Goal: Task Accomplishment & Management: Manage account settings

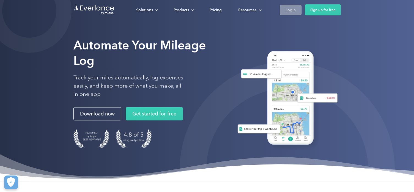
click at [293, 11] on div "Login" at bounding box center [291, 10] width 10 height 7
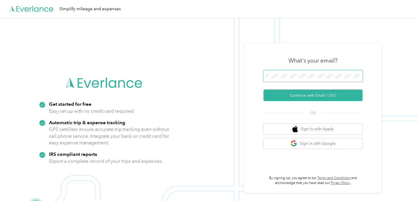
click at [286, 79] on span at bounding box center [313, 76] width 99 height 12
click at [294, 80] on span at bounding box center [313, 76] width 99 height 12
click at [295, 73] on span at bounding box center [313, 76] width 99 height 12
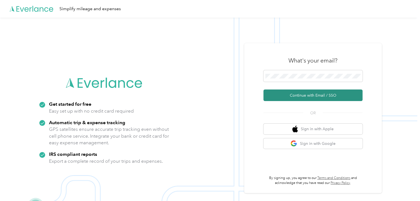
click at [342, 94] on button "Continue with Email / SSO" at bounding box center [313, 95] width 99 height 12
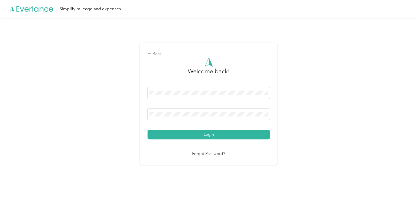
click at [213, 128] on div "Login" at bounding box center [209, 113] width 122 height 52
click at [209, 129] on div "Login" at bounding box center [209, 113] width 122 height 52
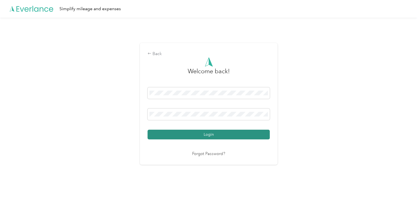
click at [189, 135] on button "Login" at bounding box center [209, 135] width 122 height 10
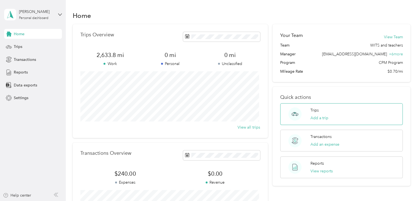
click at [320, 112] on div "Trips Add a trip" at bounding box center [320, 113] width 18 height 13
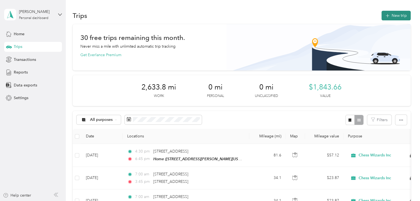
click at [388, 14] on icon "button" at bounding box center [387, 16] width 6 height 6
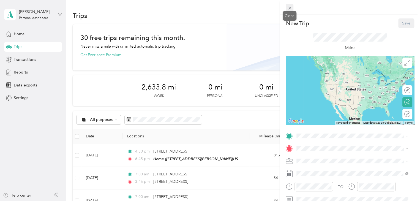
click at [292, 9] on icon at bounding box center [289, 8] width 5 height 5
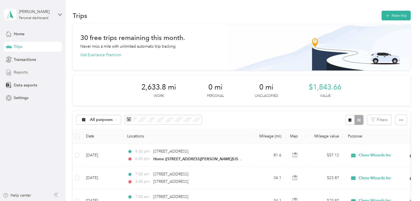
click at [35, 70] on div "Reports" at bounding box center [33, 72] width 58 height 10
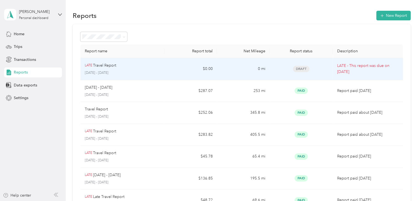
click at [183, 74] on td "$0.00" at bounding box center [190, 69] width 53 height 22
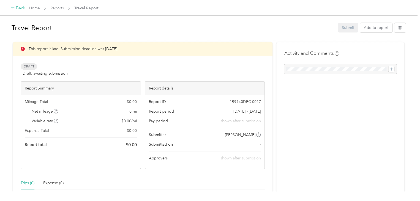
click at [16, 8] on div "Back" at bounding box center [18, 8] width 14 height 7
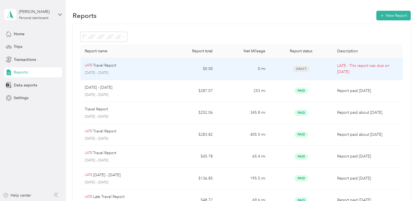
click at [267, 65] on td "0 mi" at bounding box center [243, 69] width 53 height 22
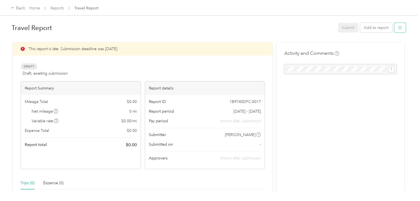
click at [396, 28] on button "button" at bounding box center [400, 28] width 12 height 10
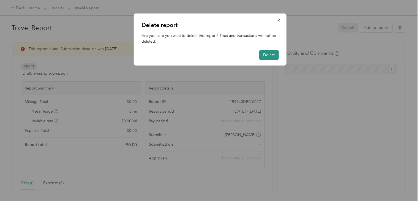
click at [271, 53] on button "Delete" at bounding box center [269, 55] width 20 height 10
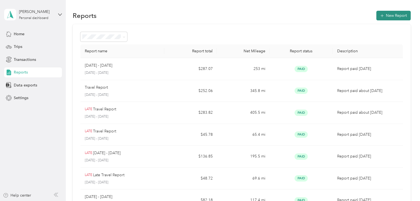
click at [389, 15] on button "New Report" at bounding box center [393, 16] width 34 height 10
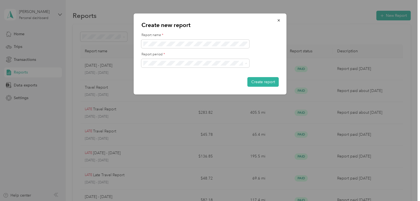
click at [178, 82] on div "Aug 11 - 24, 2025" at bounding box center [195, 83] width 100 height 6
click at [195, 41] on span at bounding box center [196, 44] width 108 height 9
click at [270, 79] on button "Create report" at bounding box center [263, 82] width 31 height 10
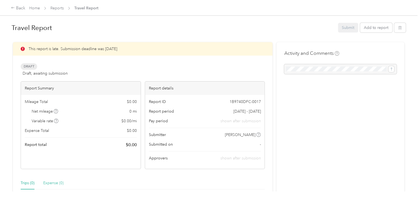
click at [56, 178] on div "Expense (0)" at bounding box center [53, 183] width 20 height 13
click at [58, 184] on div "Expense (0)" at bounding box center [53, 183] width 20 height 6
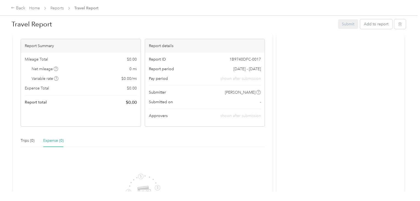
scroll to position [137, 0]
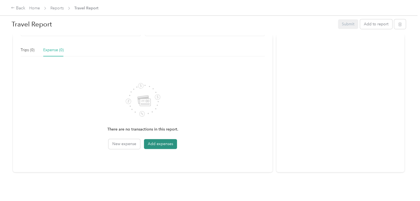
click at [151, 141] on button "Add expenses" at bounding box center [160, 144] width 33 height 10
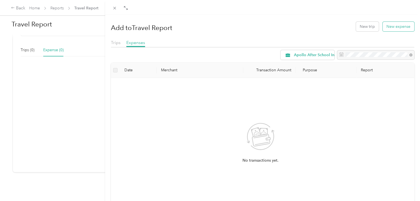
click at [388, 25] on button "New expense" at bounding box center [399, 27] width 32 height 10
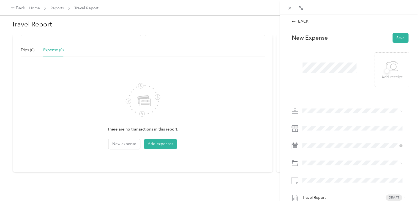
click at [337, 129] on div "Chess Wizards Inc" at bounding box center [352, 130] width 96 height 6
click at [321, 106] on div "11" at bounding box center [320, 107] width 7 height 7
click at [338, 116] on span "Camp-snack" at bounding box center [327, 117] width 21 height 5
click at [320, 177] on span at bounding box center [354, 180] width 108 height 9
click at [400, 42] on button "Save" at bounding box center [401, 38] width 16 height 10
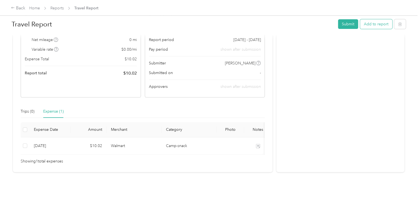
click at [372, 27] on button "Add to report" at bounding box center [376, 24] width 32 height 10
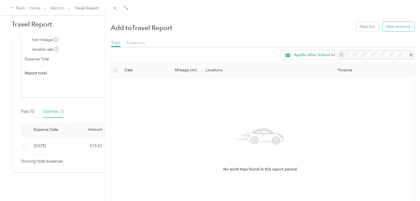
click at [401, 29] on button "New expense" at bounding box center [399, 27] width 32 height 10
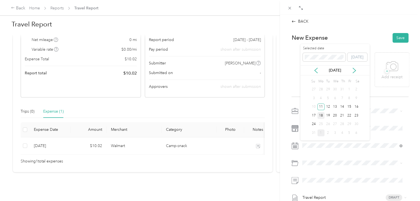
click at [321, 116] on div "18" at bounding box center [320, 115] width 7 height 7
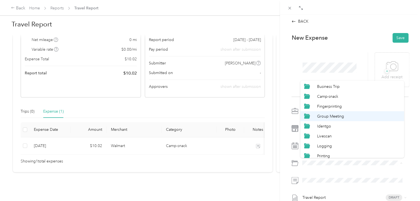
scroll to position [36, 0]
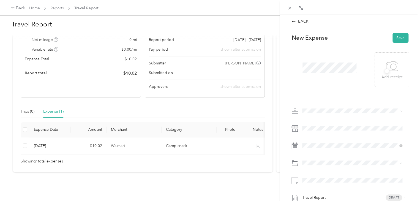
click at [337, 85] on li "Camp-snack" at bounding box center [352, 81] width 104 height 10
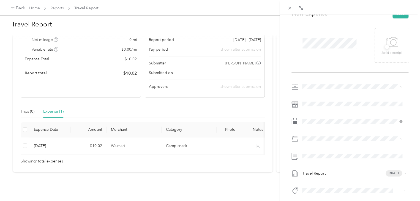
scroll to position [0, 0]
click at [329, 108] on li "Chess Wizards Inc" at bounding box center [352, 106] width 104 height 10
click at [414, 154] on div "BACK This expense cannot be edited because it is either under review, approved,…" at bounding box center [350, 115] width 140 height 201
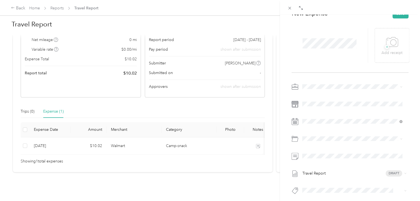
click at [409, 156] on div "New Expense Save + Add receipt Travel Report Draft" at bounding box center [350, 111] width 129 height 213
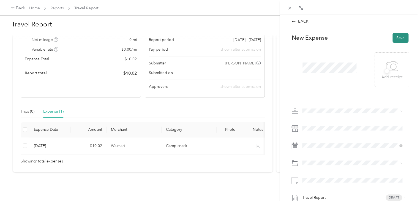
click at [397, 40] on button "Save" at bounding box center [401, 38] width 16 height 10
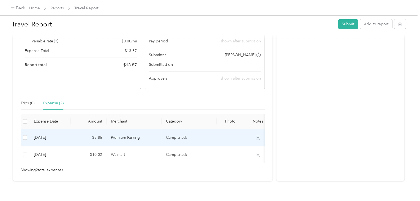
click at [140, 135] on td "Premium Parking" at bounding box center [134, 137] width 55 height 17
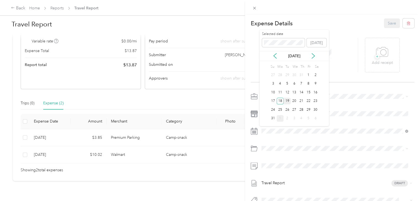
click at [288, 101] on div "19" at bounding box center [287, 101] width 7 height 7
click at [303, 91] on div "Business Trip" at bounding box center [341, 93] width 130 height 6
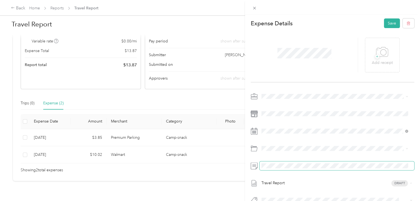
click at [297, 158] on div "Travel Report Draft" at bounding box center [333, 150] width 164 height 116
click at [391, 27] on button "Save" at bounding box center [392, 23] width 16 height 10
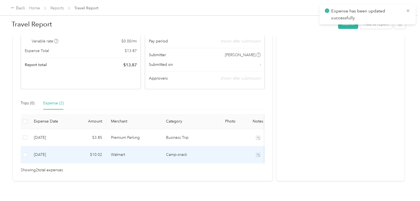
click at [141, 152] on td "Walmart" at bounding box center [134, 154] width 55 height 17
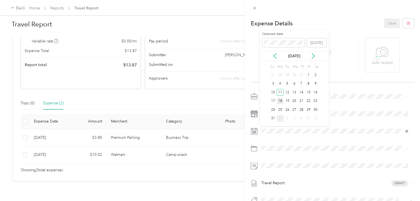
click at [282, 101] on div "18" at bounding box center [280, 101] width 7 height 7
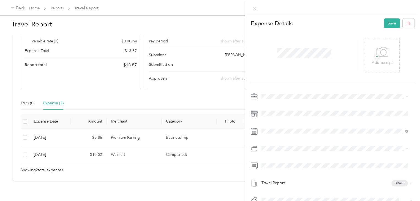
click at [174, 147] on div "This expense cannot be edited because it is either under review, approved, or p…" at bounding box center [210, 100] width 420 height 201
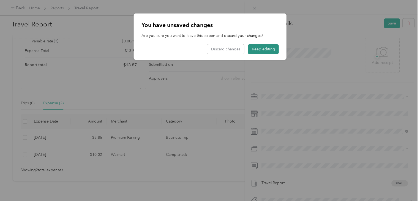
click at [269, 49] on button "Keep editing" at bounding box center [263, 49] width 31 height 10
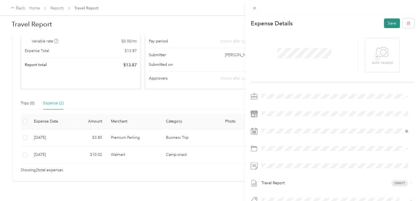
click at [385, 26] on button "Save" at bounding box center [392, 23] width 16 height 10
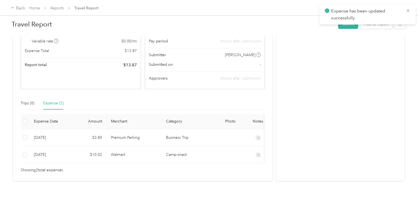
click at [362, 29] on div "Travel Report Submit Add to report" at bounding box center [209, 25] width 394 height 16
click at [365, 28] on button "Add to report" at bounding box center [376, 24] width 32 height 10
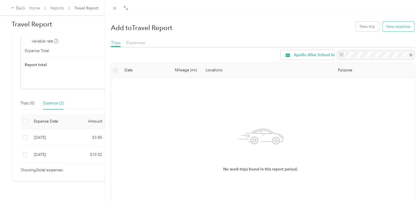
click at [391, 30] on button "New expense" at bounding box center [399, 27] width 32 height 10
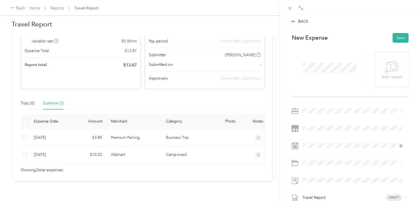
click at [332, 114] on span at bounding box center [354, 111] width 108 height 9
click at [337, 129] on div "Chess Wizards Inc" at bounding box center [352, 130] width 96 height 6
click at [342, 105] on div "Business Trip" at bounding box center [358, 107] width 83 height 6
click at [314, 176] on span at bounding box center [354, 180] width 108 height 9
click at [410, 159] on div "New Expense Save + Add receipt Travel Report Draft" at bounding box center [350, 135] width 129 height 213
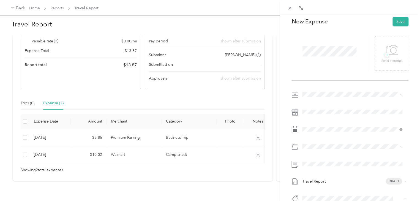
scroll to position [17, 0]
click at [321, 97] on div "18" at bounding box center [320, 99] width 7 height 7
click at [397, 23] on button "Save" at bounding box center [401, 22] width 16 height 10
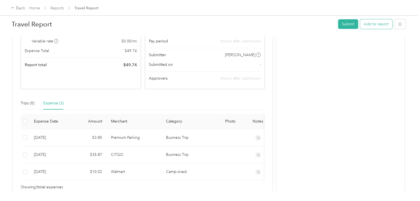
click at [363, 27] on button "Add to report" at bounding box center [376, 24] width 32 height 10
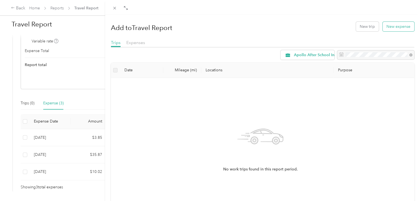
click at [395, 26] on button "New expense" at bounding box center [399, 27] width 32 height 10
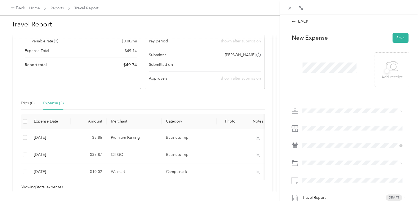
click at [329, 113] on span at bounding box center [354, 111] width 108 height 9
click at [332, 131] on span "Chess Wizards Inc" at bounding box center [320, 130] width 32 height 5
click at [319, 115] on div "18" at bounding box center [320, 115] width 7 height 7
click at [333, 99] on span "Background Check" at bounding box center [334, 97] width 34 height 5
click at [394, 37] on button "Save" at bounding box center [401, 38] width 16 height 10
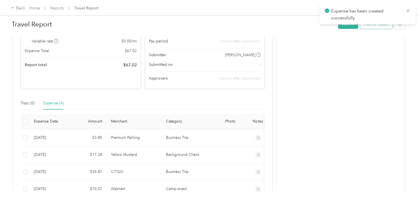
click at [365, 27] on button "Add to report" at bounding box center [376, 24] width 32 height 10
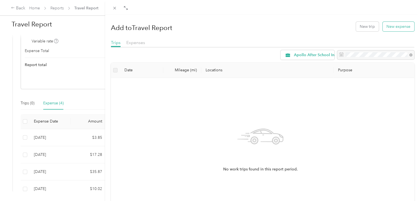
click at [390, 30] on button "New expense" at bounding box center [399, 27] width 32 height 10
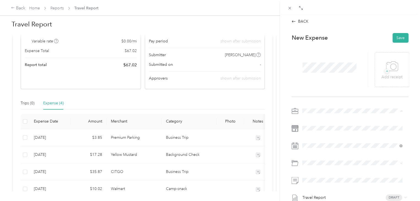
click at [345, 129] on div "Chess Wizards Inc" at bounding box center [352, 130] width 96 height 6
click at [290, 103] on div "New Expense Save + Add receipt Travel Report Draft" at bounding box center [350, 135] width 129 height 213
click at [334, 105] on span "Business Trip" at bounding box center [328, 105] width 23 height 5
click at [338, 138] on div "Travel Report Draft" at bounding box center [350, 165] width 117 height 116
click at [321, 115] on div "18" at bounding box center [320, 115] width 7 height 7
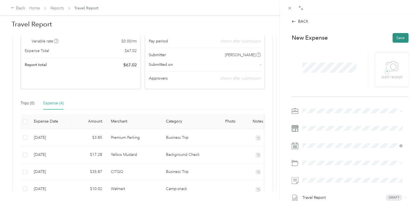
click at [400, 39] on button "Save" at bounding box center [401, 38] width 16 height 10
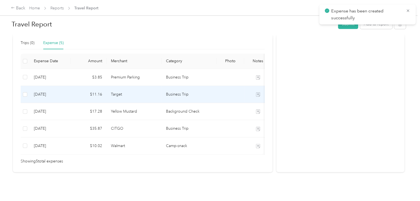
scroll to position [137, 0]
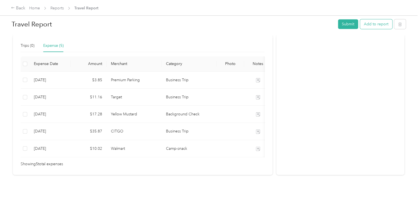
click at [374, 28] on button "Add to report" at bounding box center [376, 24] width 32 height 10
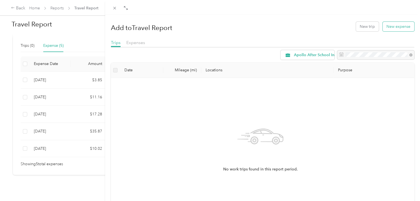
click at [393, 26] on button "New expense" at bounding box center [399, 27] width 32 height 10
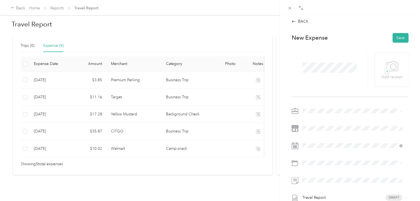
click at [325, 135] on div "Travel Report Draft" at bounding box center [350, 165] width 117 height 116
click at [328, 128] on span "Chess Wizards Inc" at bounding box center [320, 130] width 32 height 5
click at [311, 149] on span at bounding box center [354, 145] width 108 height 9
click at [319, 113] on div "18" at bounding box center [320, 115] width 7 height 7
click at [346, 108] on div "Business Trip" at bounding box center [358, 107] width 83 height 6
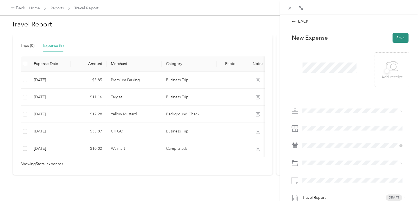
click at [397, 39] on button "Save" at bounding box center [401, 38] width 16 height 10
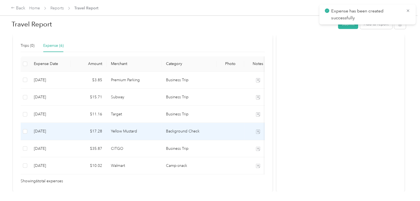
click at [199, 131] on td "Background Check" at bounding box center [189, 131] width 55 height 17
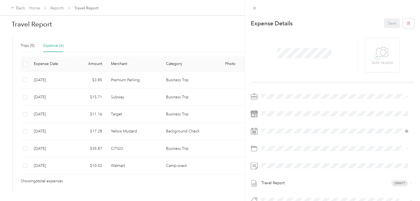
click at [284, 135] on div "Travel Report Draft" at bounding box center [333, 150] width 164 height 116
click at [288, 99] on div "19" at bounding box center [287, 101] width 7 height 7
click at [298, 94] on span "Business Trip" at bounding box center [287, 92] width 23 height 5
click at [387, 26] on button "Save" at bounding box center [392, 23] width 16 height 10
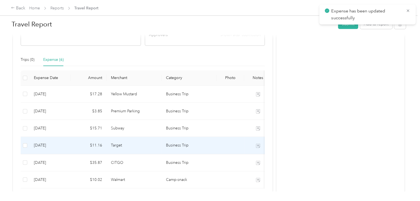
scroll to position [129, 0]
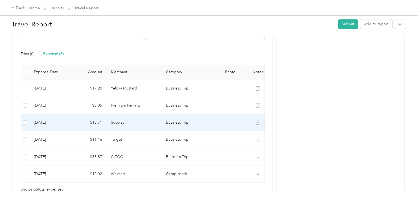
click at [158, 121] on td "Subway" at bounding box center [134, 122] width 55 height 17
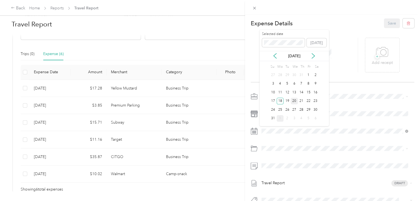
click at [294, 99] on div "20" at bounding box center [294, 101] width 7 height 7
click at [387, 24] on button "Save" at bounding box center [392, 23] width 16 height 10
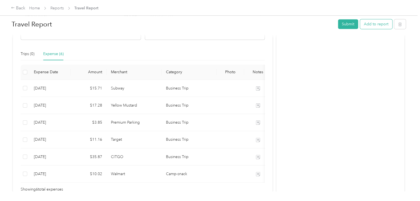
click at [371, 28] on button "Add to report" at bounding box center [376, 24] width 32 height 10
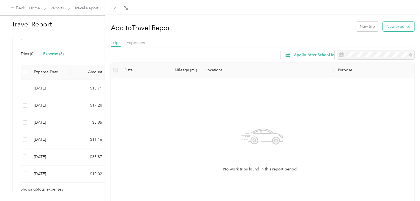
click at [384, 29] on button "New expense" at bounding box center [399, 27] width 32 height 10
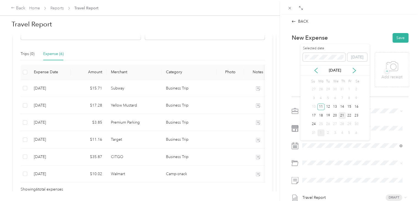
click at [343, 115] on div "21" at bounding box center [342, 115] width 7 height 7
click at [341, 106] on div "Business Trip" at bounding box center [358, 107] width 83 height 6
click at [334, 132] on div "Chess Wizards Inc" at bounding box center [352, 130] width 96 height 6
click at [394, 39] on button "Save" at bounding box center [401, 38] width 16 height 10
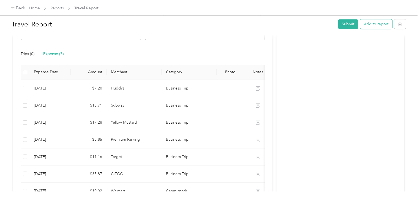
click at [369, 28] on button "Add to report" at bounding box center [376, 24] width 32 height 10
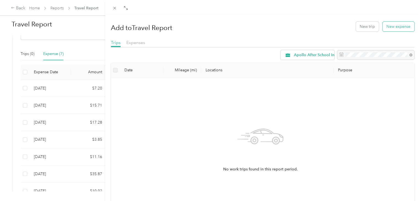
click at [397, 25] on button "New expense" at bounding box center [399, 27] width 32 height 10
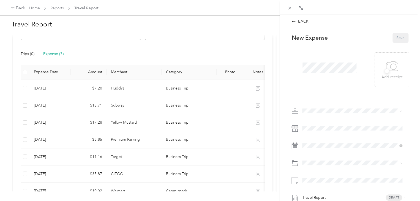
click at [324, 131] on li "Chess Wizards Inc" at bounding box center [352, 130] width 104 height 10
click at [342, 114] on div "21" at bounding box center [342, 115] width 7 height 7
click at [339, 106] on span "Business Trip" at bounding box center [328, 107] width 23 height 5
click at [395, 39] on button "Save" at bounding box center [401, 38] width 16 height 10
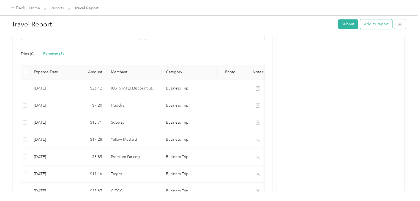
click at [367, 23] on button "Add to report" at bounding box center [376, 24] width 32 height 10
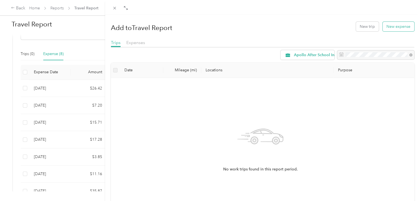
click at [390, 26] on button "New expense" at bounding box center [399, 27] width 32 height 10
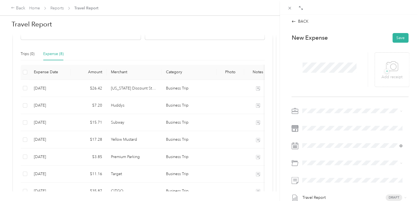
click at [328, 108] on span at bounding box center [354, 111] width 108 height 9
click at [338, 127] on div "Chess Wizards Inc" at bounding box center [352, 130] width 96 height 6
click at [349, 115] on div "22" at bounding box center [349, 115] width 7 height 7
click at [339, 108] on span "Business Trip" at bounding box center [328, 107] width 23 height 5
click at [393, 37] on button "Save" at bounding box center [401, 38] width 16 height 10
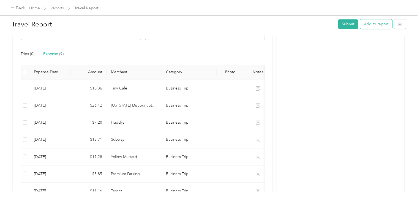
click at [368, 28] on button "Add to report" at bounding box center [376, 24] width 32 height 10
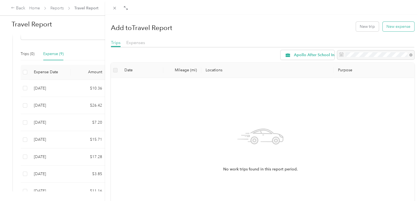
click at [401, 28] on button "New expense" at bounding box center [399, 27] width 32 height 10
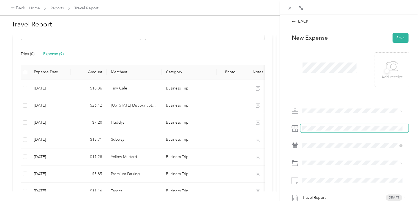
click at [327, 124] on span at bounding box center [354, 128] width 108 height 9
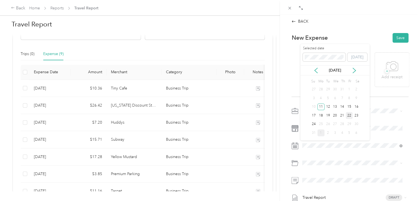
click at [349, 115] on div "22" at bounding box center [349, 115] width 7 height 7
click at [355, 104] on div "Business Trip" at bounding box center [358, 107] width 83 height 6
click at [398, 38] on button "Save" at bounding box center [401, 38] width 16 height 10
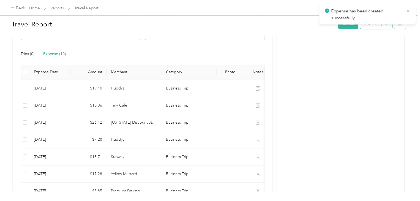
click at [378, 28] on button "Add to report" at bounding box center [376, 24] width 32 height 10
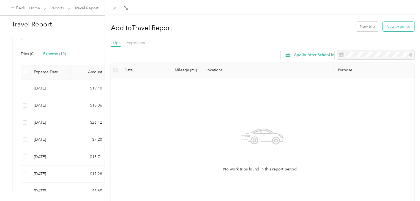
click at [387, 30] on button "New expense" at bounding box center [399, 27] width 32 height 10
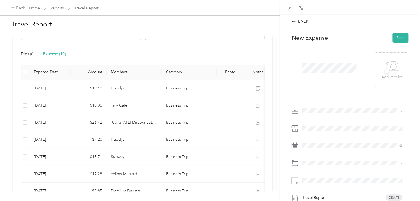
click at [355, 36] on div "New Expense Save" at bounding box center [350, 38] width 117 height 10
click at [297, 20] on div "BACK" at bounding box center [300, 21] width 17 height 6
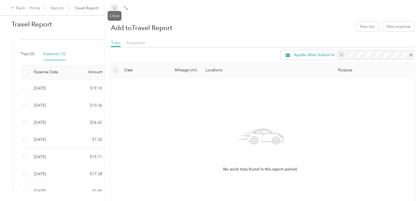
click at [113, 9] on icon at bounding box center [114, 8] width 5 height 5
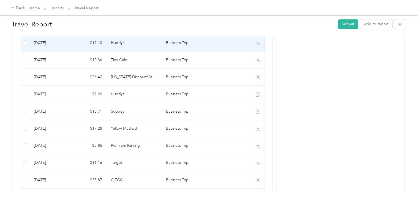
scroll to position [174, 0]
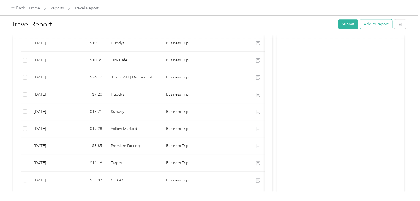
click at [382, 24] on button "Add to report" at bounding box center [376, 24] width 32 height 10
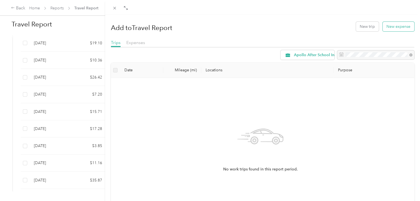
click at [391, 26] on button "New expense" at bounding box center [399, 27] width 32 height 10
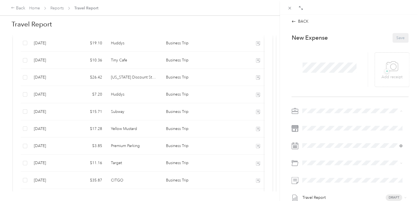
click at [331, 128] on span "Chess Wizards Inc" at bounding box center [320, 130] width 32 height 5
click at [291, 8] on icon at bounding box center [289, 8] width 5 height 5
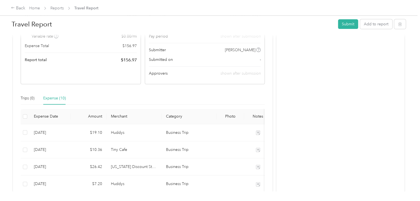
scroll to position [84, 0]
click at [369, 26] on button "Add to report" at bounding box center [376, 24] width 32 height 10
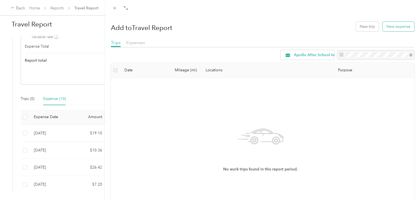
click at [389, 26] on button "New expense" at bounding box center [399, 27] width 32 height 10
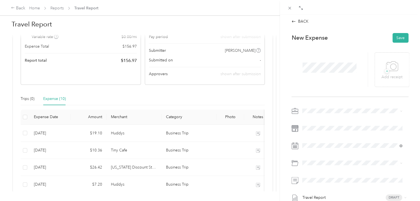
click at [324, 130] on span "Chess Wizards Inc" at bounding box center [320, 130] width 32 height 5
click at [327, 116] on div "19" at bounding box center [328, 115] width 7 height 7
click at [340, 109] on div "Business Trip" at bounding box center [352, 107] width 96 height 6
click at [321, 176] on span at bounding box center [354, 180] width 108 height 9
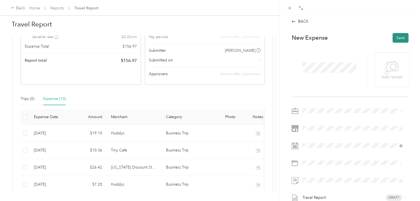
click at [394, 40] on button "Save" at bounding box center [401, 38] width 16 height 10
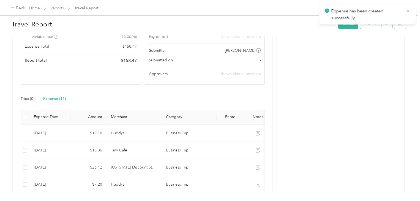
click at [381, 28] on button "Add to report" at bounding box center [376, 24] width 32 height 10
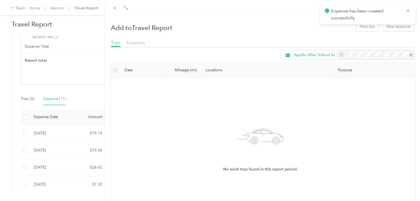
click at [387, 31] on div "Add to Travel Report New trip New expense" at bounding box center [263, 26] width 304 height 16
click at [387, 29] on button "New expense" at bounding box center [399, 27] width 32 height 10
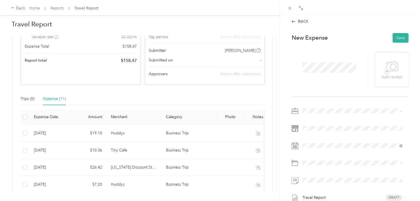
click at [328, 127] on span "Chess Wizards Inc" at bounding box center [320, 129] width 32 height 5
click at [347, 106] on div "Business Trip" at bounding box center [358, 107] width 83 height 6
click at [345, 116] on div "21" at bounding box center [342, 115] width 7 height 7
click at [393, 37] on button "Save" at bounding box center [401, 38] width 16 height 10
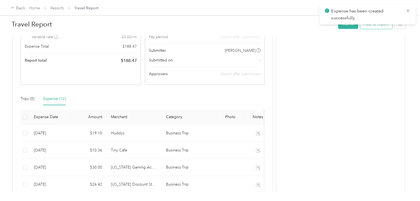
click at [379, 27] on button "Add to report" at bounding box center [376, 24] width 32 height 10
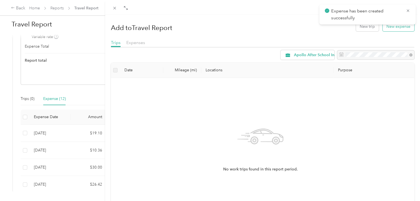
click at [384, 28] on button "New expense" at bounding box center [399, 27] width 32 height 10
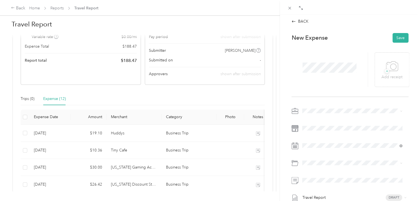
click at [330, 131] on span "Chess Wizards Inc" at bounding box center [320, 129] width 32 height 5
click at [342, 114] on div "21" at bounding box center [342, 115] width 7 height 7
click at [336, 107] on span "Business Trip" at bounding box center [328, 107] width 23 height 5
click at [395, 37] on button "Save" at bounding box center [401, 38] width 16 height 10
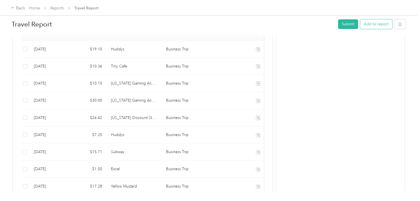
click at [376, 25] on button "Add to report" at bounding box center [376, 24] width 32 height 10
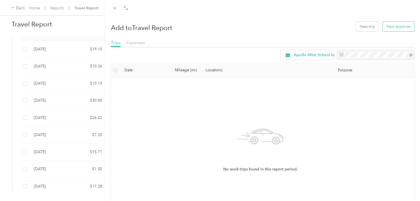
click at [383, 28] on button "New expense" at bounding box center [399, 27] width 32 height 10
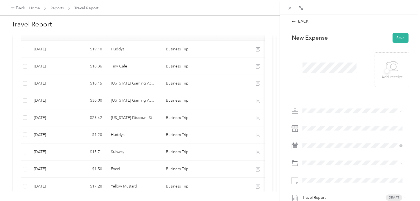
click at [333, 129] on span "Chess Wizards Inc" at bounding box center [320, 130] width 32 height 5
click at [324, 115] on div "18" at bounding box center [320, 115] width 7 height 7
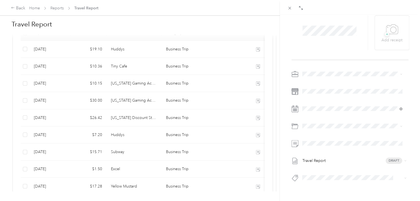
click at [284, 126] on div "BACK This expense cannot be edited because it is either under review, approved,…" at bounding box center [350, 115] width 140 height 201
click at [324, 130] on span at bounding box center [354, 126] width 108 height 9
click at [352, 68] on div "Business Trip" at bounding box center [358, 70] width 83 height 6
click at [319, 146] on span at bounding box center [354, 143] width 108 height 9
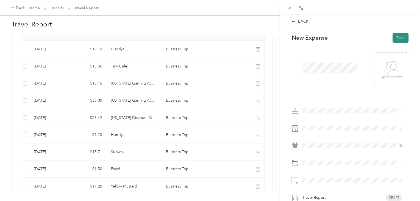
click at [401, 36] on button "Save" at bounding box center [401, 38] width 16 height 10
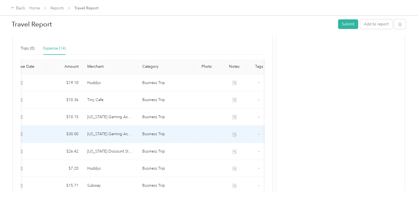
scroll to position [0, 52]
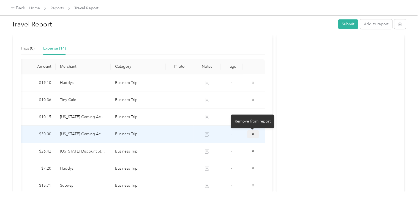
click at [251, 135] on icon "button" at bounding box center [253, 134] width 4 height 4
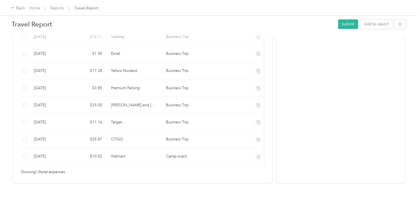
scroll to position [288, 0]
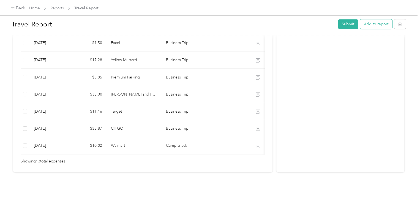
click at [372, 27] on button "Add to report" at bounding box center [376, 24] width 32 height 10
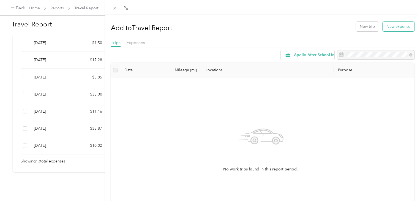
click at [408, 28] on button "New expense" at bounding box center [399, 27] width 32 height 10
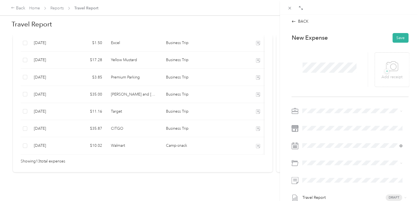
click at [329, 130] on span "Chess Wizards Inc" at bounding box center [320, 130] width 32 height 5
click at [320, 150] on span at bounding box center [354, 145] width 108 height 9
click at [321, 116] on div "18" at bounding box center [320, 115] width 7 height 7
click at [330, 118] on span "Camp-snack" at bounding box center [327, 117] width 21 height 5
click at [398, 36] on button "Save" at bounding box center [401, 38] width 16 height 10
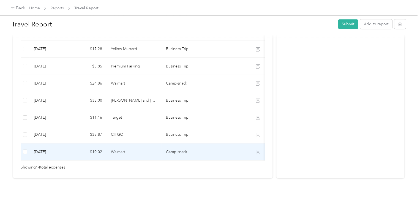
click at [145, 155] on td "Walmart" at bounding box center [134, 151] width 55 height 17
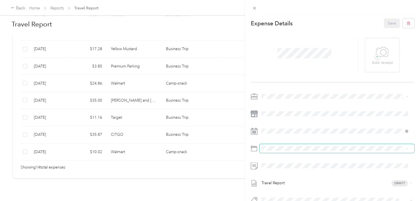
click at [300, 145] on span at bounding box center [337, 148] width 155 height 9
click at [298, 96] on li "Business Trip" at bounding box center [335, 93] width 150 height 10
click at [258, 167] on div at bounding box center [333, 165] width 164 height 9
click at [384, 22] on button "Save" at bounding box center [392, 23] width 16 height 10
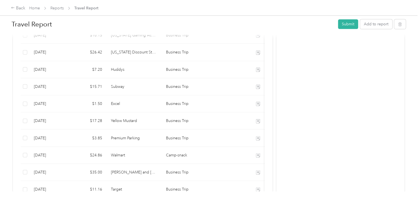
scroll to position [306, 0]
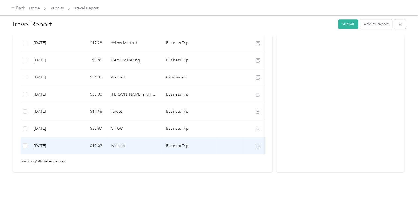
click at [218, 137] on td at bounding box center [231, 145] width 28 height 17
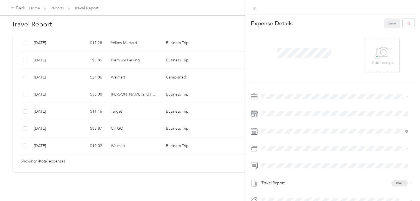
click at [147, 162] on div "This expense cannot be edited because it is either under review, approved, or p…" at bounding box center [210, 100] width 420 height 201
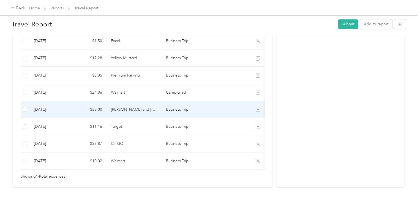
scroll to position [279, 0]
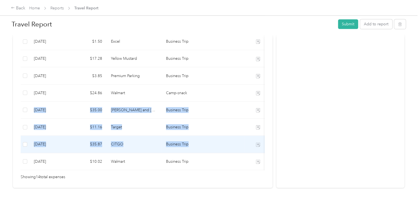
drag, startPoint x: 205, startPoint y: 88, endPoint x: 213, endPoint y: 138, distance: 50.5
click at [213, 138] on tbody "8-22-2025 $19.10 Huddys Business Trip - 8-22-2025 $10.36 Tiny Cafe Business Tri…" at bounding box center [168, 50] width 295 height 240
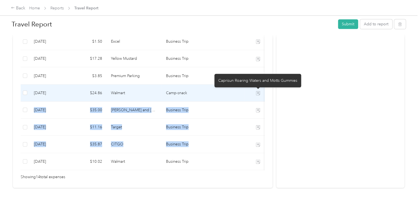
click at [223, 101] on td at bounding box center [231, 93] width 28 height 17
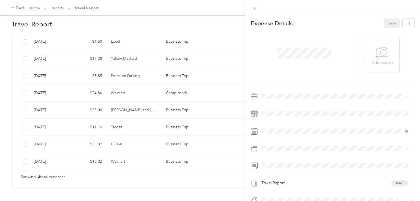
click at [189, 181] on div "This expense cannot be edited because it is either under review, approved, or p…" at bounding box center [210, 100] width 420 height 201
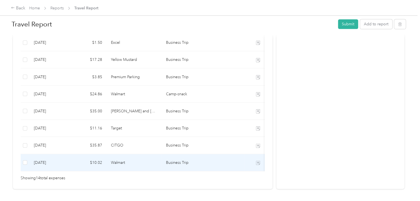
scroll to position [278, 0]
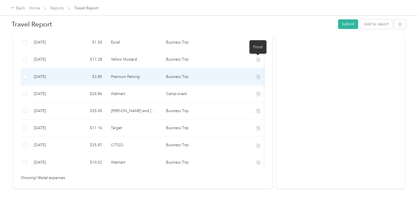
drag, startPoint x: 259, startPoint y: 62, endPoint x: 259, endPoint y: 81, distance: 19.0
click at [259, 81] on tbody "8-22-2025 $19.10 Huddys Business Trip - 8-22-2025 $10.36 Tiny Cafe Business Tri…" at bounding box center [168, 51] width 295 height 240
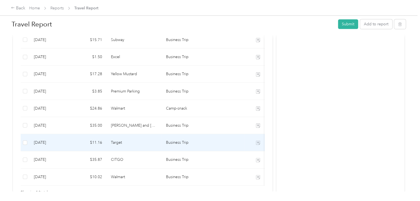
scroll to position [306, 0]
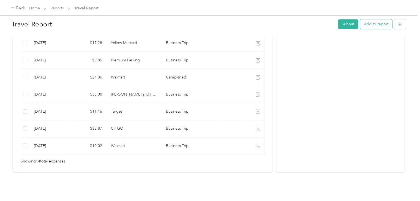
click at [374, 26] on button "Add to report" at bounding box center [376, 24] width 32 height 10
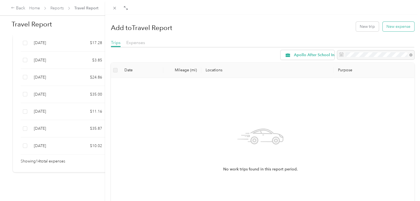
click at [396, 30] on button "New expense" at bounding box center [399, 27] width 32 height 10
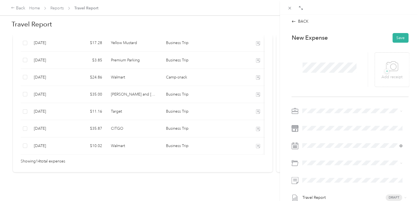
click at [332, 131] on span "Chess Wizards Inc" at bounding box center [320, 129] width 32 height 5
click at [323, 149] on span at bounding box center [354, 145] width 108 height 9
click at [319, 116] on div "18" at bounding box center [320, 115] width 7 height 7
click at [317, 166] on span at bounding box center [354, 163] width 108 height 9
click at [341, 114] on li "Camp-snack" at bounding box center [352, 117] width 104 height 10
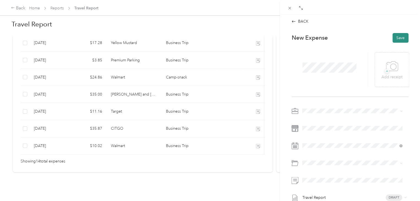
click at [394, 37] on button "Save" at bounding box center [401, 38] width 16 height 10
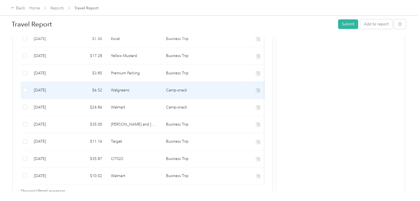
scroll to position [282, 0]
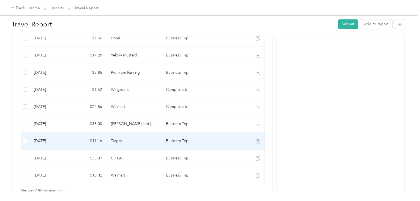
click at [150, 143] on td "Target" at bounding box center [134, 140] width 55 height 17
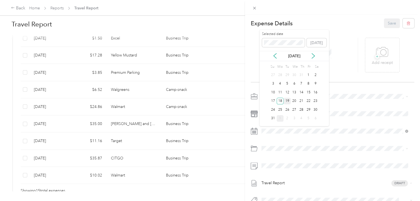
click at [287, 100] on div "19" at bounding box center [287, 101] width 7 height 7
click at [389, 23] on button "Save" at bounding box center [392, 23] width 16 height 10
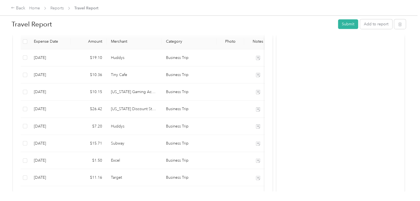
scroll to position [160, 0]
click at [378, 26] on button "Add to report" at bounding box center [376, 24] width 32 height 10
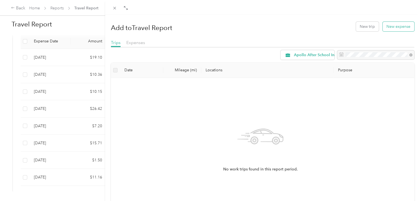
click at [395, 28] on button "New expense" at bounding box center [399, 27] width 32 height 10
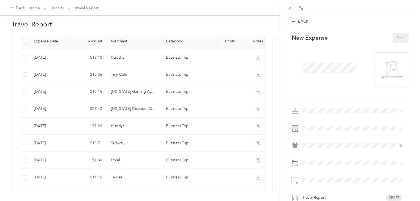
click at [322, 106] on div "New Expense Save + Add receipt Travel Report Draft" at bounding box center [350, 135] width 129 height 213
click at [325, 107] on span at bounding box center [354, 111] width 108 height 9
click at [327, 105] on div "New Expense Save + Add receipt Travel Report Draft" at bounding box center [350, 135] width 129 height 213
drag, startPoint x: 333, startPoint y: 108, endPoint x: 335, endPoint y: 115, distance: 7.1
click at [335, 115] on span at bounding box center [354, 111] width 108 height 9
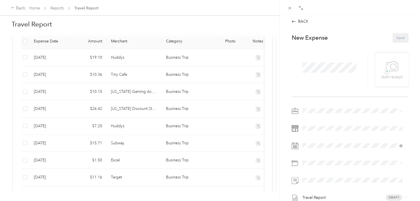
click at [336, 130] on div "Chess Wizards Inc" at bounding box center [352, 129] width 96 height 6
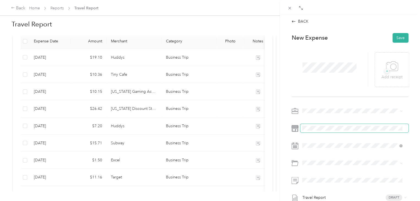
click at [331, 124] on span at bounding box center [354, 128] width 108 height 9
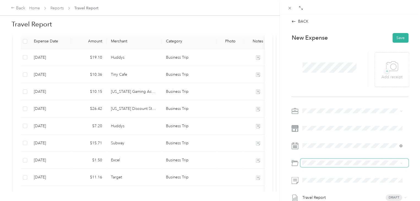
click at [324, 166] on span at bounding box center [354, 163] width 108 height 9
click at [329, 105] on span "Business Trip" at bounding box center [328, 107] width 23 height 5
drag, startPoint x: 156, startPoint y: 164, endPoint x: 139, endPoint y: 163, distance: 17.7
click at [139, 163] on div "BACK This expense cannot be edited because it is either under review, approved,…" at bounding box center [210, 100] width 420 height 201
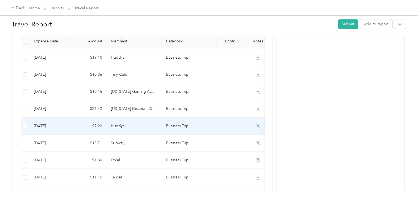
drag, startPoint x: 137, startPoint y: 123, endPoint x: 117, endPoint y: 124, distance: 20.7
click at [117, 124] on td "Huddys" at bounding box center [134, 126] width 55 height 17
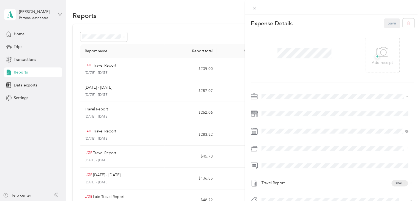
click at [182, 35] on div "This expense cannot be edited because it is either under review, approved, or p…" at bounding box center [210, 100] width 420 height 201
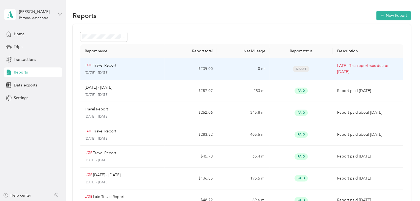
click at [239, 65] on td "0 mi" at bounding box center [243, 69] width 53 height 22
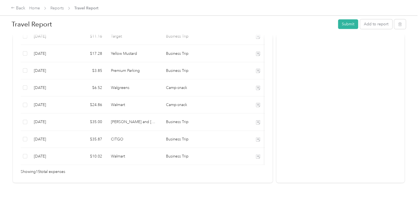
scroll to position [323, 0]
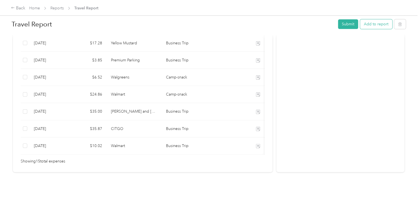
click at [380, 26] on button "Add to report" at bounding box center [376, 24] width 32 height 10
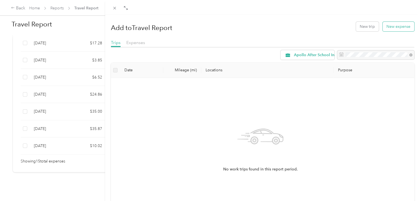
click at [395, 23] on button "New expense" at bounding box center [399, 27] width 32 height 10
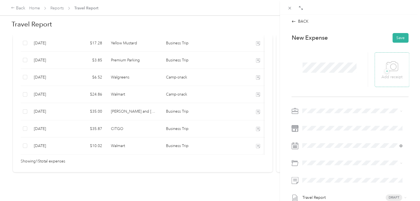
click at [383, 75] on p "Add receipt" at bounding box center [392, 77] width 21 height 6
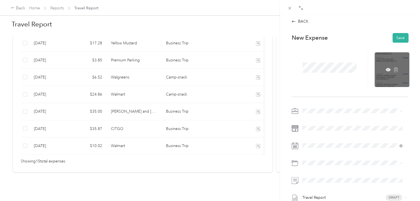
click at [387, 59] on div at bounding box center [392, 69] width 35 height 35
click at [387, 70] on icon at bounding box center [388, 70] width 2 height 2
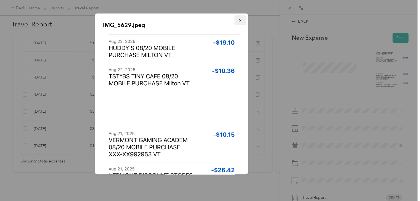
click at [239, 19] on icon "button" at bounding box center [240, 20] width 2 height 2
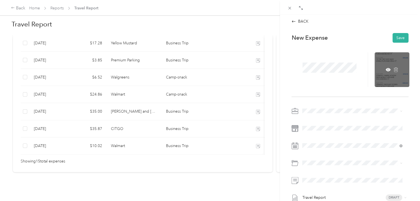
click at [387, 61] on div at bounding box center [392, 69] width 35 height 35
click at [381, 61] on div at bounding box center [392, 69] width 35 height 35
click at [395, 69] on icon at bounding box center [395, 69] width 5 height 5
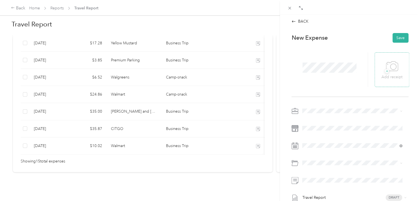
click at [396, 76] on p "Add receipt" at bounding box center [392, 77] width 21 height 6
click at [370, 183] on span at bounding box center [354, 180] width 108 height 9
click at [302, 175] on div "Travel Report Draft" at bounding box center [350, 165] width 117 height 116
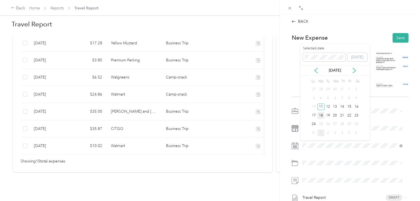
click at [321, 115] on div "18" at bounding box center [320, 115] width 7 height 7
click at [330, 121] on div "Travel Report Draft" at bounding box center [350, 165] width 117 height 116
click at [332, 131] on li "Chess Wizards Inc" at bounding box center [352, 129] width 104 height 10
click at [398, 38] on button "Save" at bounding box center [401, 38] width 16 height 10
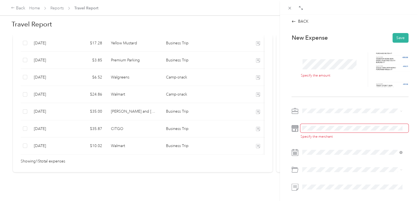
click at [329, 132] on span at bounding box center [354, 128] width 108 height 9
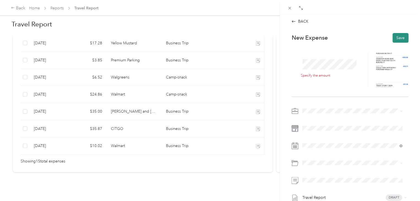
click at [401, 38] on button "Save" at bounding box center [401, 38] width 16 height 10
click at [394, 39] on button "Save" at bounding box center [401, 38] width 16 height 10
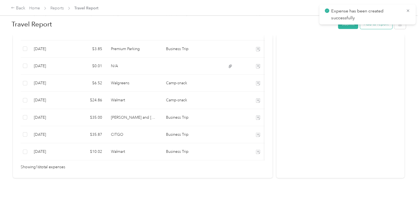
click at [373, 26] on button "Add to report" at bounding box center [376, 24] width 32 height 10
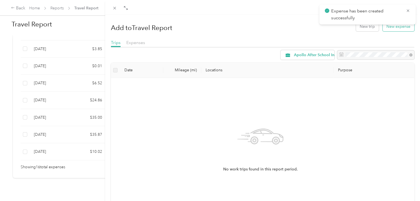
click at [395, 28] on button "New expense" at bounding box center [399, 27] width 32 height 10
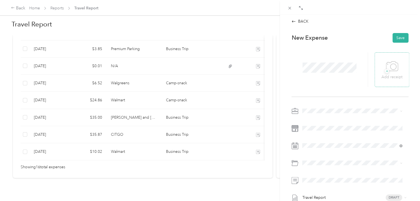
click at [393, 78] on p "Add receipt" at bounding box center [392, 77] width 21 height 6
click at [401, 37] on button "Save" at bounding box center [401, 38] width 16 height 10
click at [318, 188] on div "Travel Report Draft" at bounding box center [350, 165] width 117 height 116
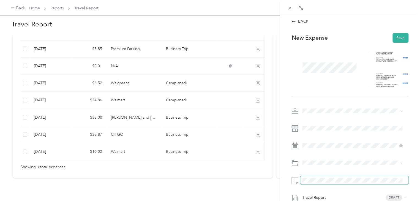
click at [319, 184] on span at bounding box center [354, 180] width 108 height 9
click at [319, 183] on span at bounding box center [354, 180] width 108 height 9
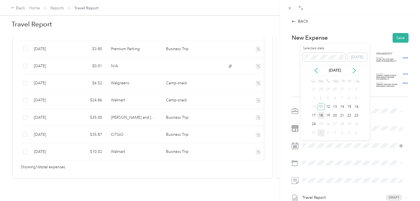
click at [320, 115] on div "18" at bounding box center [320, 115] width 7 height 7
click at [319, 131] on span "Chess Wizards Inc" at bounding box center [320, 130] width 32 height 5
click at [347, 103] on li "Business Trip" at bounding box center [352, 107] width 104 height 10
click at [397, 40] on button "Save" at bounding box center [401, 38] width 16 height 10
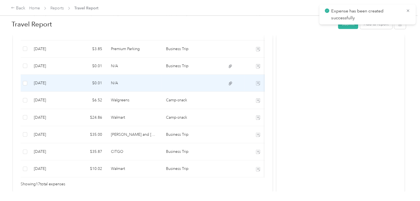
click at [169, 89] on td at bounding box center [189, 83] width 55 height 17
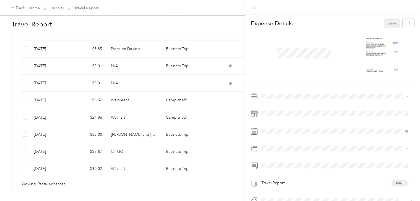
click at [354, 79] on div at bounding box center [333, 55] width 164 height 54
click at [302, 94] on div "Business Trip" at bounding box center [341, 93] width 130 height 6
click at [386, 27] on button "Save" at bounding box center [392, 23] width 16 height 10
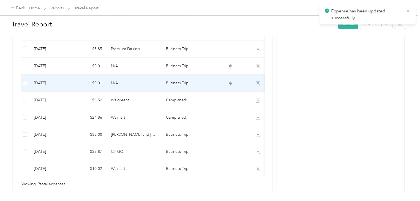
click at [183, 89] on td "Business Trip" at bounding box center [189, 83] width 55 height 17
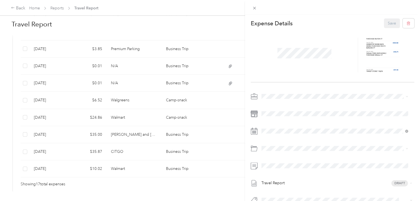
click at [183, 70] on div "This expense cannot be edited because it is either under review, approved, or p…" at bounding box center [210, 100] width 420 height 201
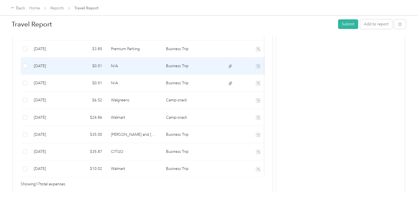
click at [199, 66] on td "Business Trip" at bounding box center [189, 66] width 55 height 17
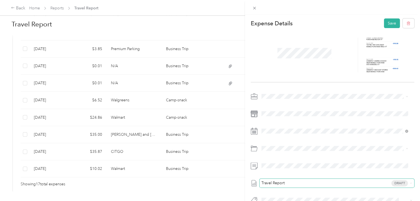
click at [341, 186] on div "Travel Report Draft" at bounding box center [337, 183] width 155 height 9
click at [274, 170] on li "Travel Report Draft" at bounding box center [335, 171] width 150 height 9
click at [296, 151] on span at bounding box center [337, 148] width 155 height 9
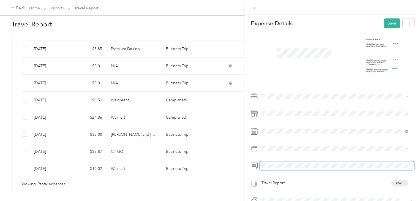
click at [296, 162] on span at bounding box center [337, 165] width 155 height 9
click at [391, 27] on button "Save" at bounding box center [392, 23] width 16 height 10
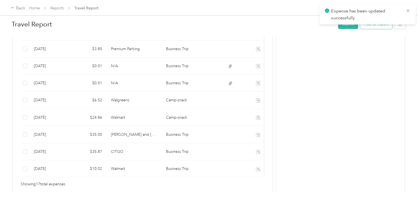
click at [370, 27] on button "Add to report" at bounding box center [376, 24] width 32 height 10
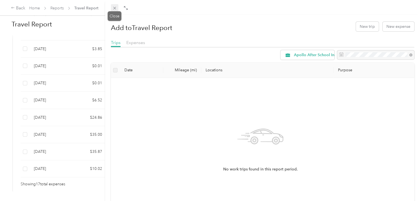
click at [112, 7] on span at bounding box center [115, 8] width 8 height 8
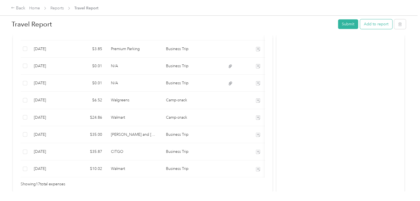
click at [373, 27] on button "Add to report" at bounding box center [376, 24] width 32 height 10
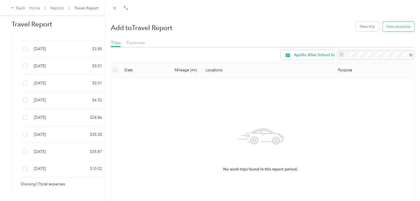
click at [384, 28] on button "New expense" at bounding box center [399, 27] width 32 height 10
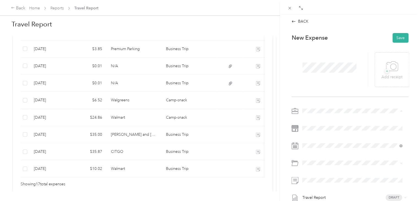
click at [328, 132] on span "Chess Wizards Inc" at bounding box center [320, 130] width 32 height 5
click at [385, 70] on span "+" at bounding box center [387, 71] width 4 height 4
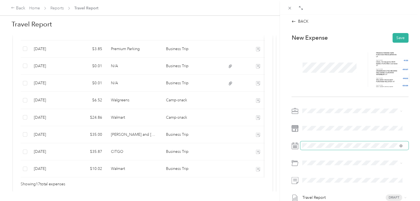
click at [311, 148] on span at bounding box center [354, 145] width 108 height 9
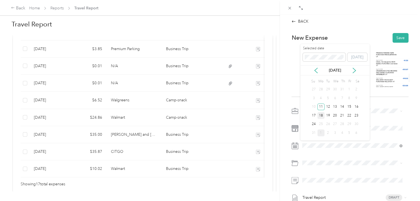
click at [322, 113] on div "18" at bounding box center [320, 115] width 7 height 7
click at [333, 108] on span "Business Trip" at bounding box center [328, 107] width 23 height 5
click at [393, 37] on button "Save" at bounding box center [401, 38] width 16 height 10
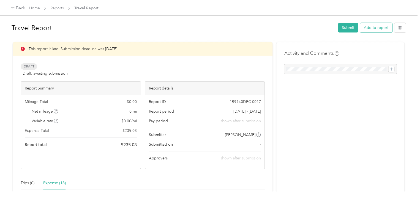
click at [367, 30] on button "Add to report" at bounding box center [376, 28] width 32 height 10
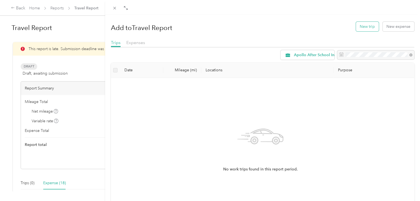
click at [366, 29] on button "New trip" at bounding box center [367, 27] width 23 height 10
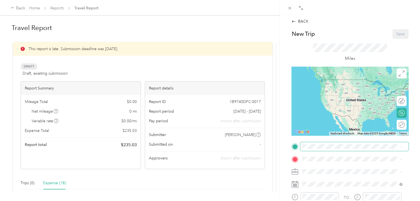
click at [320, 192] on div "Drag to resize Click to close BACK New Trip Save This trip cannot be edited bec…" at bounding box center [208, 201] width 417 height 0
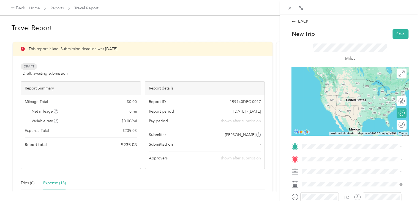
click at [360, 106] on li "74 South Park Drive Colchester, Vermont 05446, United States" at bounding box center [352, 99] width 104 height 11
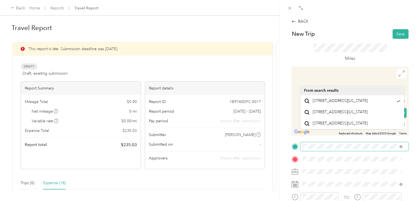
scroll to position [0, 13]
click at [416, 157] on html "Back Home Reports Travel Report Travel Report Submit Add to report This report …" at bounding box center [208, 100] width 417 height 201
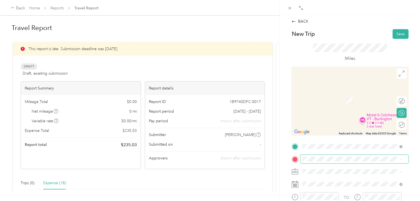
click at [326, 162] on span at bounding box center [354, 159] width 108 height 9
click at [365, 113] on span "74 South Park Drive Colchester, Vermont 05446, United States" at bounding box center [340, 113] width 55 height 5
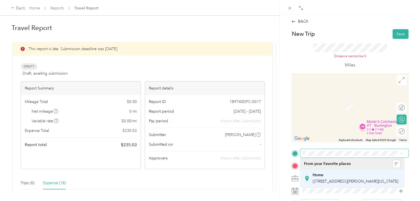
click at [349, 183] on span "[STREET_ADDRESS][PERSON_NAME][US_STATE]" at bounding box center [356, 181] width 86 height 5
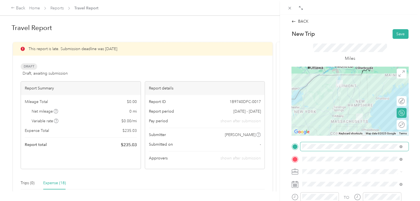
click at [347, 108] on div at bounding box center [350, 101] width 117 height 69
click at [354, 109] on div at bounding box center [350, 101] width 117 height 69
click at [395, 100] on div at bounding box center [399, 101] width 12 height 6
drag, startPoint x: 351, startPoint y: 101, endPoint x: 362, endPoint y: 101, distance: 11.3
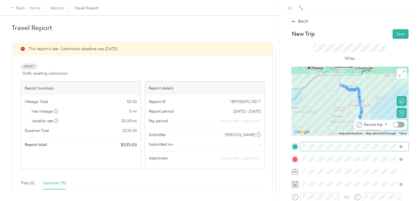
click at [397, 123] on div at bounding box center [399, 125] width 12 height 6
drag, startPoint x: 350, startPoint y: 98, endPoint x: 356, endPoint y: 88, distance: 11.2
drag, startPoint x: 344, startPoint y: 95, endPoint x: 357, endPoint y: 85, distance: 15.9
drag, startPoint x: 346, startPoint y: 97, endPoint x: 353, endPoint y: 93, distance: 8.1
drag, startPoint x: 345, startPoint y: 96, endPoint x: 361, endPoint y: 98, distance: 16.1
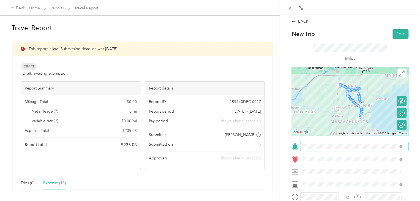
drag, startPoint x: 346, startPoint y: 97, endPoint x: 359, endPoint y: 98, distance: 13.0
drag, startPoint x: 347, startPoint y: 99, endPoint x: 360, endPoint y: 104, distance: 14.1
drag, startPoint x: 351, startPoint y: 101, endPoint x: 361, endPoint y: 94, distance: 11.9
drag, startPoint x: 352, startPoint y: 103, endPoint x: 359, endPoint y: 103, distance: 6.9
click at [330, 191] on span "Chess Wizards Inc" at bounding box center [320, 191] width 32 height 5
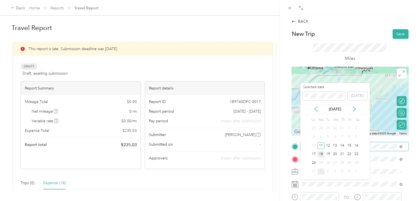
click at [321, 154] on div "18" at bounding box center [320, 154] width 7 height 7
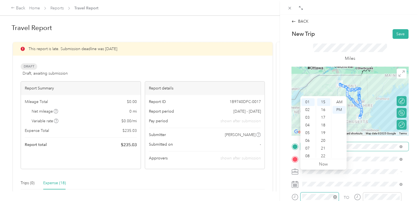
scroll to position [24, 0]
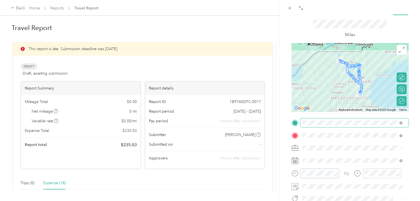
click at [295, 172] on div at bounding box center [315, 174] width 47 height 10
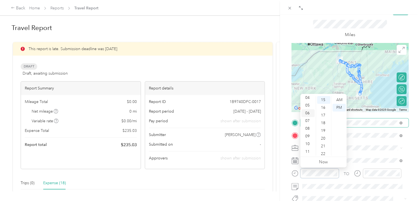
scroll to position [33, 0]
click at [308, 137] on div "09" at bounding box center [308, 137] width 13 height 8
click at [310, 142] on div "10" at bounding box center [308, 144] width 13 height 8
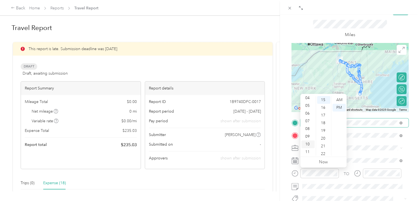
click at [310, 144] on div "10" at bounding box center [308, 144] width 13 height 8
click at [324, 120] on div "30" at bounding box center [323, 122] width 13 height 8
click at [341, 99] on div "AM" at bounding box center [339, 100] width 13 height 8
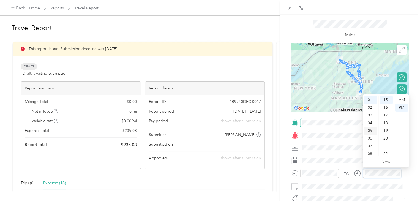
scroll to position [33, 0]
click at [372, 112] on div "02" at bounding box center [370, 111] width 13 height 8
click at [388, 127] on div "30" at bounding box center [386, 128] width 13 height 8
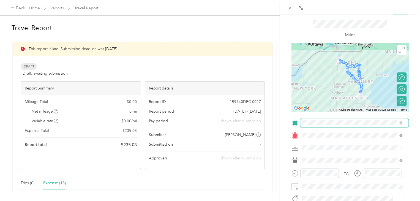
click at [411, 160] on div "BACK New Trip Save This trip cannot be edited because it is either under review…" at bounding box center [350, 115] width 140 height 201
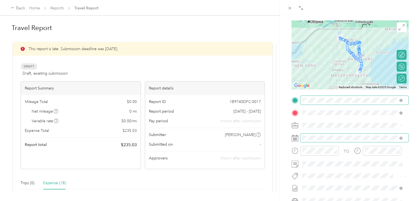
scroll to position [47, 0]
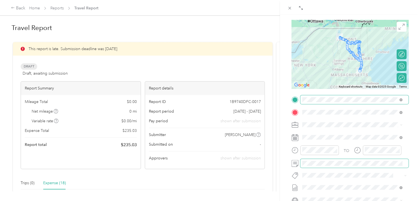
drag, startPoint x: 279, startPoint y: 165, endPoint x: 373, endPoint y: 159, distance: 94.4
click at [373, 159] on div "TO Add photo" at bounding box center [350, 161] width 117 height 133
click at [276, 148] on div "BACK New Trip Save This trip cannot be edited because it is either under review…" at bounding box center [210, 100] width 420 height 201
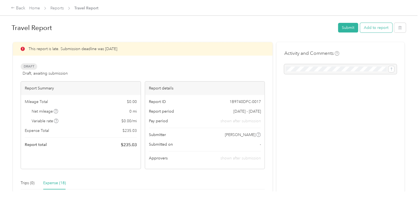
click at [379, 28] on button "Add to report" at bounding box center [376, 28] width 32 height 10
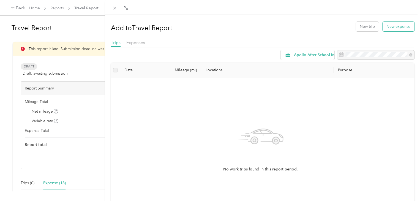
click at [385, 31] on button "New expense" at bounding box center [399, 27] width 32 height 10
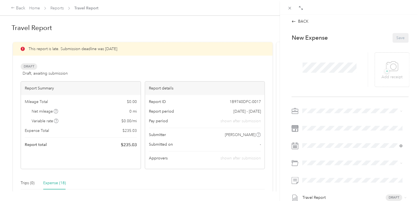
click at [321, 107] on span at bounding box center [354, 111] width 108 height 9
click at [326, 131] on div "Chess Wizards Inc" at bounding box center [352, 130] width 96 height 6
click at [296, 21] on div "BACK" at bounding box center [300, 21] width 17 height 6
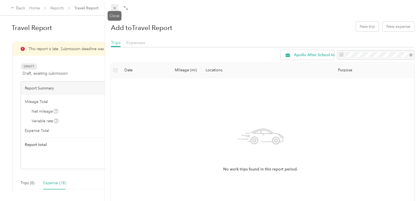
click at [117, 10] on span at bounding box center [115, 8] width 8 height 8
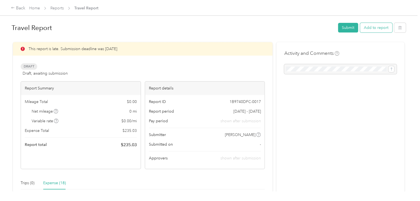
click at [381, 25] on button "Add to report" at bounding box center [376, 28] width 32 height 10
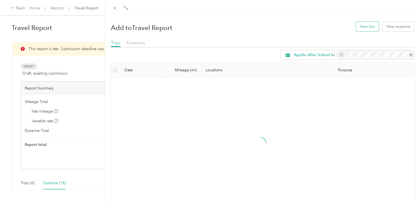
click at [365, 26] on button "New trip" at bounding box center [367, 27] width 23 height 10
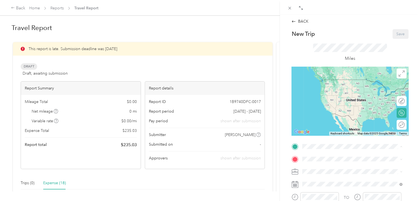
click at [336, 177] on span "[STREET_ADDRESS][PERSON_NAME][US_STATE]" at bounding box center [356, 174] width 86 height 5
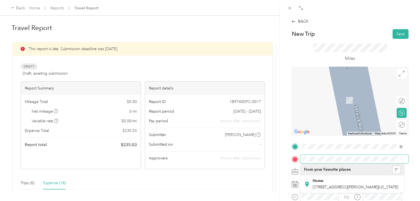
scroll to position [0, 13]
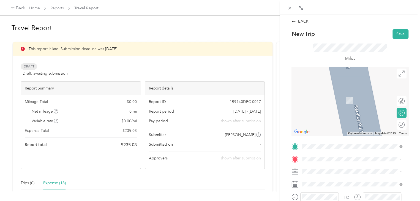
click at [367, 114] on span "74 South Park Drive Colchester, Vermont 05446, United States" at bounding box center [340, 113] width 55 height 5
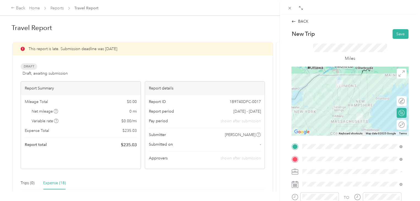
click at [325, 184] on li "Apollo After School Inc" at bounding box center [352, 182] width 104 height 10
click at [325, 191] on span "Chess Wizards Inc" at bounding box center [320, 191] width 32 height 5
click at [397, 125] on div at bounding box center [399, 125] width 12 height 6
click at [393, 103] on div at bounding box center [399, 101] width 12 height 6
drag, startPoint x: 349, startPoint y: 100, endPoint x: 359, endPoint y: 82, distance: 20.7
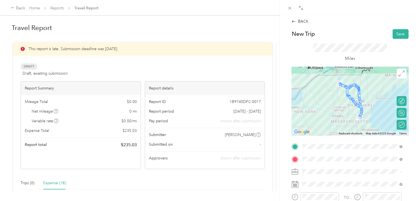
drag, startPoint x: 344, startPoint y: 94, endPoint x: 357, endPoint y: 92, distance: 13.4
drag, startPoint x: 345, startPoint y: 92, endPoint x: 357, endPoint y: 90, distance: 11.7
drag, startPoint x: 351, startPoint y: 100, endPoint x: 352, endPoint y: 82, distance: 18.0
drag, startPoint x: 347, startPoint y: 97, endPoint x: 352, endPoint y: 85, distance: 13.2
drag, startPoint x: 344, startPoint y: 94, endPoint x: 351, endPoint y: 82, distance: 13.7
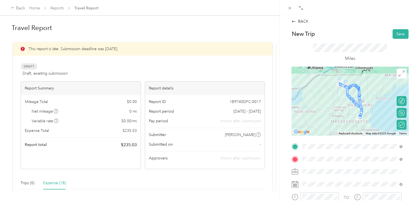
drag, startPoint x: 342, startPoint y: 86, endPoint x: 341, endPoint y: 77, distance: 9.4
drag, startPoint x: 347, startPoint y: 96, endPoint x: 355, endPoint y: 91, distance: 9.6
drag, startPoint x: 345, startPoint y: 93, endPoint x: 352, endPoint y: 82, distance: 13.2
drag, startPoint x: 354, startPoint y: 104, endPoint x: 355, endPoint y: 94, distance: 9.8
drag, startPoint x: 345, startPoint y: 91, endPoint x: 356, endPoint y: 87, distance: 11.4
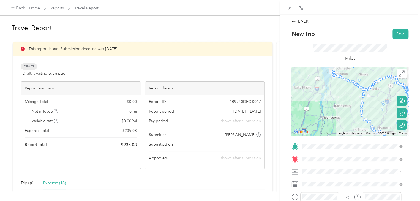
drag, startPoint x: 342, startPoint y: 78, endPoint x: 352, endPoint y: 65, distance: 16.6
click at [352, 65] on div "New Trip Save This trip cannot be edited because it is either under review, app…" at bounding box center [350, 152] width 117 height 246
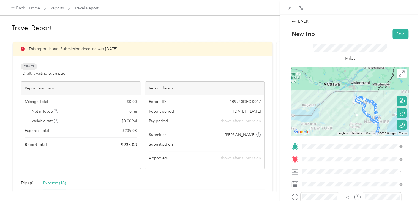
drag, startPoint x: 361, startPoint y: 111, endPoint x: 351, endPoint y: 112, distance: 10.5
drag, startPoint x: 362, startPoint y: 105, endPoint x: 354, endPoint y: 109, distance: 8.5
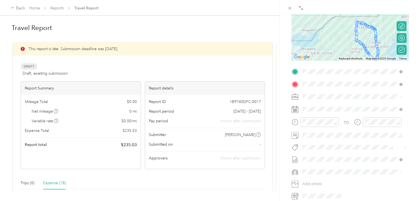
scroll to position [75, 0]
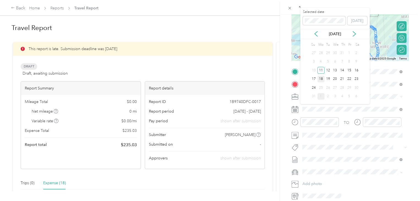
click at [321, 80] on div "18" at bounding box center [320, 79] width 7 height 7
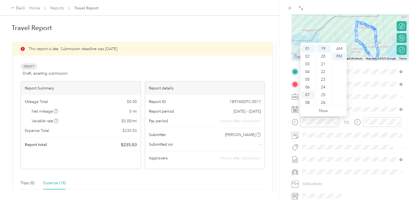
scroll to position [33, 0]
click at [308, 92] on div "10" at bounding box center [308, 93] width 13 height 8
click at [323, 70] on div "30" at bounding box center [323, 71] width 13 height 8
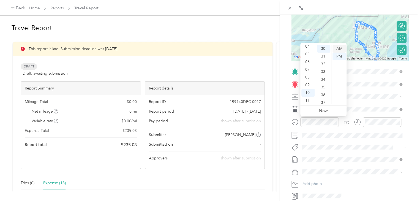
click at [338, 50] on div "AM" at bounding box center [339, 49] width 13 height 8
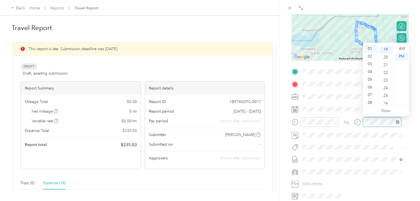
scroll to position [146, 0]
click at [368, 56] on div "02" at bounding box center [370, 57] width 13 height 8
click at [385, 47] on div "30" at bounding box center [386, 46] width 13 height 8
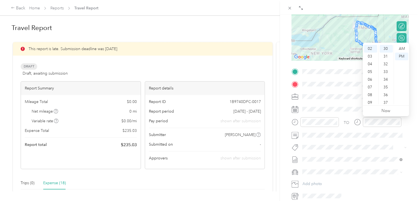
click at [405, 131] on form "New Trip Save This trip cannot be edited because it is either under review, app…" at bounding box center [350, 77] width 129 height 246
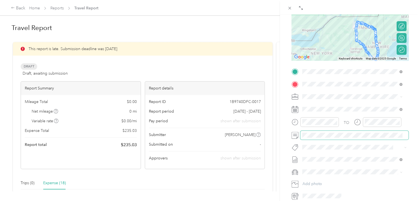
click at [328, 138] on span at bounding box center [354, 135] width 108 height 9
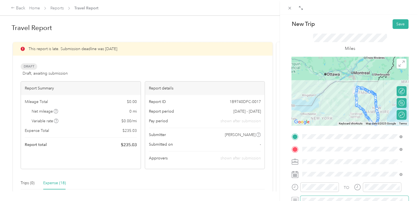
scroll to position [10, 0]
click at [400, 114] on div at bounding box center [402, 114] width 5 height 5
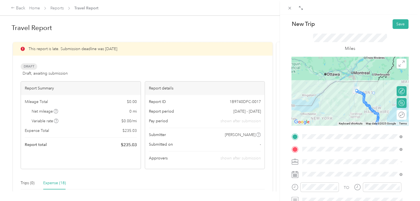
drag, startPoint x: 365, startPoint y: 104, endPoint x: 376, endPoint y: 96, distance: 14.0
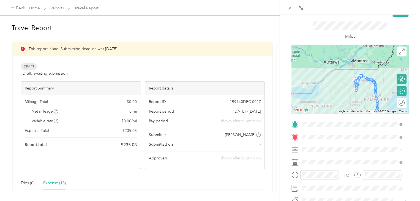
scroll to position [50, 0]
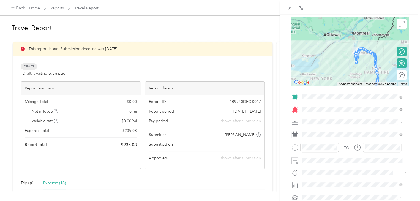
click at [410, 74] on div "BACK New Trip Save This trip cannot be edited because it is either under review…" at bounding box center [350, 115] width 140 height 201
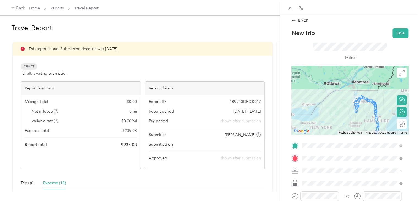
scroll to position [1, 0]
click at [393, 33] on button "Save" at bounding box center [401, 34] width 16 height 10
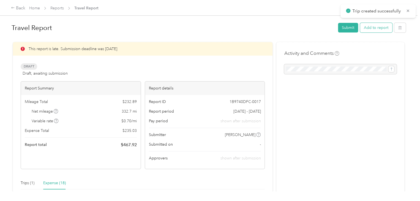
click at [365, 25] on button "Add to report" at bounding box center [376, 28] width 32 height 10
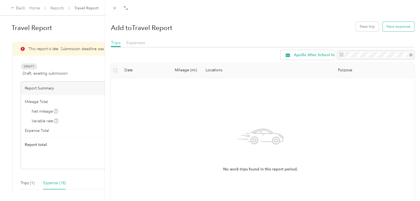
click at [387, 28] on button "New expense" at bounding box center [399, 27] width 32 height 10
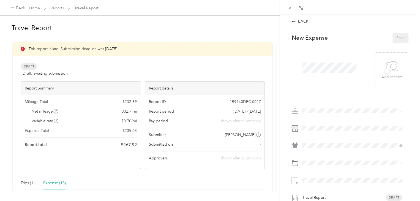
click at [343, 131] on div "Chess Wizards Inc" at bounding box center [352, 130] width 96 height 6
click at [289, 10] on icon at bounding box center [289, 8] width 5 height 5
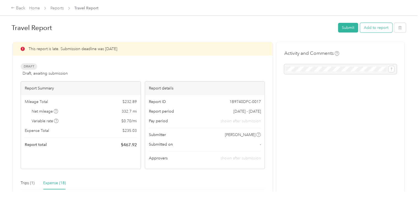
click at [373, 29] on button "Add to report" at bounding box center [376, 28] width 32 height 10
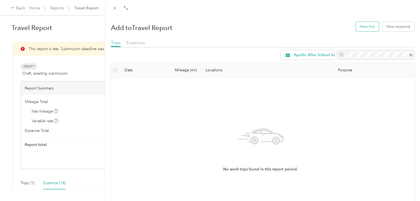
click at [369, 28] on button "New trip" at bounding box center [367, 27] width 23 height 10
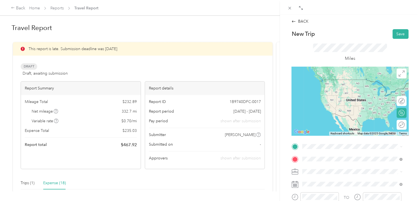
click at [351, 99] on span "111 Colchester Avenue Burlington, Vermont 05401, United States" at bounding box center [340, 97] width 55 height 5
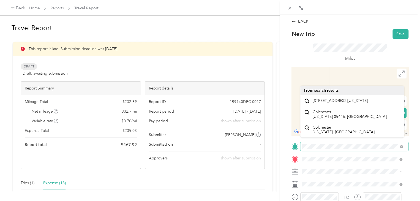
scroll to position [0, 13]
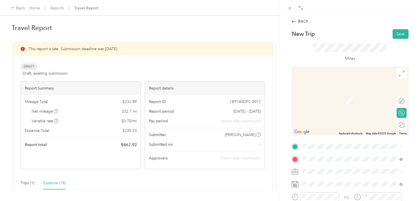
click at [342, 103] on span "74 South Park Drive Colchester, Vermont 05446, United States" at bounding box center [340, 100] width 55 height 5
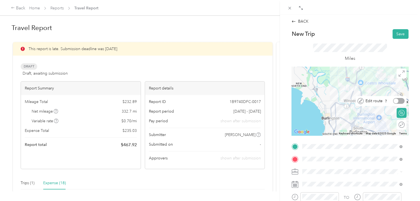
click at [398, 101] on div at bounding box center [399, 101] width 12 height 6
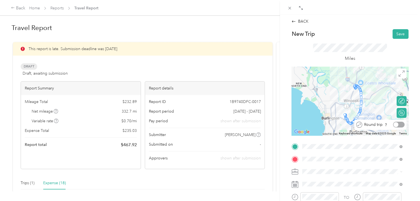
click at [396, 123] on div at bounding box center [399, 125] width 12 height 6
drag, startPoint x: 360, startPoint y: 104, endPoint x: 384, endPoint y: 84, distance: 31.1
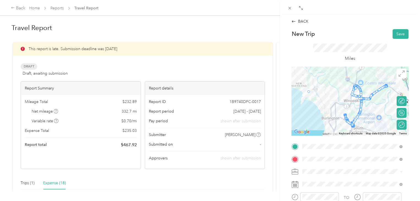
drag, startPoint x: 351, startPoint y: 94, endPoint x: 305, endPoint y: 94, distance: 46.0
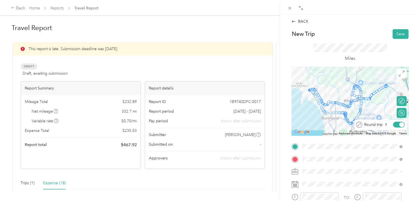
click at [400, 123] on div at bounding box center [402, 124] width 5 height 5
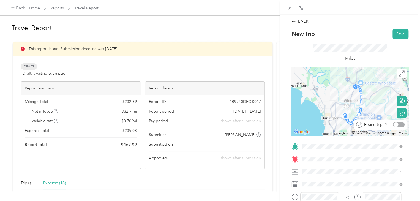
click at [397, 125] on div at bounding box center [399, 125] width 12 height 6
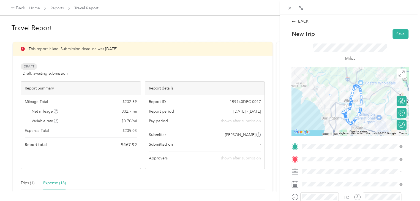
drag, startPoint x: 349, startPoint y: 103, endPoint x: 327, endPoint y: 99, distance: 21.7
click at [386, 87] on div at bounding box center [385, 87] width 8 height 8
drag, startPoint x: 384, startPoint y: 85, endPoint x: 350, endPoint y: 97, distance: 36.2
drag, startPoint x: 386, startPoint y: 87, endPoint x: 349, endPoint y: 96, distance: 37.8
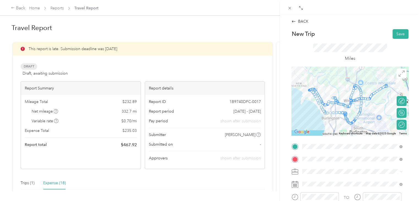
drag, startPoint x: 377, startPoint y: 93, endPoint x: 346, endPoint y: 101, distance: 32.1
click at [400, 126] on div at bounding box center [402, 124] width 5 height 5
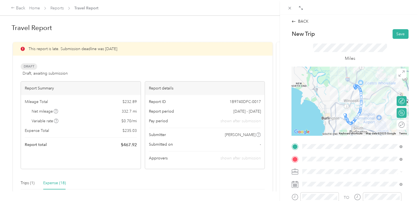
click at [349, 104] on div at bounding box center [350, 101] width 117 height 69
click at [361, 104] on div at bounding box center [350, 101] width 117 height 69
click at [360, 104] on div at bounding box center [350, 101] width 117 height 69
click at [359, 104] on div at bounding box center [350, 101] width 117 height 69
click at [394, 125] on div at bounding box center [396, 124] width 5 height 5
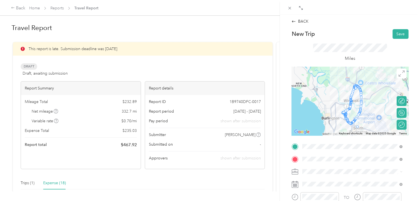
drag, startPoint x: 360, startPoint y: 107, endPoint x: 357, endPoint y: 124, distance: 17.9
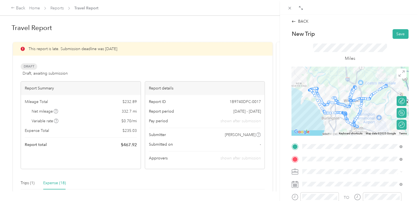
drag, startPoint x: 387, startPoint y: 86, endPoint x: 362, endPoint y: 108, distance: 33.4
drag, startPoint x: 385, startPoint y: 85, endPoint x: 359, endPoint y: 108, distance: 35.1
click at [400, 125] on div at bounding box center [402, 124] width 5 height 5
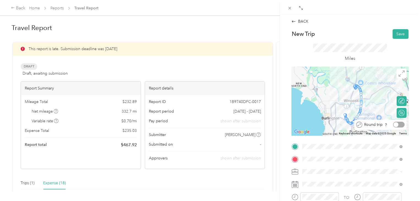
click at [399, 125] on div at bounding box center [399, 125] width 12 height 6
drag, startPoint x: 349, startPoint y: 100, endPoint x: 332, endPoint y: 107, distance: 18.6
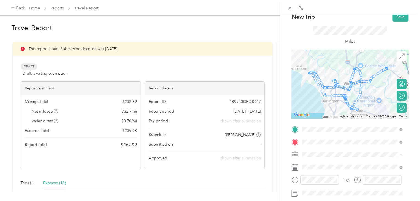
scroll to position [31, 0]
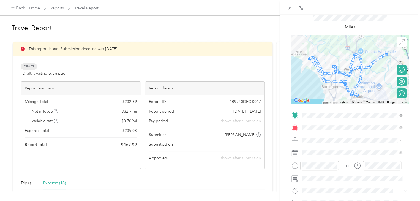
click at [351, 158] on div "Chess Wizards Inc" at bounding box center [352, 159] width 96 height 6
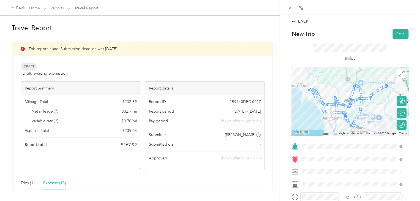
drag, startPoint x: 306, startPoint y: 90, endPoint x: 332, endPoint y: 108, distance: 31.6
drag, startPoint x: 386, startPoint y: 86, endPoint x: 354, endPoint y: 125, distance: 50.8
drag, startPoint x: 384, startPoint y: 86, endPoint x: 350, endPoint y: 126, distance: 52.5
drag, startPoint x: 384, startPoint y: 86, endPoint x: 344, endPoint y: 115, distance: 49.8
drag, startPoint x: 384, startPoint y: 86, endPoint x: 359, endPoint y: 98, distance: 28.4
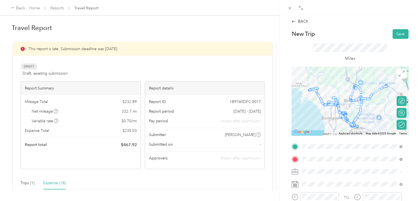
drag, startPoint x: 380, startPoint y: 89, endPoint x: 362, endPoint y: 101, distance: 22.5
click at [400, 125] on div at bounding box center [402, 124] width 5 height 5
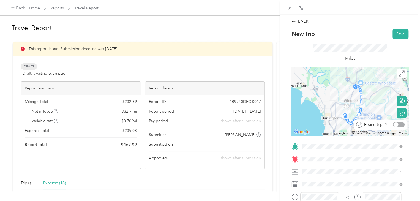
click at [397, 125] on div at bounding box center [399, 125] width 12 height 6
drag, startPoint x: 349, startPoint y: 104, endPoint x: 348, endPoint y: 113, distance: 8.9
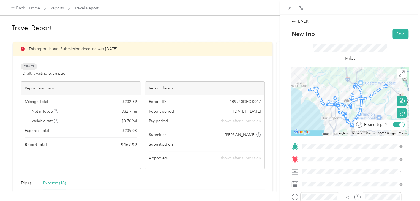
click at [400, 124] on div at bounding box center [402, 124] width 5 height 5
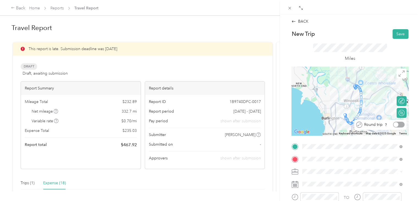
click at [395, 124] on div at bounding box center [399, 125] width 12 height 6
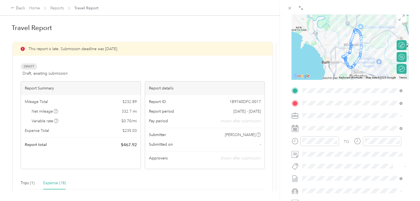
scroll to position [56, 0]
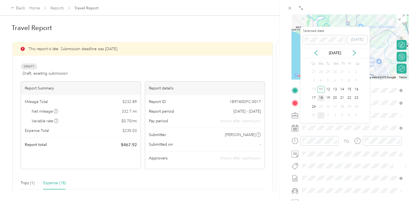
click at [321, 98] on div "18" at bounding box center [320, 98] width 7 height 7
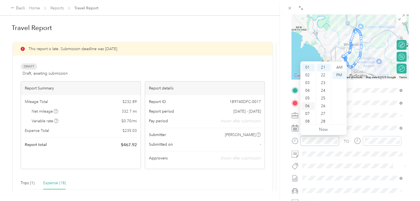
scroll to position [33, 0]
click at [308, 112] on div "10" at bounding box center [308, 112] width 13 height 8
click at [308, 109] on div "08" at bounding box center [308, 111] width 13 height 8
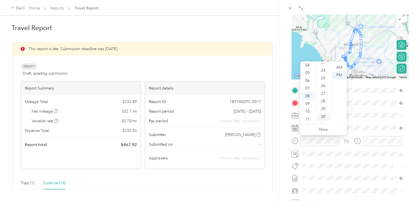
click at [326, 114] on div "30" at bounding box center [323, 117] width 13 height 8
click at [324, 67] on div "00" at bounding box center [323, 68] width 13 height 8
click at [338, 67] on div "AM" at bounding box center [339, 68] width 13 height 8
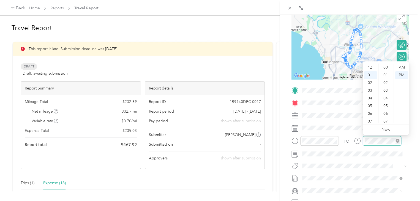
scroll to position [8, 0]
click at [371, 121] on div "08" at bounding box center [370, 122] width 13 height 8
click at [387, 98] on div "25" at bounding box center [386, 98] width 13 height 8
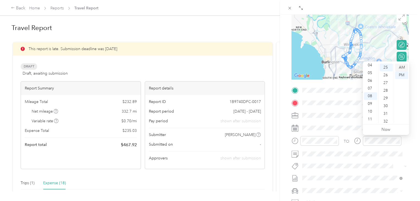
click at [402, 67] on div "AM" at bounding box center [401, 68] width 13 height 8
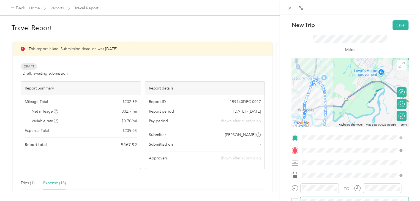
scroll to position [0, 0]
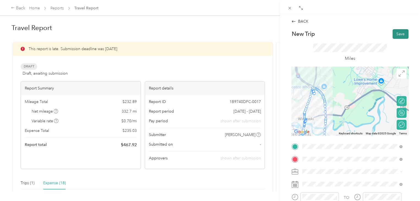
click at [399, 37] on button "Save" at bounding box center [401, 34] width 16 height 10
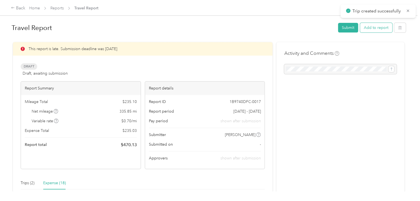
click at [375, 32] on button "Add to report" at bounding box center [376, 28] width 32 height 10
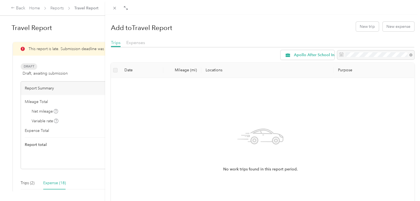
click at [94, 67] on div "Add to Travel Report New trip New expense Trips Expenses Apollo After School In…" at bounding box center [210, 100] width 420 height 201
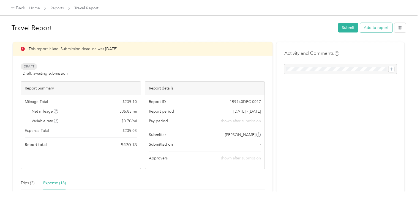
click at [364, 31] on button "Add to report" at bounding box center [376, 28] width 32 height 10
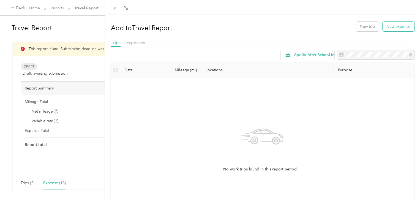
click at [398, 29] on button "New expense" at bounding box center [399, 27] width 32 height 10
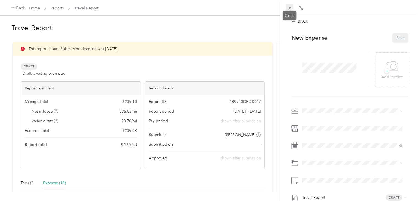
click at [290, 9] on icon at bounding box center [289, 8] width 5 height 5
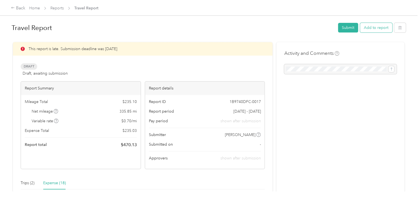
click at [372, 30] on button "Add to report" at bounding box center [376, 28] width 32 height 10
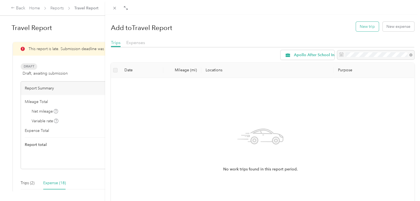
click at [368, 30] on button "New trip" at bounding box center [367, 27] width 23 height 10
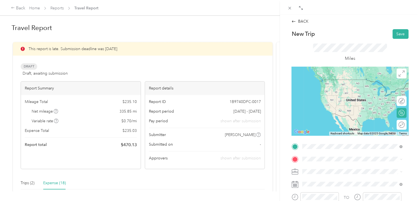
click at [352, 88] on span "111 Colchester Avenue Burlington, Vermont 05401, United States" at bounding box center [340, 85] width 55 height 5
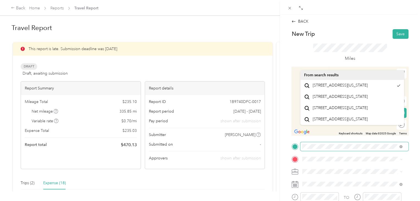
scroll to position [0, 19]
click at [417, 142] on html "Back Home Reports Travel Report Travel Report Submit Add to report This report …" at bounding box center [208, 100] width 417 height 201
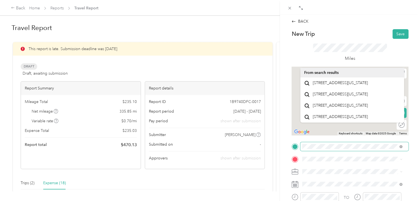
scroll to position [0, 0]
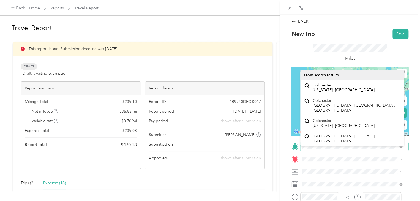
click at [344, 142] on span at bounding box center [354, 146] width 108 height 9
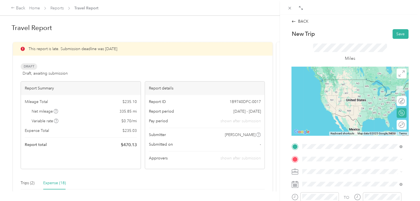
click at [358, 168] on span "111 Colchester Avenue Burlington, Vermont 05401, United States" at bounding box center [340, 166] width 55 height 5
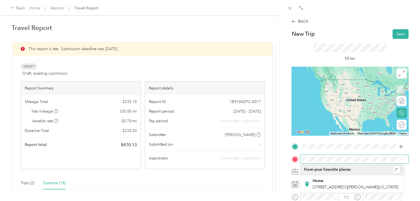
scroll to position [0, 13]
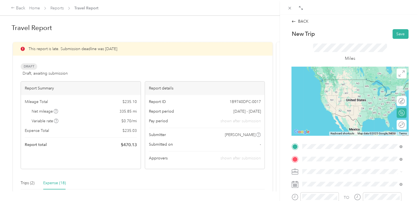
click at [368, 116] on span "74 South Park Drive Colchester, Vermont 05446, United States" at bounding box center [340, 113] width 55 height 5
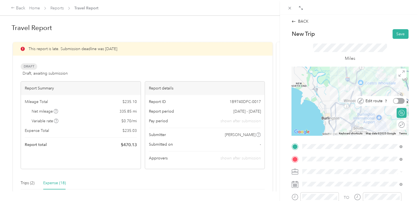
click at [396, 99] on div at bounding box center [399, 101] width 12 height 6
click at [395, 125] on div at bounding box center [399, 125] width 12 height 6
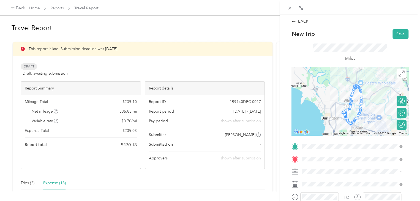
drag, startPoint x: 349, startPoint y: 101, endPoint x: 360, endPoint y: 107, distance: 12.2
drag, startPoint x: 349, startPoint y: 103, endPoint x: 362, endPoint y: 109, distance: 14.5
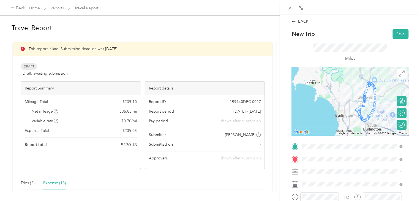
drag, startPoint x: 345, startPoint y: 109, endPoint x: 358, endPoint y: 105, distance: 14.3
click at [358, 105] on img at bounding box center [357, 110] width 11 height 11
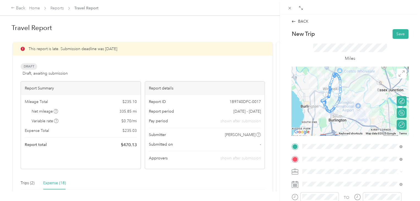
drag, startPoint x: 355, startPoint y: 107, endPoint x: 337, endPoint y: 100, distance: 19.0
click at [329, 100] on img at bounding box center [322, 101] width 11 height 11
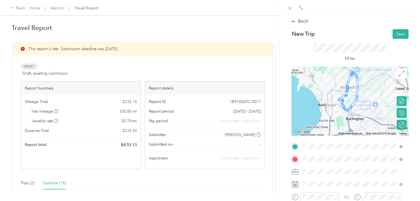
click at [333, 189] on span "Chess Wizards Inc" at bounding box center [320, 191] width 32 height 5
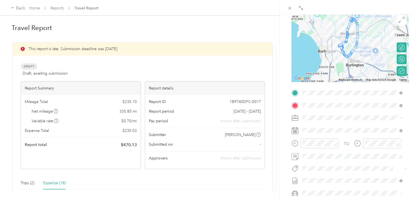
scroll to position [56, 0]
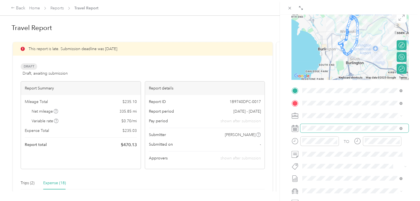
click at [318, 131] on span at bounding box center [354, 128] width 108 height 9
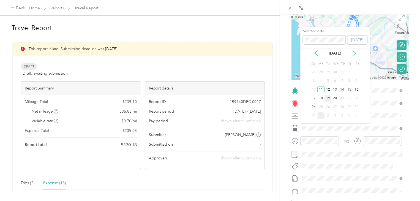
click at [329, 98] on div "19" at bounding box center [328, 98] width 7 height 7
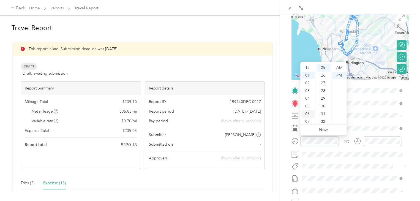
scroll to position [33, 0]
click at [310, 97] on div "08" at bounding box center [308, 97] width 13 height 8
click at [324, 69] on div "00" at bounding box center [323, 68] width 13 height 8
click at [340, 69] on div "AM" at bounding box center [339, 68] width 13 height 8
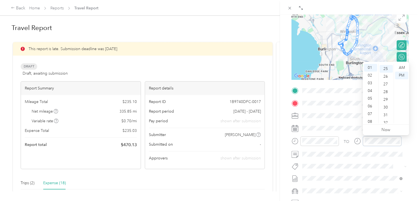
scroll to position [193, 0]
click at [371, 121] on div "08" at bounding box center [370, 122] width 13 height 8
click at [402, 68] on div "AM" at bounding box center [401, 68] width 13 height 8
click at [406, 144] on form "New Trip Save This trip cannot be edited because it is either under review, app…" at bounding box center [350, 96] width 129 height 246
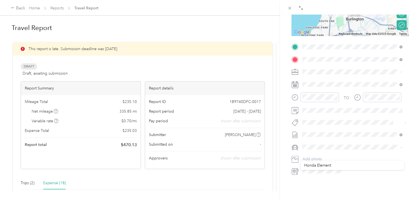
scroll to position [82, 0]
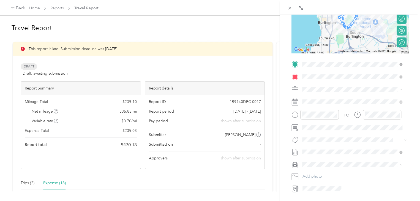
click at [413, 150] on div "BACK New Trip Save This trip cannot be edited because it is either under review…" at bounding box center [350, 115] width 140 height 201
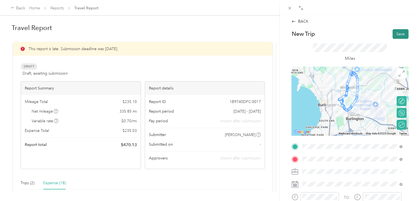
click at [397, 32] on button "Save" at bounding box center [401, 34] width 16 height 10
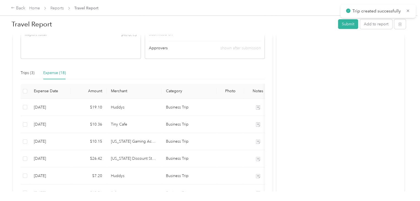
scroll to position [110, 0]
click at [31, 72] on div "Trips (3)" at bounding box center [28, 73] width 14 height 6
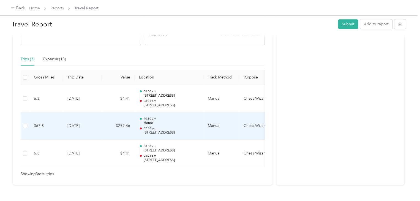
scroll to position [123, 0]
click at [217, 132] on td "Manual" at bounding box center [221, 127] width 36 height 28
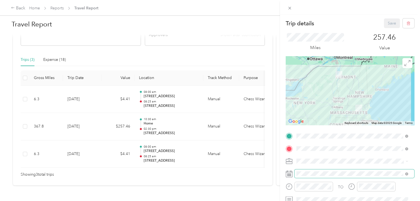
click at [315, 171] on span at bounding box center [355, 173] width 120 height 9
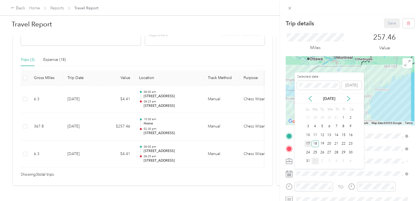
click at [310, 141] on div "17" at bounding box center [308, 143] width 7 height 7
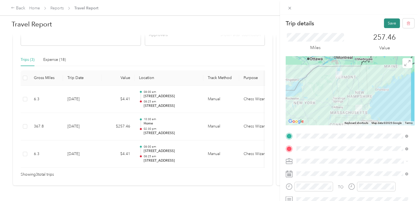
click at [390, 23] on button "Save" at bounding box center [392, 23] width 16 height 10
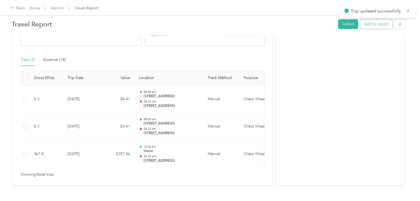
click at [381, 27] on button "Add to report" at bounding box center [376, 24] width 32 height 10
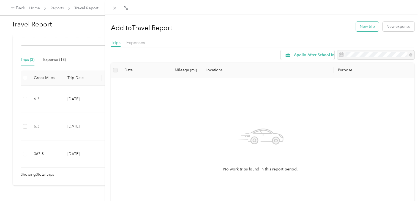
click at [366, 27] on button "New trip" at bounding box center [367, 27] width 23 height 10
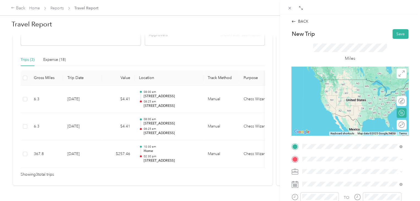
click at [361, 86] on span "111 Colchester Avenue Burlington, Vermont 05401, United States" at bounding box center [340, 85] width 55 height 5
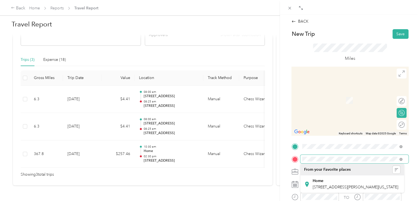
scroll to position [0, 13]
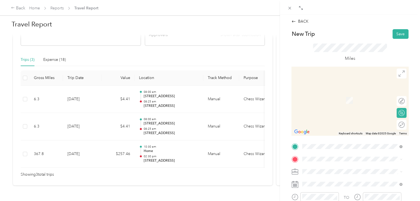
click at [386, 119] on li "74 South Park Drive Colchester, Vermont 05446, United States" at bounding box center [352, 113] width 104 height 11
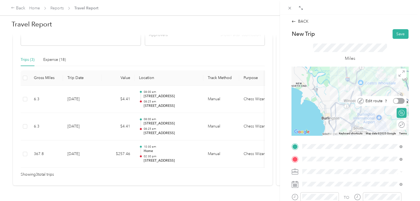
click at [398, 102] on div at bounding box center [399, 101] width 12 height 6
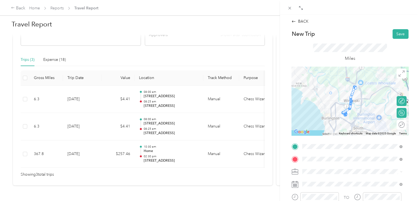
drag, startPoint x: 348, startPoint y: 99, endPoint x: 325, endPoint y: 96, distance: 23.6
drag, startPoint x: 340, startPoint y: 105, endPoint x: 324, endPoint y: 110, distance: 15.9
drag, startPoint x: 346, startPoint y: 105, endPoint x: 330, endPoint y: 123, distance: 23.4
drag, startPoint x: 353, startPoint y: 89, endPoint x: 379, endPoint y: 92, distance: 26.3
drag, startPoint x: 380, startPoint y: 89, endPoint x: 352, endPoint y: 85, distance: 28.0
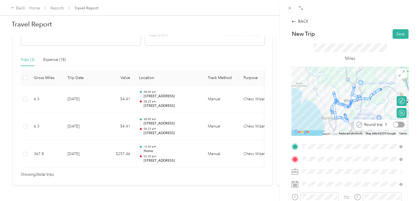
click at [394, 123] on div at bounding box center [396, 124] width 5 height 5
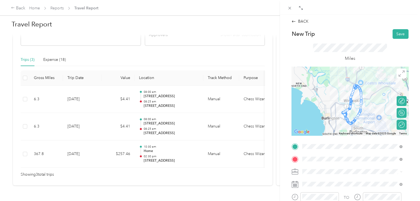
drag, startPoint x: 361, startPoint y: 105, endPoint x: 386, endPoint y: 91, distance: 29.0
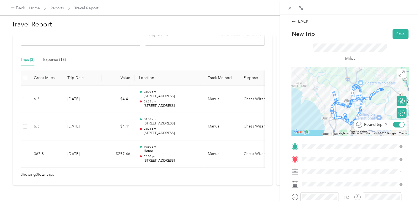
click at [400, 124] on div at bounding box center [402, 124] width 5 height 5
click at [400, 124] on div at bounding box center [399, 125] width 12 height 6
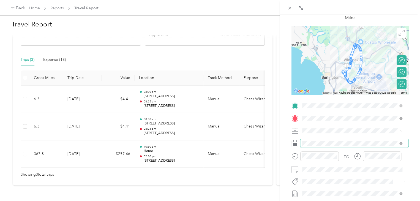
scroll to position [40, 0]
click at [344, 148] on div "Chess Wizards Inc" at bounding box center [352, 151] width 96 height 6
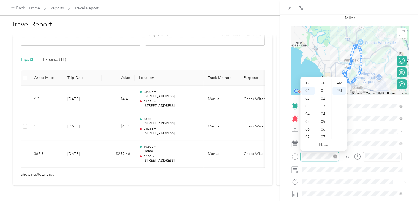
scroll to position [8, 0]
click at [309, 136] on div "08" at bounding box center [308, 137] width 13 height 8
click at [322, 85] on div "00" at bounding box center [323, 83] width 13 height 8
click at [343, 83] on div "AM" at bounding box center [339, 83] width 13 height 8
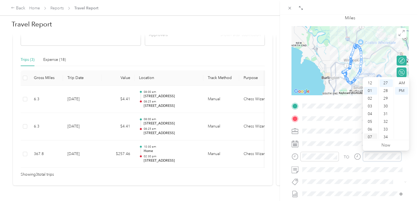
scroll to position [27, 0]
click at [367, 120] on div "08" at bounding box center [370, 118] width 13 height 8
click at [387, 86] on div "25" at bounding box center [386, 86] width 13 height 8
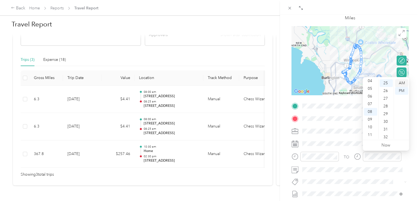
click at [406, 84] on div "AM" at bounding box center [401, 83] width 13 height 8
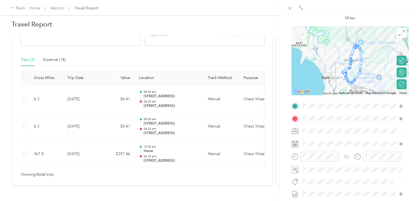
click at [413, 115] on div "BACK New Trip Save This trip cannot be edited because it is either under review…" at bounding box center [350, 115] width 140 height 201
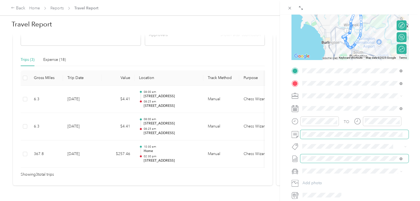
scroll to position [63, 0]
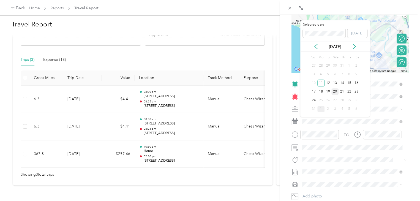
click at [334, 91] on div "20" at bounding box center [335, 91] width 7 height 7
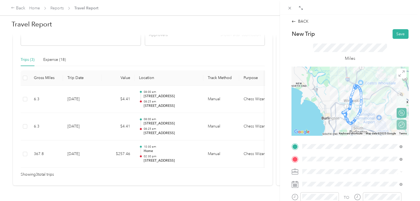
scroll to position [0, 0]
click at [396, 32] on button "Save" at bounding box center [401, 34] width 16 height 10
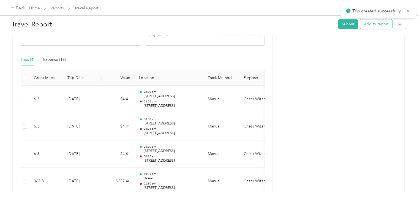
click at [368, 22] on button "Add to report" at bounding box center [376, 24] width 32 height 10
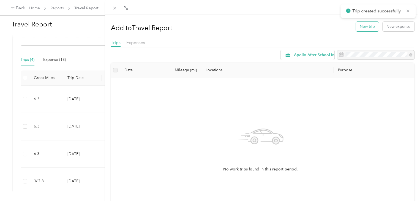
click at [358, 27] on button "New trip" at bounding box center [367, 27] width 23 height 10
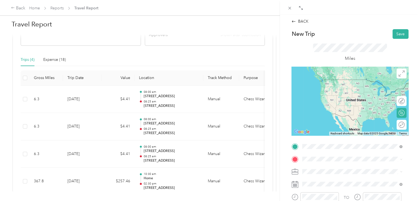
click at [364, 88] on span "111 Colchester Avenue Burlington, Vermont 05401, United States" at bounding box center [340, 85] width 55 height 5
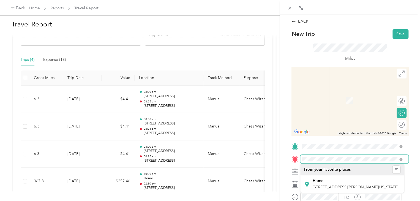
scroll to position [0, 13]
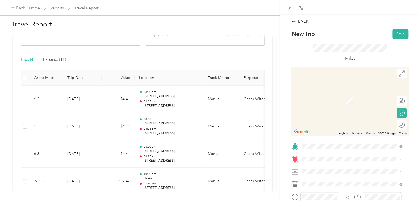
click at [368, 115] on span "74 South Park Drive Colchester, Vermont 05446, United States" at bounding box center [340, 113] width 55 height 5
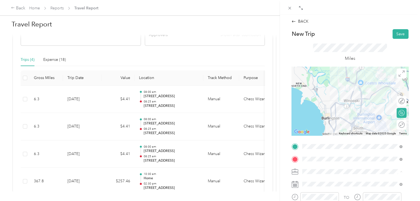
click at [337, 192] on div "Chess Wizards Inc" at bounding box center [352, 191] width 96 height 6
click at [396, 125] on div at bounding box center [399, 125] width 12 height 6
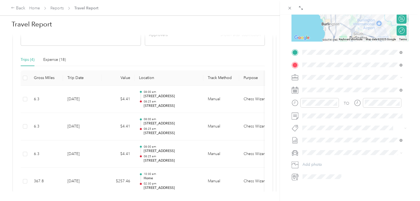
scroll to position [94, 0]
click at [343, 165] on div "21" at bounding box center [342, 165] width 7 height 7
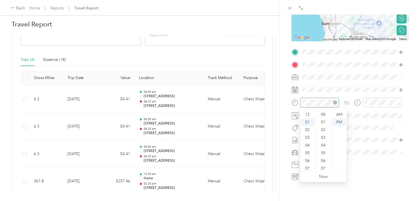
scroll to position [224, 0]
click at [307, 167] on div "08" at bounding box center [308, 169] width 13 height 8
click at [324, 116] on div "00" at bounding box center [323, 115] width 13 height 8
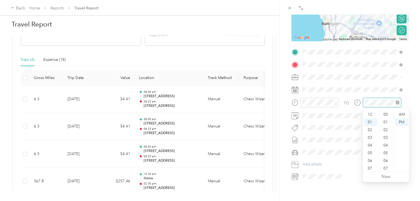
scroll to position [224, 0]
click at [371, 166] on div "08" at bounding box center [370, 169] width 13 height 8
click at [388, 123] on div "30" at bounding box center [386, 122] width 13 height 8
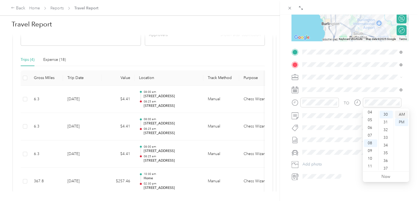
click at [405, 116] on div "AM" at bounding box center [401, 115] width 13 height 8
click at [371, 170] on div "08" at bounding box center [370, 169] width 13 height 8
click at [384, 121] on div "30" at bounding box center [386, 122] width 13 height 8
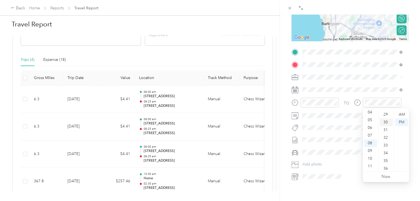
scroll to position [231, 0]
click at [405, 115] on div "AM" at bounding box center [401, 115] width 13 height 8
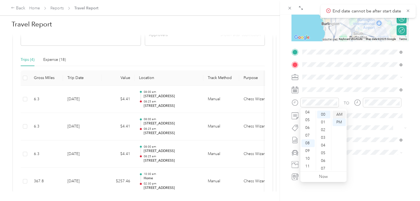
click at [343, 112] on div "AM" at bounding box center [339, 115] width 13 height 8
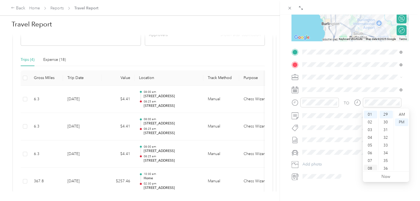
click at [370, 167] on div "08" at bounding box center [370, 169] width 13 height 8
click at [384, 124] on div "30" at bounding box center [386, 122] width 13 height 8
click at [403, 113] on div "AM" at bounding box center [401, 115] width 13 height 8
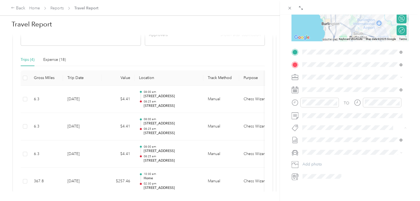
click at [412, 118] on div "BACK New Trip Save This trip cannot be edited because it is either under review…" at bounding box center [350, 115] width 140 height 201
click at [361, 118] on span at bounding box center [354, 115] width 108 height 9
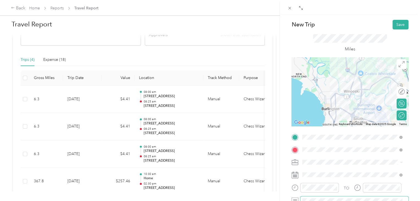
scroll to position [9, 0]
click at [399, 23] on button "Save" at bounding box center [401, 25] width 16 height 10
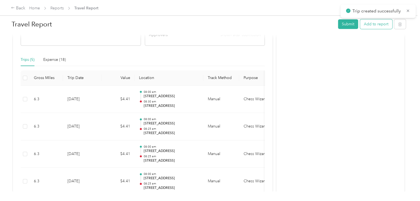
click at [373, 23] on button "Add to report" at bounding box center [376, 24] width 32 height 10
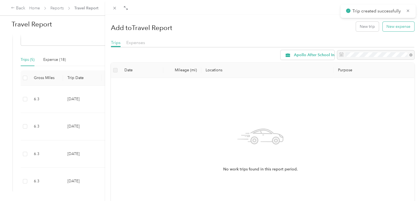
click at [385, 26] on button "New expense" at bounding box center [399, 27] width 32 height 10
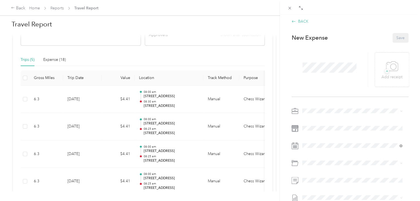
click at [295, 20] on icon at bounding box center [294, 21] width 4 height 4
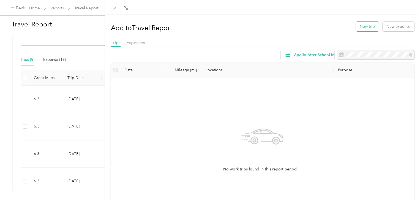
click at [359, 24] on button "New trip" at bounding box center [367, 27] width 23 height 10
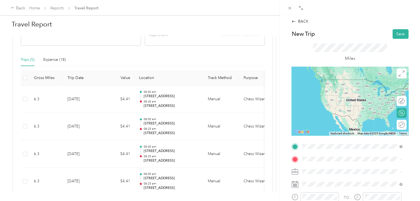
click at [352, 116] on span "111 Colchester Avenue Burlington, Vermont 05401, United States" at bounding box center [340, 113] width 55 height 5
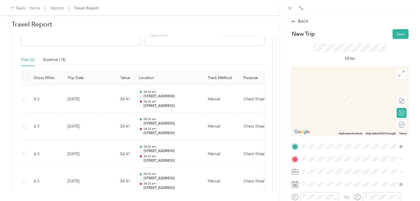
click at [338, 190] on div "Chess Wizards Inc" at bounding box center [352, 191] width 96 height 6
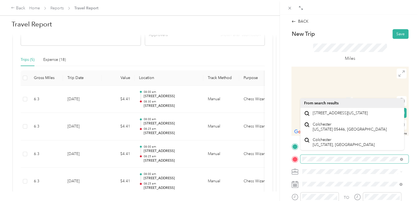
scroll to position [0, 13]
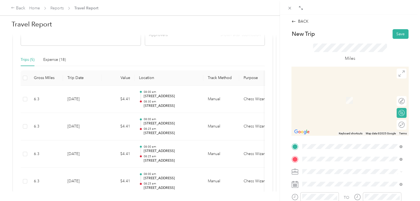
click at [368, 112] on span "74 South Park Drive Colchester, Vermont 05446, United States" at bounding box center [340, 113] width 55 height 5
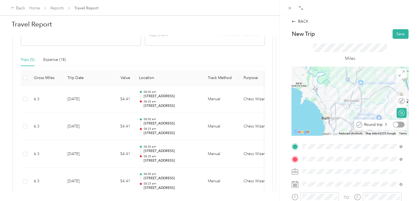
click at [394, 124] on div at bounding box center [399, 125] width 12 height 6
click at [398, 100] on div at bounding box center [399, 101] width 12 height 6
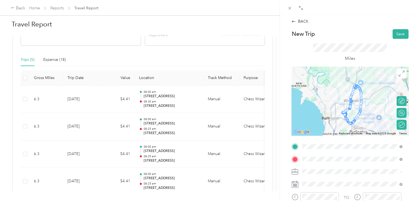
drag, startPoint x: 348, startPoint y: 106, endPoint x: 357, endPoint y: 113, distance: 10.9
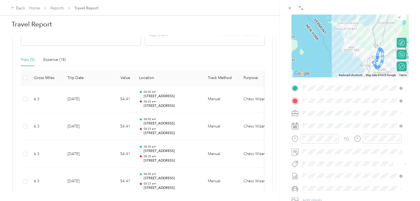
scroll to position [68, 0]
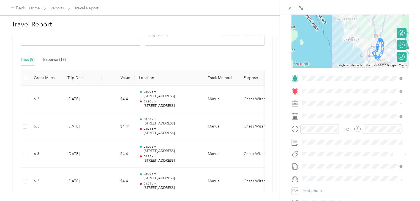
click at [330, 119] on li "Chess Wizards Inc" at bounding box center [352, 123] width 104 height 10
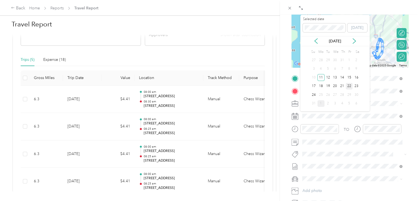
click at [350, 84] on div "22" at bounding box center [349, 86] width 7 height 7
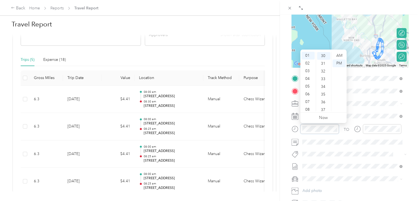
scroll to position [231, 0]
click at [308, 107] on div "08" at bounding box center [308, 110] width 13 height 8
click at [322, 55] on div "00" at bounding box center [323, 56] width 13 height 8
click at [345, 58] on div "AM" at bounding box center [339, 56] width 13 height 8
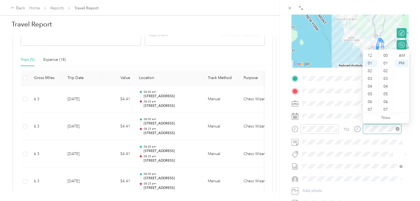
scroll to position [231, 0]
click at [370, 108] on div "08" at bounding box center [370, 110] width 13 height 8
click at [401, 56] on div "AM" at bounding box center [401, 56] width 13 height 8
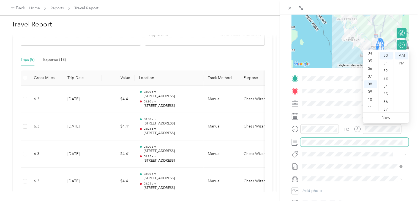
click at [384, 145] on span at bounding box center [354, 142] width 108 height 9
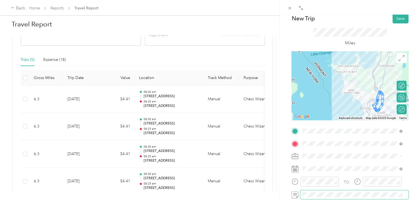
scroll to position [0, 0]
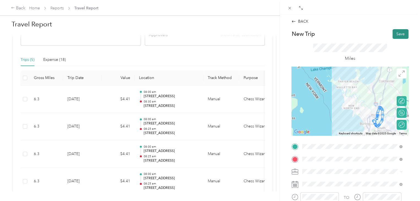
click at [398, 35] on button "Save" at bounding box center [401, 34] width 16 height 10
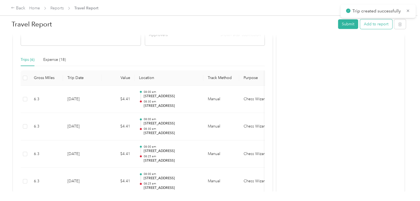
click at [367, 25] on button "Add to report" at bounding box center [376, 24] width 32 height 10
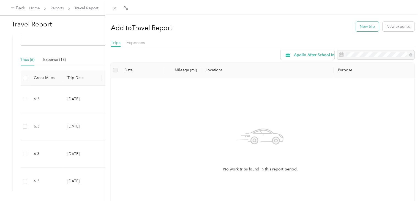
click at [365, 29] on button "New trip" at bounding box center [367, 27] width 23 height 10
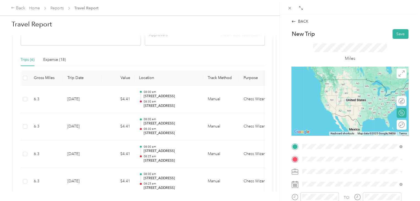
click at [352, 88] on span "111 Colchester Avenue Burlington, Vermont 05401, United States" at bounding box center [340, 85] width 55 height 5
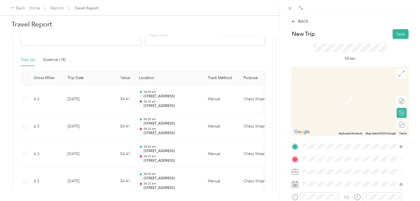
click at [329, 186] on span "[STREET_ADDRESS][PERSON_NAME][US_STATE]" at bounding box center [356, 186] width 86 height 5
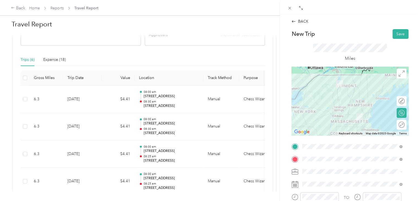
click at [331, 192] on span "Chess Wizards Inc" at bounding box center [320, 190] width 32 height 5
click at [398, 101] on div at bounding box center [399, 101] width 12 height 6
drag, startPoint x: 348, startPoint y: 97, endPoint x: 354, endPoint y: 84, distance: 14.7
drag, startPoint x: 361, startPoint y: 110, endPoint x: 351, endPoint y: 105, distance: 11.2
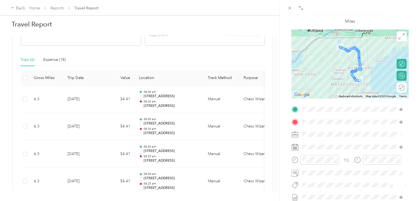
scroll to position [39, 0]
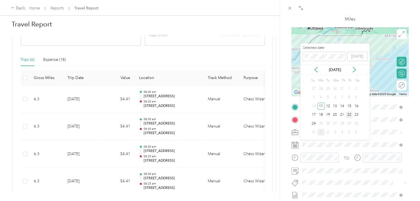
click at [351, 114] on div "22" at bounding box center [349, 115] width 7 height 7
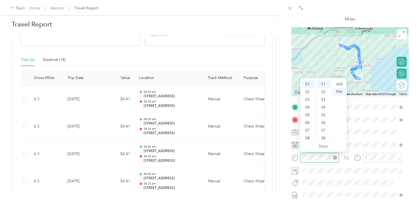
scroll to position [239, 0]
click at [308, 109] on div "04" at bounding box center [308, 108] width 13 height 8
click at [324, 83] on div "00" at bounding box center [323, 84] width 13 height 8
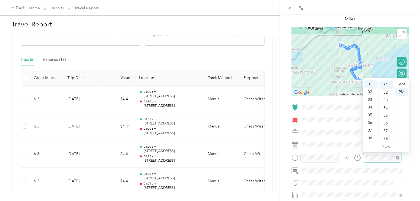
scroll to position [239, 0]
click at [371, 129] on div "07" at bounding box center [370, 131] width 13 height 8
click at [386, 93] on div "30" at bounding box center [386, 92] width 13 height 8
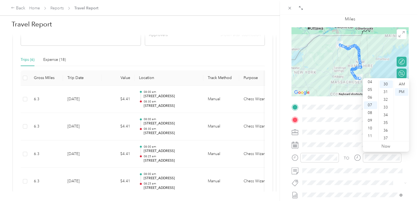
click at [413, 101] on div "BACK New Trip Save This trip cannot be edited because it is either under review…" at bounding box center [350, 115] width 140 height 201
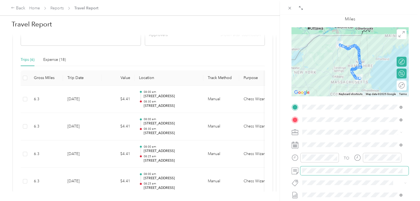
click at [322, 173] on span at bounding box center [354, 170] width 108 height 9
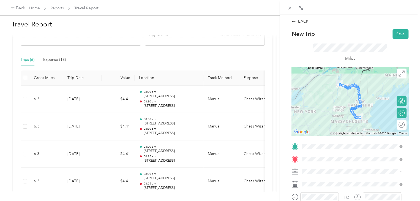
scroll to position [0, 0]
click at [395, 31] on button "Save" at bounding box center [401, 34] width 16 height 10
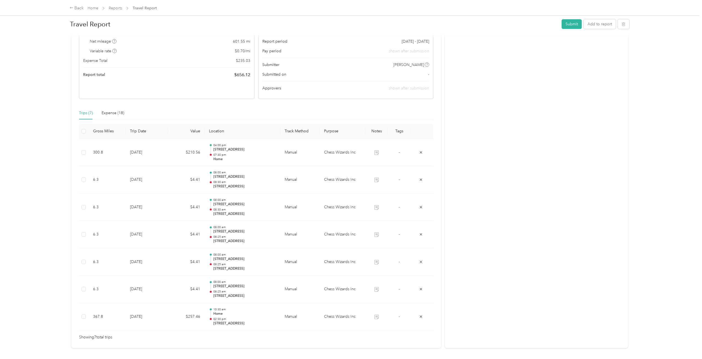
scroll to position [92, 0]
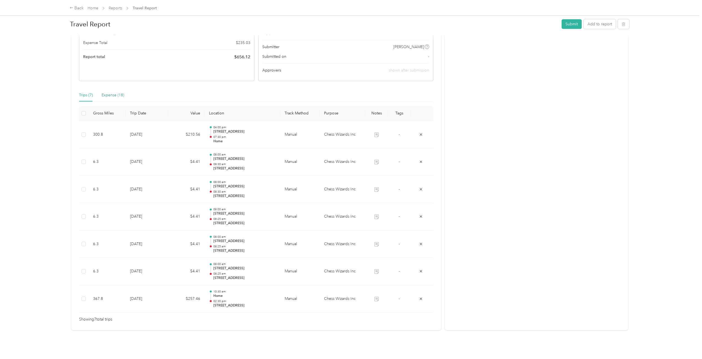
click at [103, 92] on div "Expense (18)" at bounding box center [113, 95] width 23 height 6
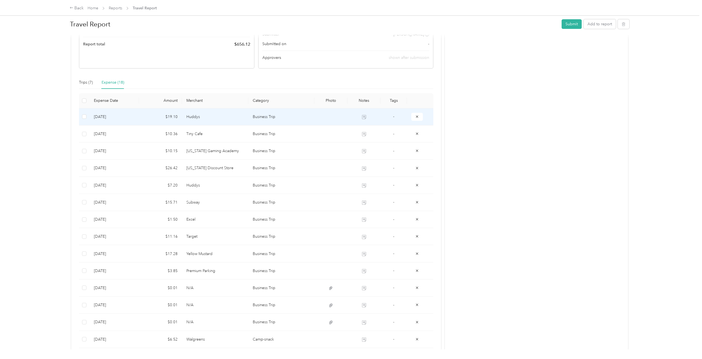
scroll to position [71, 0]
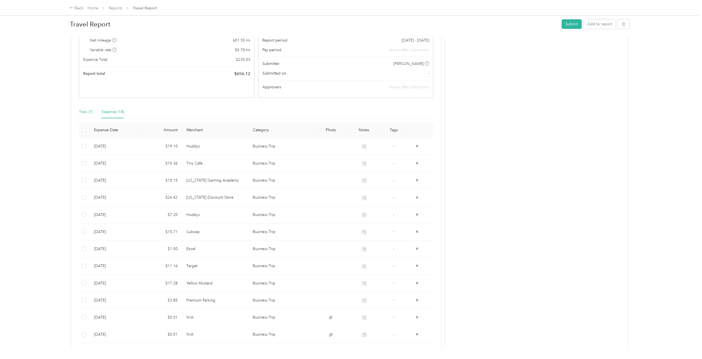
click at [88, 110] on div "Trips (7)" at bounding box center [86, 112] width 14 height 6
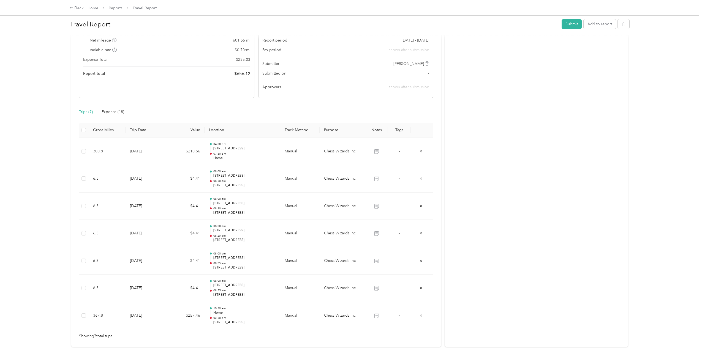
scroll to position [0, 0]
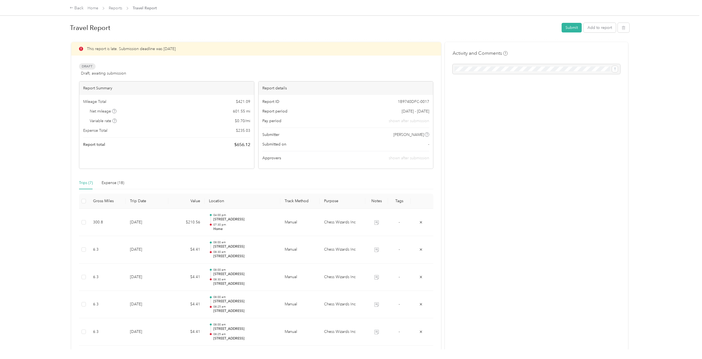
click at [420, 71] on div at bounding box center [537, 69] width 168 height 10
click at [420, 66] on div at bounding box center [537, 69] width 168 height 10
click at [420, 25] on button "Submit" at bounding box center [572, 28] width 20 height 10
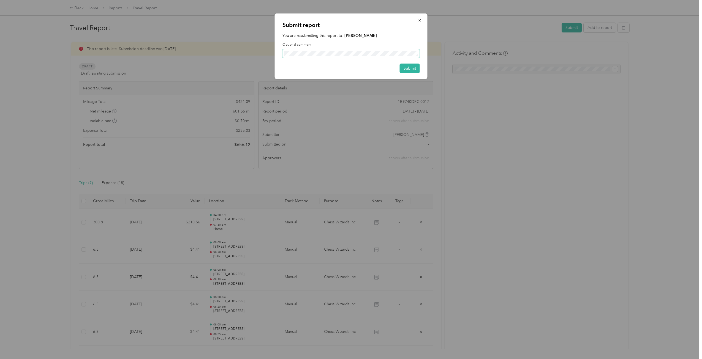
scroll to position [0, 42]
click at [420, 53] on div "Submit report You are resubmitting this report to: Edwin Strode Optional commen…" at bounding box center [351, 46] width 153 height 66
click at [414, 66] on button "Submit" at bounding box center [410, 69] width 20 height 10
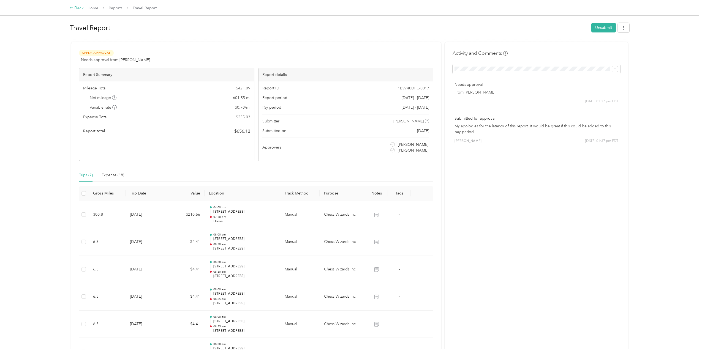
click at [82, 6] on div "Back" at bounding box center [77, 8] width 14 height 7
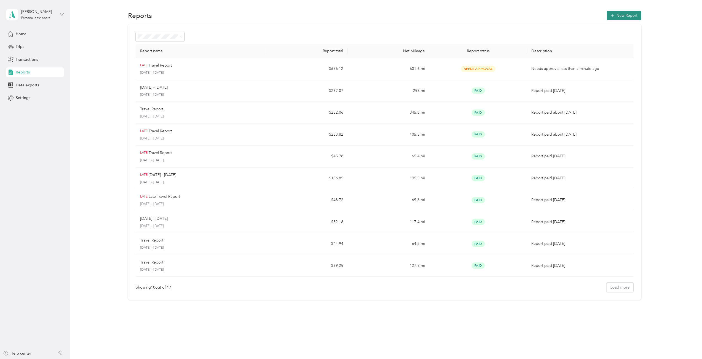
click at [420, 17] on button "New Report" at bounding box center [624, 16] width 34 height 10
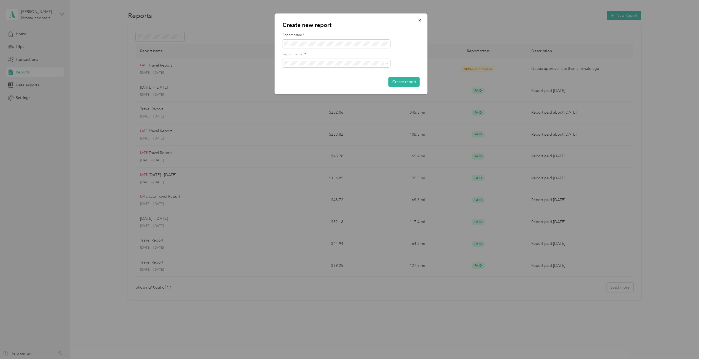
click at [310, 72] on span "[DATE] - [DATE]" at bounding box center [300, 72] width 28 height 5
click at [406, 79] on button "Create report" at bounding box center [404, 82] width 31 height 10
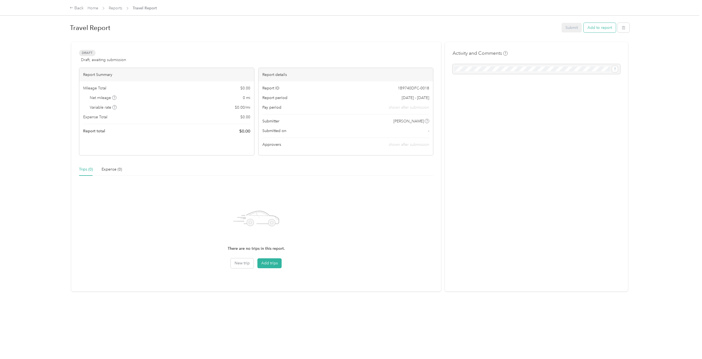
click at [420, 29] on button "Add to report" at bounding box center [600, 28] width 32 height 10
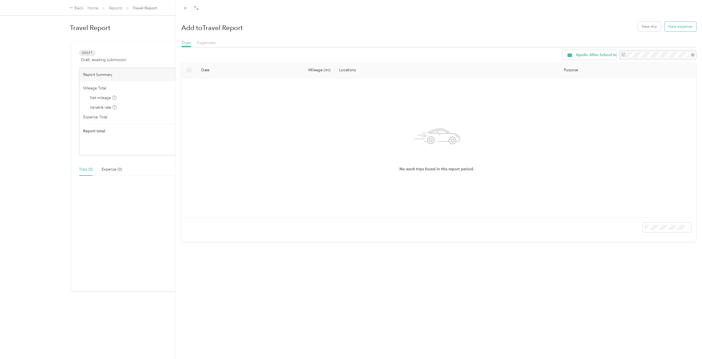
click at [420, 27] on button "New expense" at bounding box center [681, 27] width 32 height 10
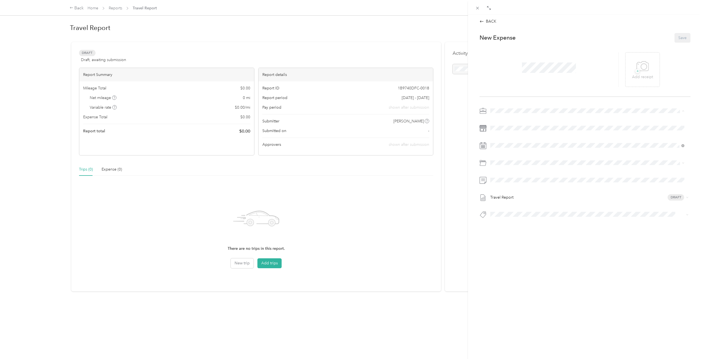
click at [420, 133] on li "Chess Wizards Inc" at bounding box center [587, 130] width 198 height 10
click at [420, 178] on icon at bounding box center [504, 177] width 6 height 6
click at [420, 201] on div "25" at bounding box center [509, 230] width 7 height 7
click at [420, 201] on span "Camp-snack" at bounding box center [515, 204] width 21 height 5
click at [420, 36] on button "Save" at bounding box center [683, 38] width 16 height 10
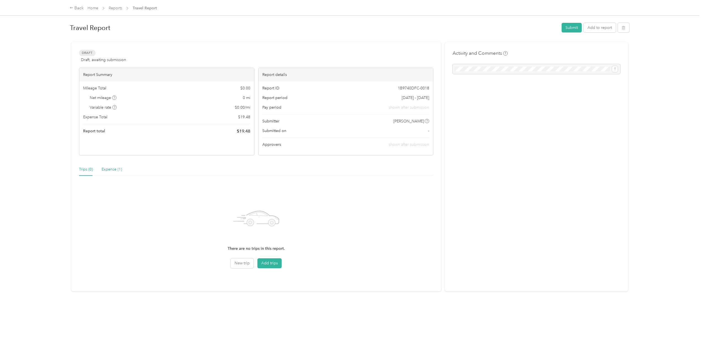
click at [119, 171] on div "Expense (1)" at bounding box center [112, 170] width 20 height 6
click at [420, 28] on button "Add to report" at bounding box center [600, 28] width 32 height 10
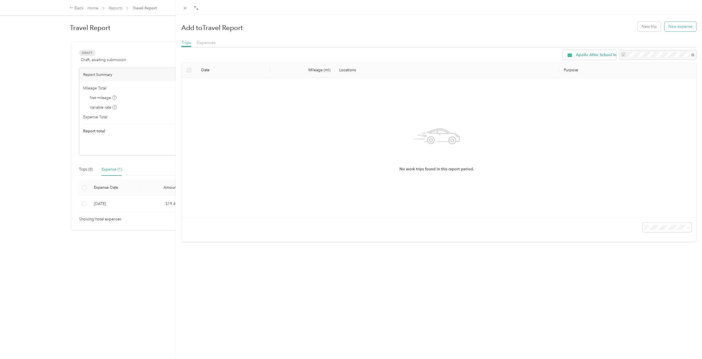
click at [420, 31] on button "New expense" at bounding box center [681, 27] width 32 height 10
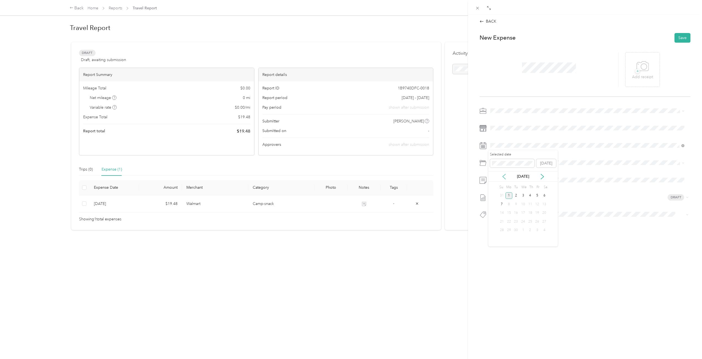
click at [420, 178] on icon at bounding box center [504, 176] width 3 height 5
click at [420, 201] on div "25" at bounding box center [509, 230] width 7 height 7
click at [420, 194] on div "Business Trip" at bounding box center [594, 194] width 178 height 6
click at [420, 177] on span at bounding box center [589, 180] width 202 height 9
click at [420, 40] on button "Save" at bounding box center [683, 38] width 16 height 10
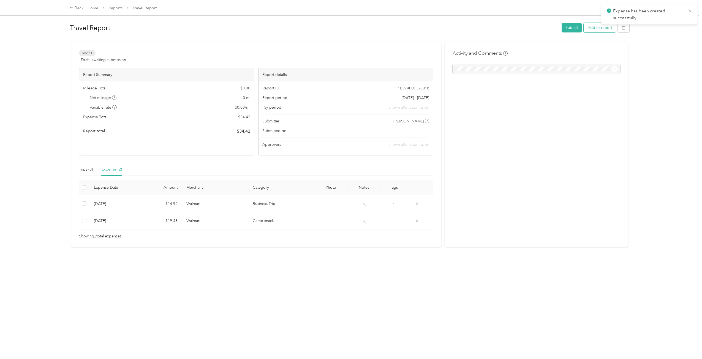
click at [420, 27] on button "Add to report" at bounding box center [600, 28] width 32 height 10
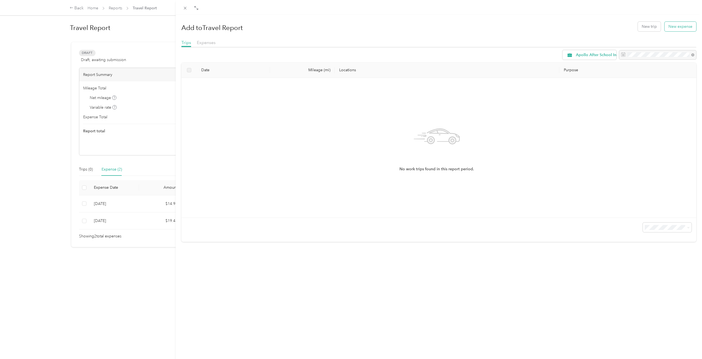
click at [420, 29] on button "New expense" at bounding box center [681, 27] width 32 height 10
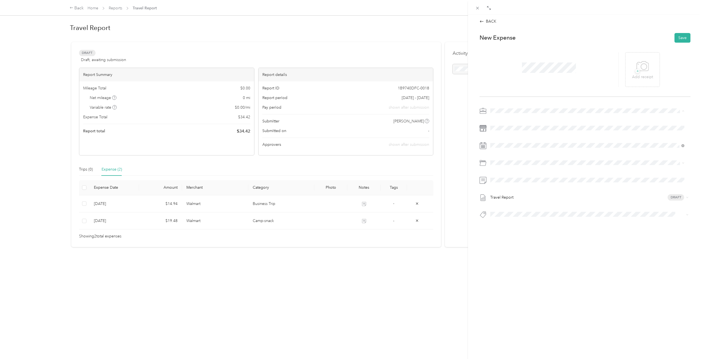
click at [420, 129] on span "Chess Wizards Inc" at bounding box center [508, 130] width 32 height 5
click at [420, 131] on span at bounding box center [589, 128] width 202 height 9
click at [420, 177] on div "[DATE]" at bounding box center [522, 177] width 69 height 6
click at [420, 177] on icon at bounding box center [504, 177] width 6 height 6
click at [420, 201] on div "25" at bounding box center [509, 230] width 7 height 7
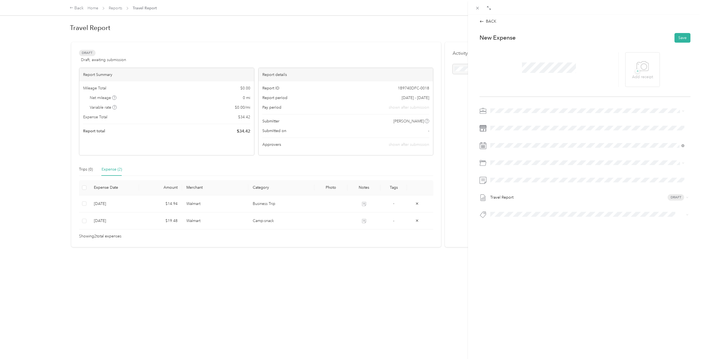
click at [420, 194] on span "Business Trip" at bounding box center [516, 193] width 23 height 5
click at [420, 42] on button "Save" at bounding box center [683, 38] width 16 height 10
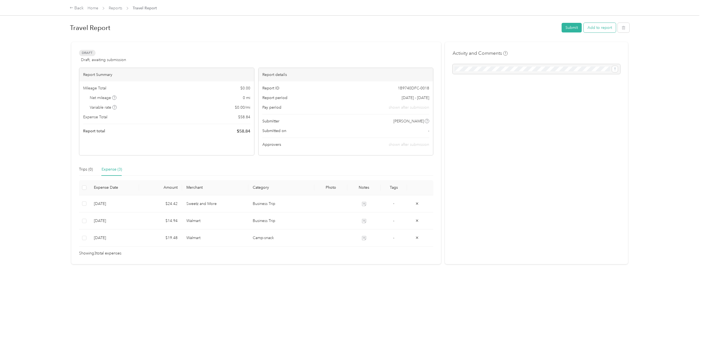
click at [420, 28] on button "Add to report" at bounding box center [600, 28] width 32 height 10
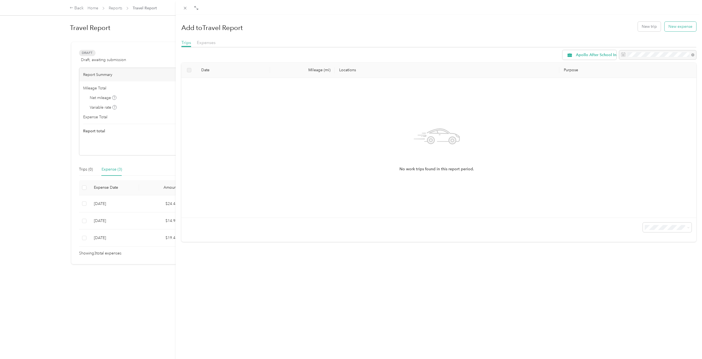
click at [420, 28] on button "New expense" at bounding box center [681, 27] width 32 height 10
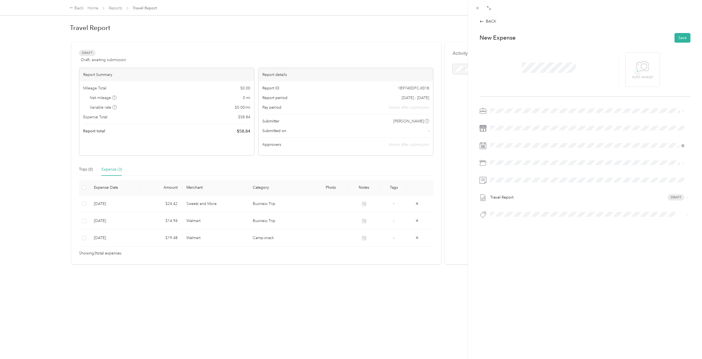
click at [420, 129] on div "Chess Wizards Inc" at bounding box center [587, 130] width 190 height 6
click at [420, 179] on icon at bounding box center [504, 177] width 6 height 6
click at [420, 201] on div "25" at bounding box center [509, 230] width 7 height 7
click at [420, 193] on div "Business Trip" at bounding box center [594, 194] width 178 height 6
click at [420, 201] on div "27" at bounding box center [523, 230] width 7 height 7
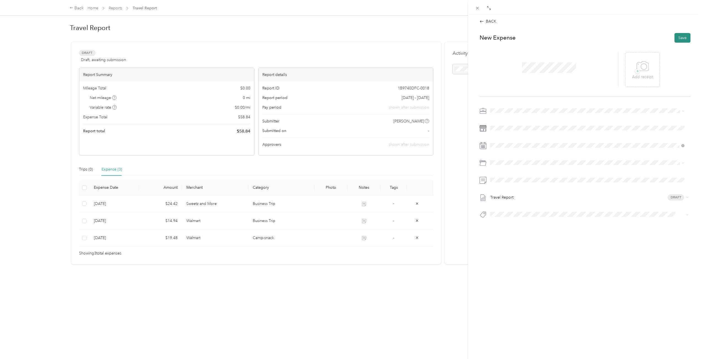
click at [420, 40] on button "Save" at bounding box center [683, 38] width 16 height 10
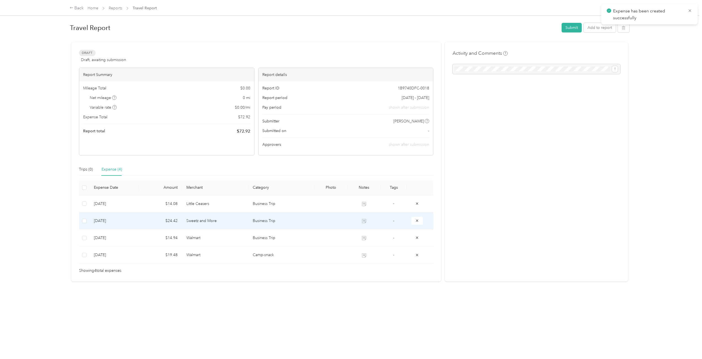
click at [252, 201] on td "Business Trip" at bounding box center [281, 221] width 66 height 17
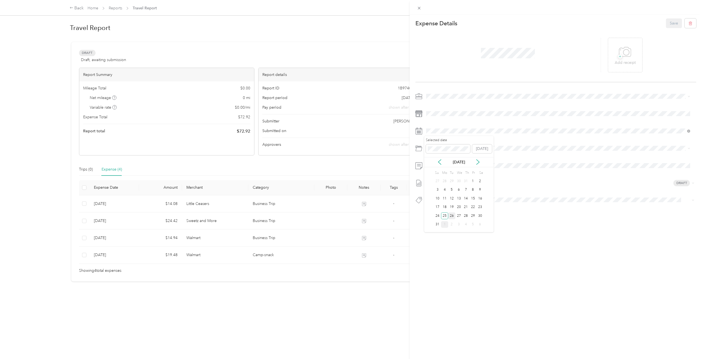
click at [420, 201] on div "26" at bounding box center [451, 216] width 7 height 7
click at [420, 20] on button "Save" at bounding box center [674, 23] width 16 height 10
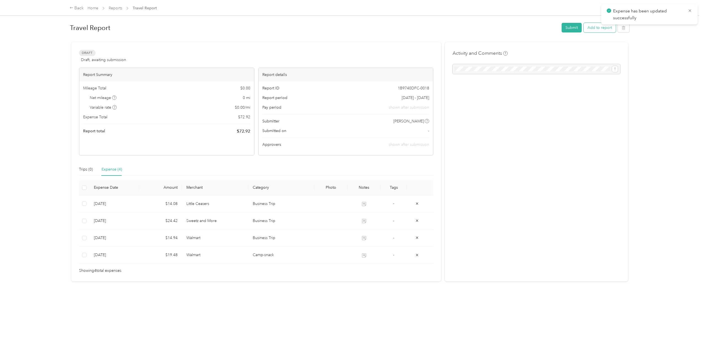
click at [420, 28] on button "Add to report" at bounding box center [600, 28] width 32 height 10
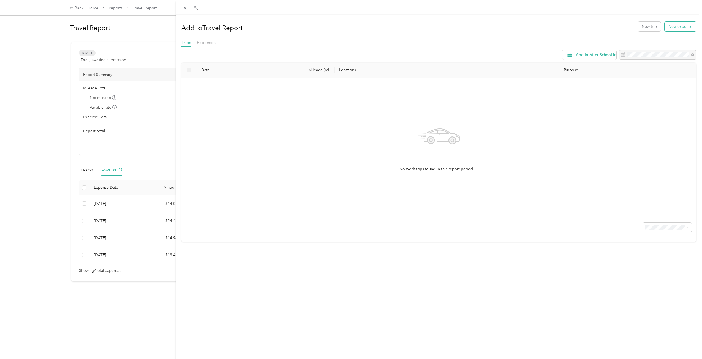
click at [420, 28] on button "New expense" at bounding box center [681, 27] width 32 height 10
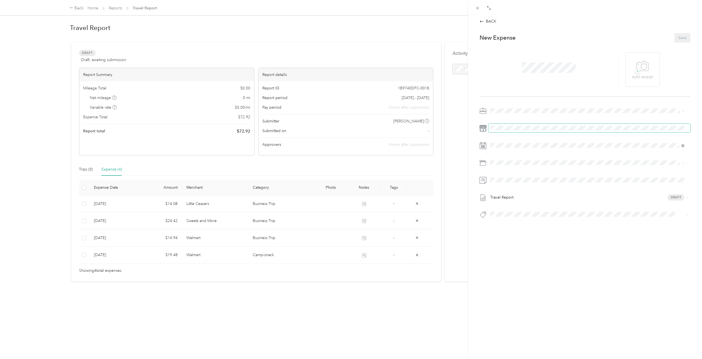
click at [420, 124] on span at bounding box center [589, 128] width 202 height 9
click at [420, 176] on icon at bounding box center [504, 177] width 6 height 6
click at [420, 201] on div "28" at bounding box center [530, 230] width 7 height 7
click at [420, 191] on li "Business Trip" at bounding box center [587, 194] width 198 height 10
click at [420, 128] on span "Chess Wizards Inc" at bounding box center [508, 130] width 32 height 5
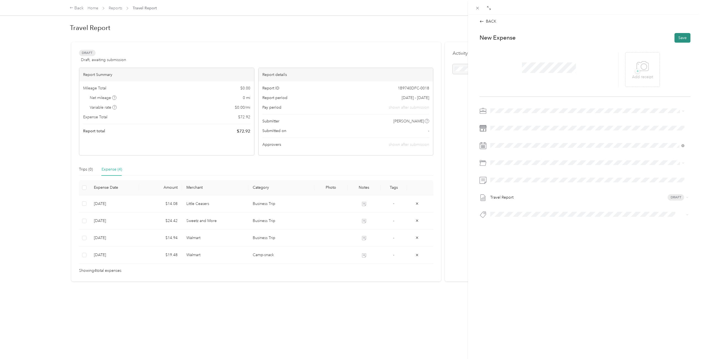
click at [420, 36] on button "Save" at bounding box center [683, 38] width 16 height 10
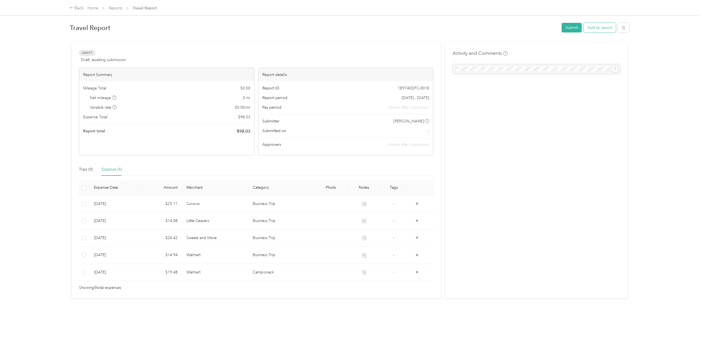
click at [420, 26] on button "Add to report" at bounding box center [600, 28] width 32 height 10
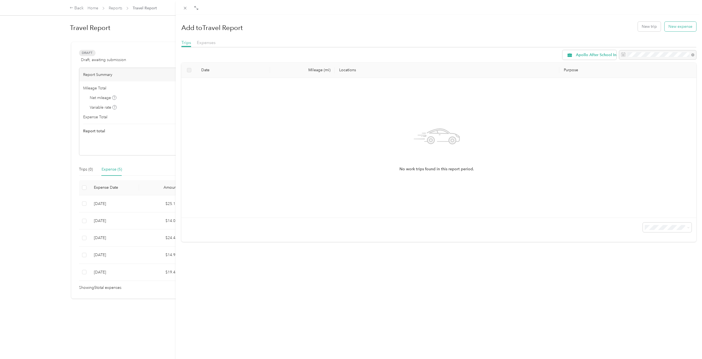
click at [420, 26] on button "New expense" at bounding box center [681, 27] width 32 height 10
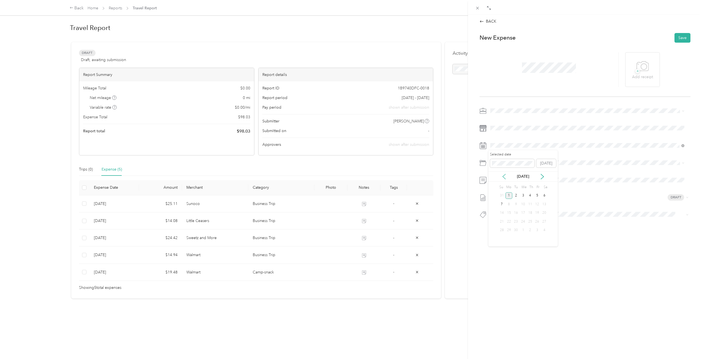
click at [420, 176] on icon at bounding box center [504, 177] width 6 height 6
click at [420, 201] on div "28" at bounding box center [530, 230] width 7 height 7
click at [420, 190] on li "Business Trip" at bounding box center [587, 194] width 198 height 10
click at [420, 133] on li "Chess Wizards Inc" at bounding box center [587, 130] width 198 height 10
click at [420, 35] on button "Save" at bounding box center [683, 38] width 16 height 10
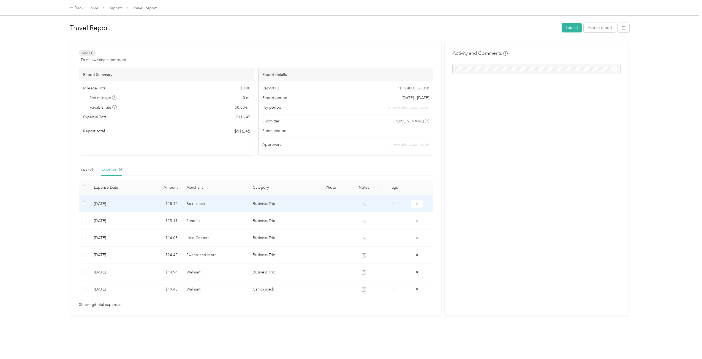
click at [305, 201] on td "Business Trip" at bounding box center [281, 204] width 66 height 17
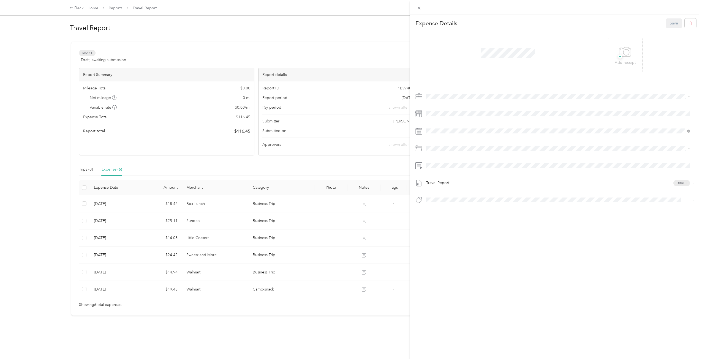
click at [279, 201] on div "This expense cannot be edited because it is either under review, approved, or p…" at bounding box center [351, 179] width 702 height 359
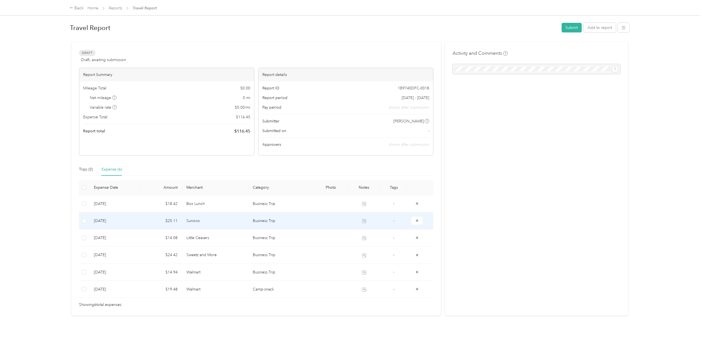
click at [306, 201] on td "Business Trip" at bounding box center [281, 221] width 66 height 17
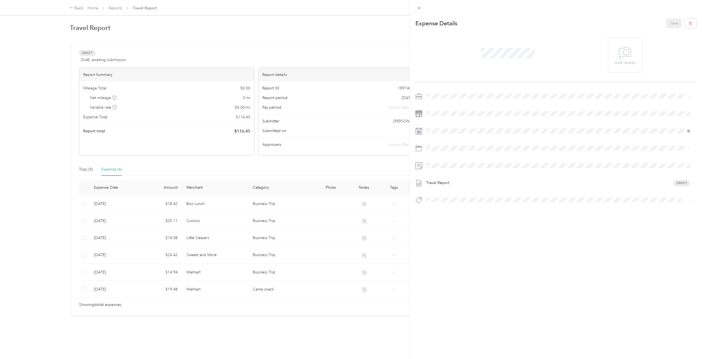
click at [287, 201] on div "This expense cannot be edited because it is either under review, approved, or p…" at bounding box center [351, 179] width 702 height 359
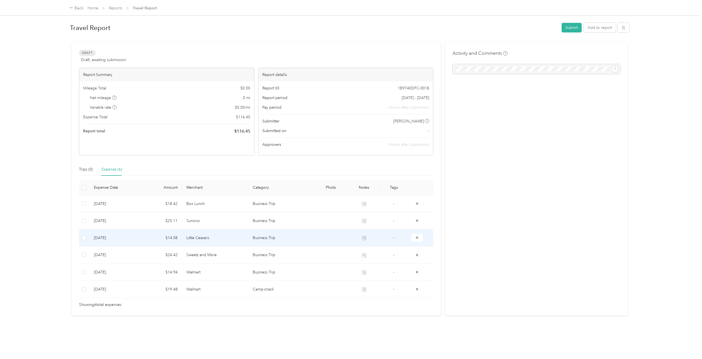
click at [289, 201] on td "Business Trip" at bounding box center [281, 238] width 66 height 17
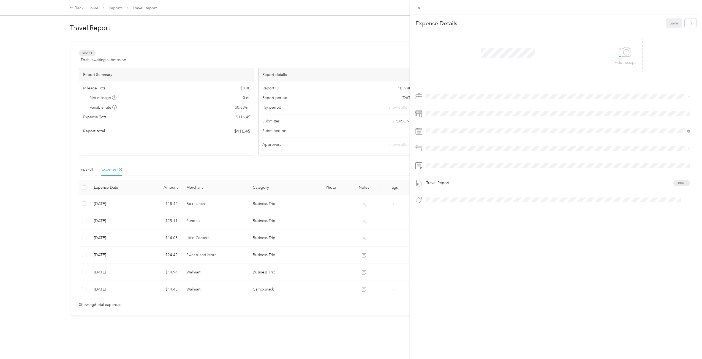
click at [290, 201] on div "This expense cannot be edited because it is either under review, approved, or p…" at bounding box center [351, 179] width 702 height 359
click at [284, 201] on td "Business Trip" at bounding box center [281, 255] width 66 height 17
click at [284, 201] on div "This expense cannot be edited because it is either under review, approved, or p…" at bounding box center [351, 179] width 702 height 359
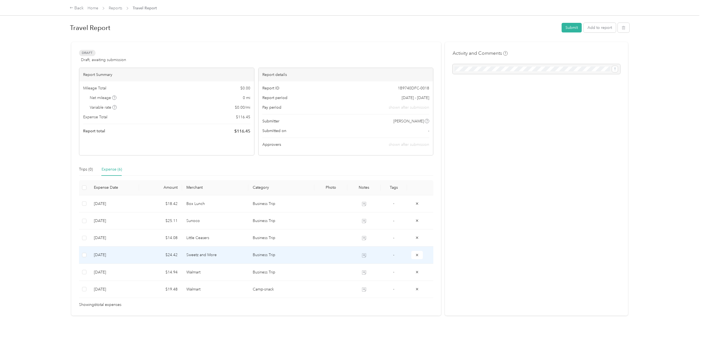
click at [283, 201] on td "Business Trip" at bounding box center [281, 272] width 66 height 17
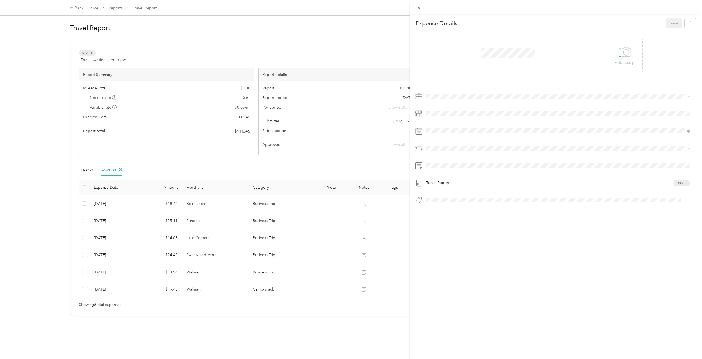
click at [283, 201] on div "This expense cannot be edited because it is either under review, approved, or p…" at bounding box center [351, 179] width 702 height 359
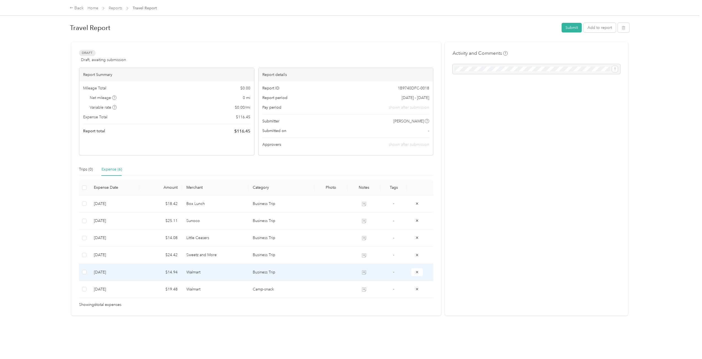
click at [283, 201] on td "Business Trip" at bounding box center [281, 272] width 66 height 17
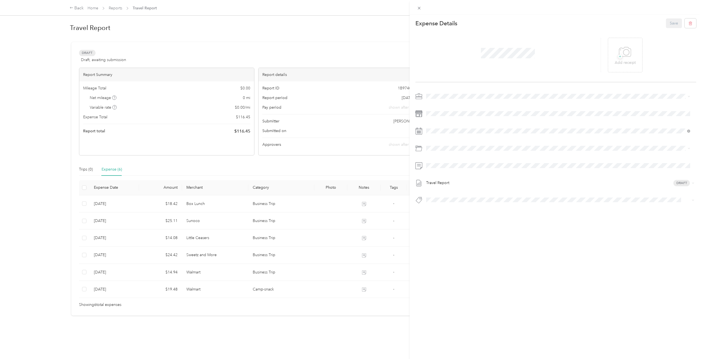
click at [420, 116] on div "Chess Wizards Inc" at bounding box center [558, 115] width 260 height 6
click at [287, 201] on div "This expense cannot be edited because it is either under review, approved, or p…" at bounding box center [351, 179] width 702 height 359
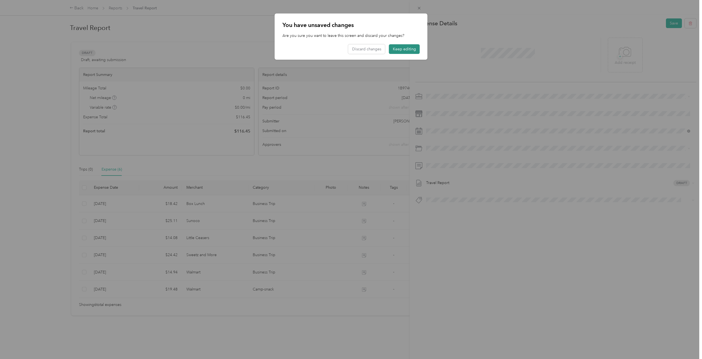
click at [402, 49] on button "Keep editing" at bounding box center [404, 49] width 31 height 10
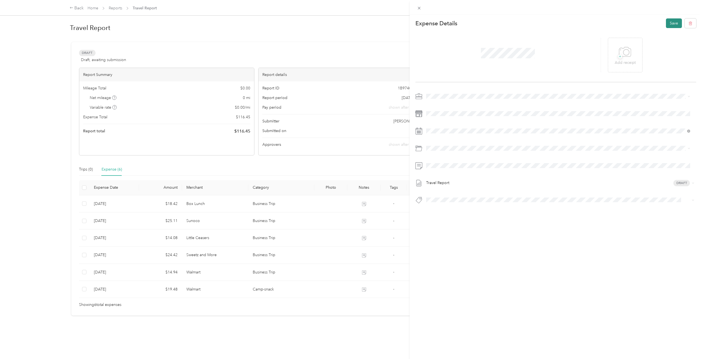
click at [420, 28] on button "Save" at bounding box center [674, 23] width 16 height 10
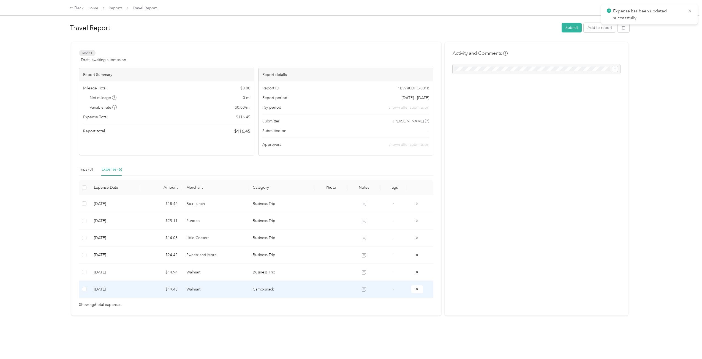
click at [248, 201] on td "Camp-snack" at bounding box center [281, 289] width 66 height 17
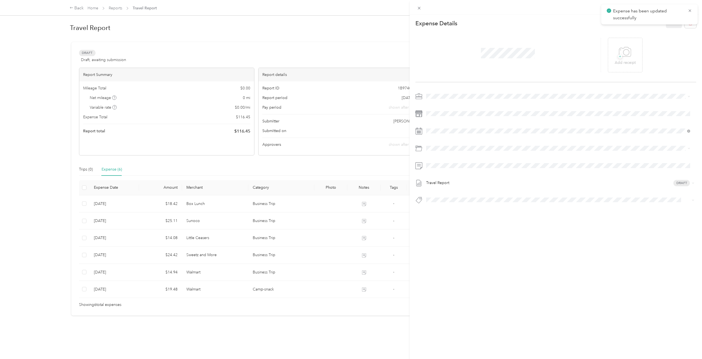
click at [360, 81] on div "This expense cannot be edited because it is either under review, approved, or p…" at bounding box center [351, 179] width 702 height 359
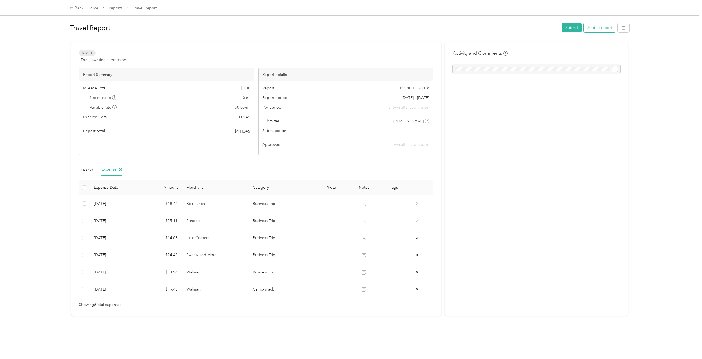
click at [420, 26] on button "Add to report" at bounding box center [600, 28] width 32 height 10
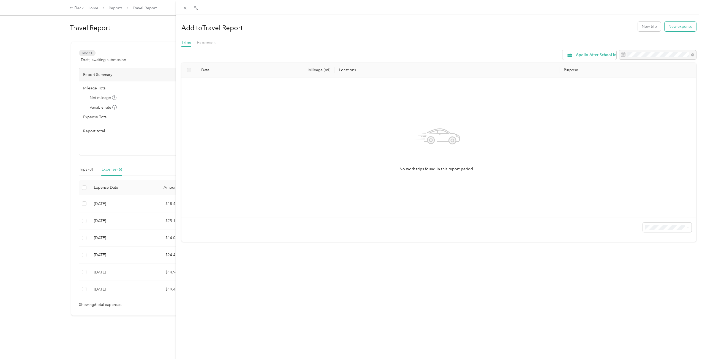
click at [420, 29] on button "New expense" at bounding box center [681, 27] width 32 height 10
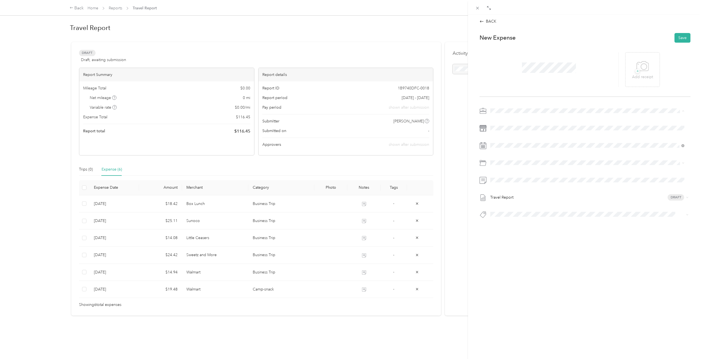
click at [420, 131] on div "Chess Wizards Inc" at bounding box center [587, 130] width 190 height 6
click at [420, 131] on span at bounding box center [589, 128] width 202 height 9
click at [420, 176] on div "[DATE]" at bounding box center [522, 177] width 69 height 6
click at [420, 177] on icon at bounding box center [504, 177] width 6 height 6
click at [420, 201] on div "25" at bounding box center [509, 230] width 7 height 7
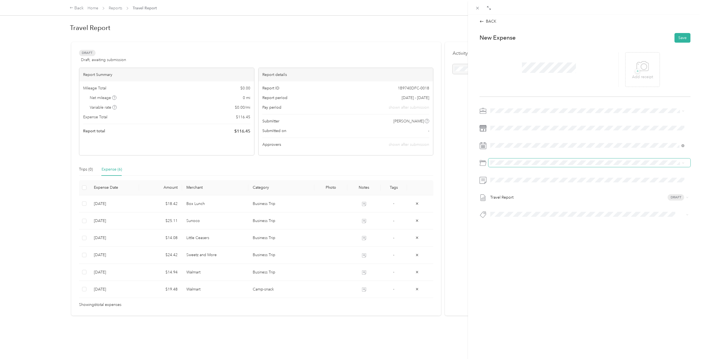
click at [420, 159] on span at bounding box center [589, 163] width 202 height 9
click at [420, 166] on span at bounding box center [589, 163] width 202 height 9
click at [420, 194] on span "Business Trip" at bounding box center [516, 194] width 23 height 5
click at [420, 42] on button "Save" at bounding box center [683, 38] width 16 height 10
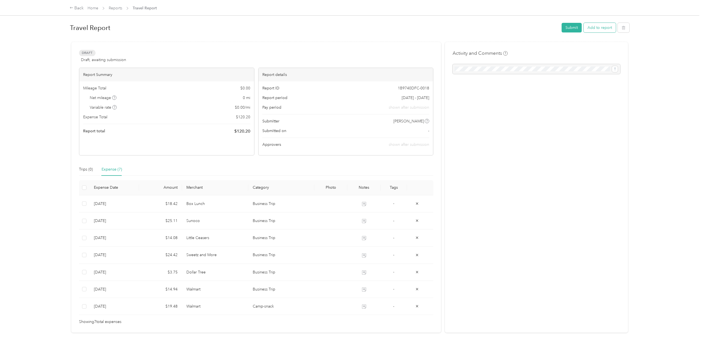
click at [420, 27] on button "Add to report" at bounding box center [600, 28] width 32 height 10
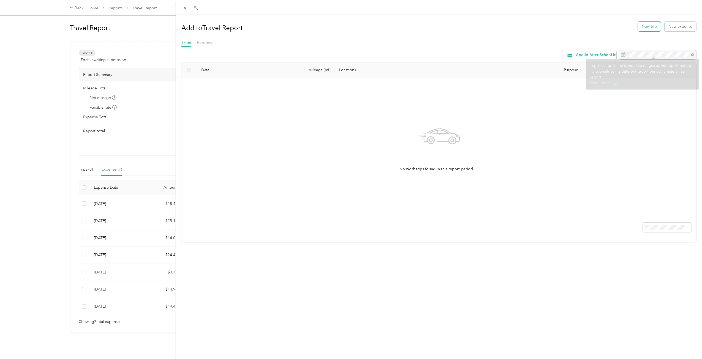
click at [420, 24] on button "New trip" at bounding box center [649, 27] width 23 height 10
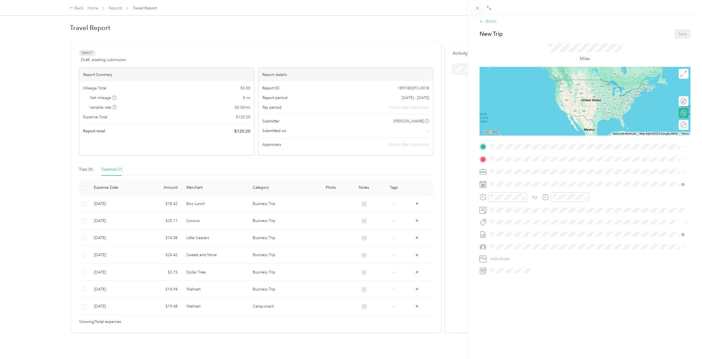
click at [420, 23] on div "BACK" at bounding box center [488, 21] width 17 height 6
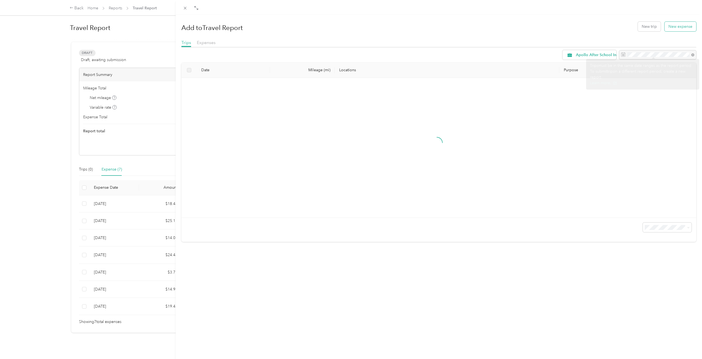
click at [420, 28] on button "New expense" at bounding box center [681, 27] width 32 height 10
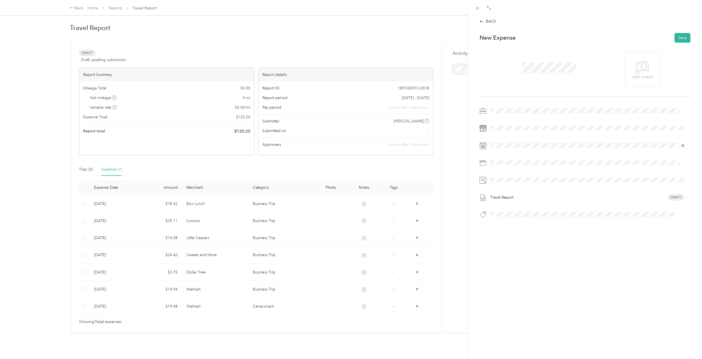
click at [420, 131] on div "Chess Wizards Inc" at bounding box center [587, 130] width 190 height 6
click at [420, 201] on div "Camp-snack" at bounding box center [594, 204] width 178 height 6
click at [420, 37] on button "Save" at bounding box center [683, 38] width 16 height 10
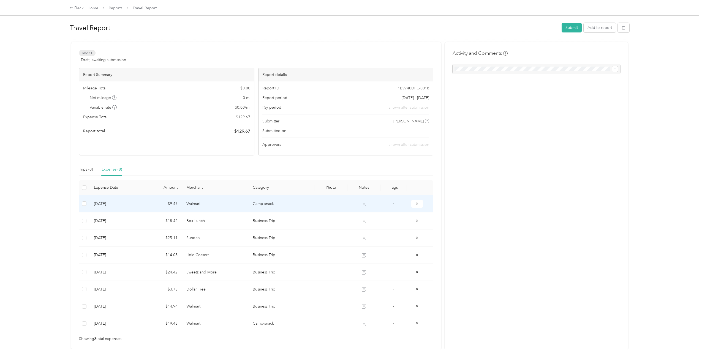
click at [283, 201] on td "Camp-snack" at bounding box center [281, 204] width 66 height 17
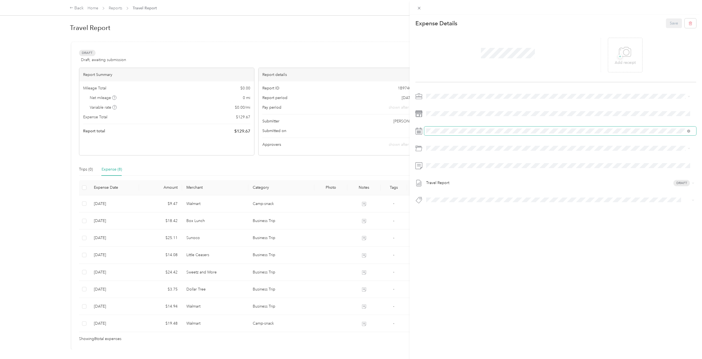
click at [420, 127] on div "Travel Report Draft" at bounding box center [556, 150] width 281 height 116
click at [420, 160] on icon at bounding box center [440, 162] width 6 height 6
click at [420, 201] on div "27" at bounding box center [458, 216] width 7 height 7
click at [420, 23] on button "Save" at bounding box center [674, 23] width 16 height 10
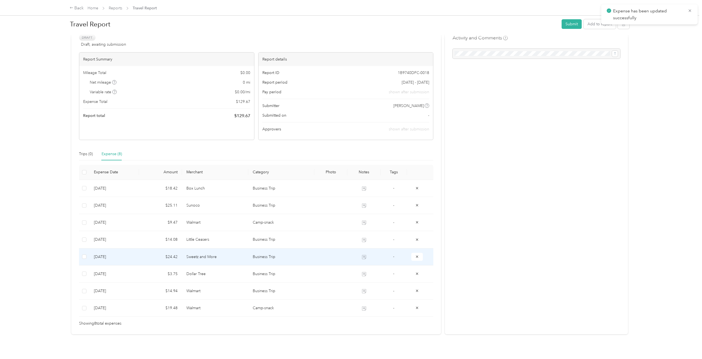
scroll to position [24, 0]
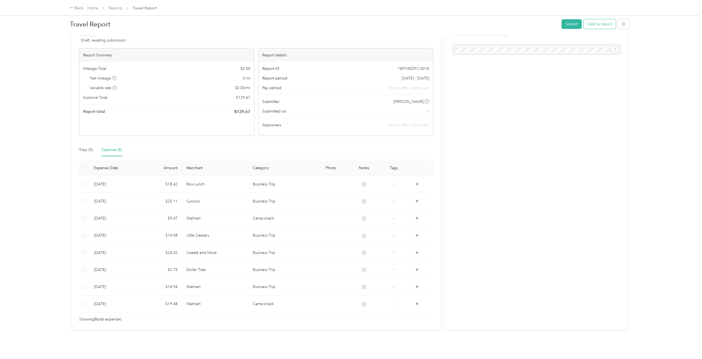
click at [420, 26] on button "Add to report" at bounding box center [600, 24] width 32 height 10
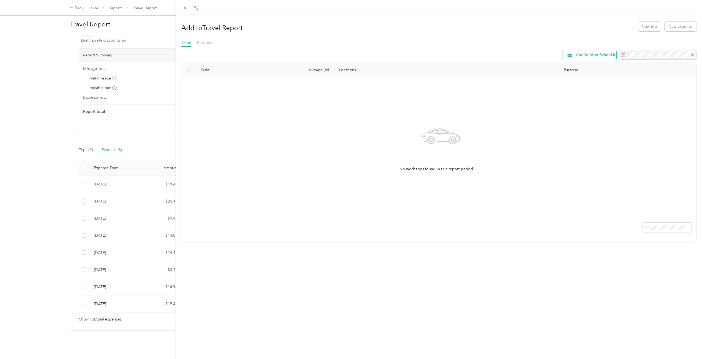
click at [420, 55] on span "Apollo After School Inc" at bounding box center [597, 55] width 42 height 4
click at [420, 94] on span "Chess Wizards Inc" at bounding box center [596, 94] width 49 height 6
click at [420, 30] on button "New expense" at bounding box center [681, 27] width 32 height 10
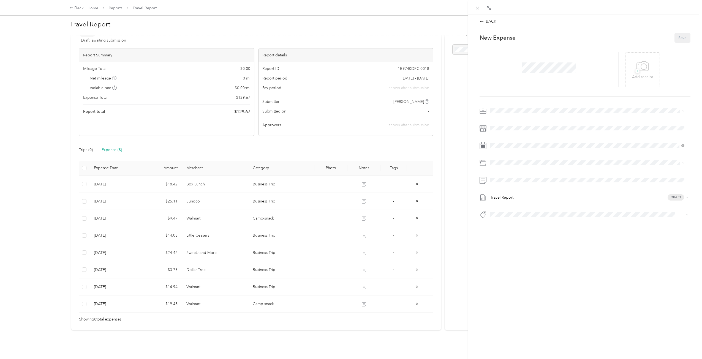
click at [420, 61] on span at bounding box center [549, 68] width 58 height 14
click at [420, 63] on span at bounding box center [549, 68] width 58 height 14
click at [420, 130] on div "Chess Wizards Inc" at bounding box center [587, 129] width 190 height 6
click at [420, 122] on div "Travel Report Draft" at bounding box center [585, 165] width 211 height 116
click at [420, 125] on span at bounding box center [589, 128] width 202 height 9
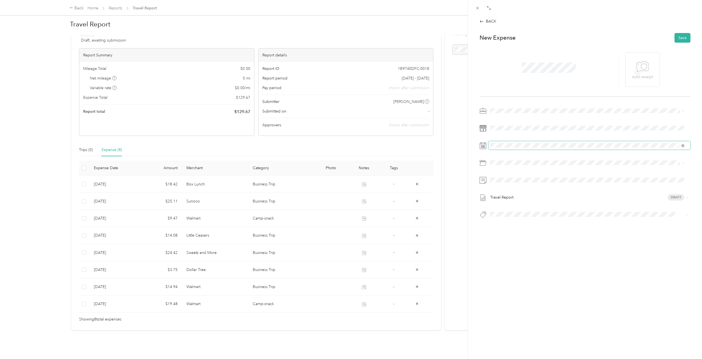
click at [420, 149] on span at bounding box center [589, 145] width 202 height 9
click at [420, 151] on div "Travel Report Draft" at bounding box center [585, 165] width 211 height 116
click at [420, 176] on icon at bounding box center [504, 176] width 3 height 5
drag, startPoint x: 507, startPoint y: 229, endPoint x: 507, endPoint y: 220, distance: 9.1
click at [420, 201] on div "25" at bounding box center [509, 230] width 7 height 7
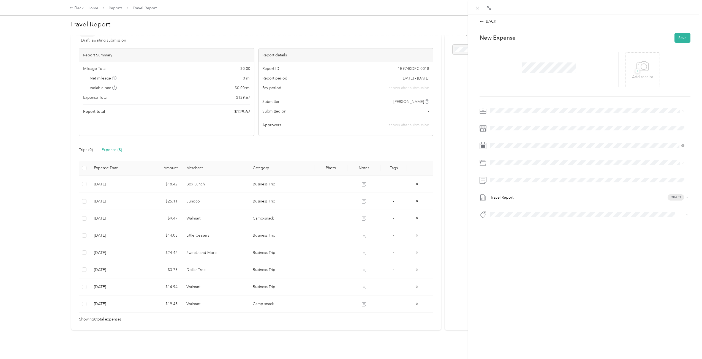
click at [420, 192] on div "Business Trip" at bounding box center [594, 194] width 178 height 6
click at [420, 175] on div "Travel Report Draft" at bounding box center [585, 165] width 211 height 116
click at [420, 183] on span at bounding box center [589, 180] width 202 height 9
drag, startPoint x: 518, startPoint y: 183, endPoint x: 515, endPoint y: 175, distance: 7.9
click at [420, 175] on div "Travel Report Draft" at bounding box center [585, 165] width 211 height 116
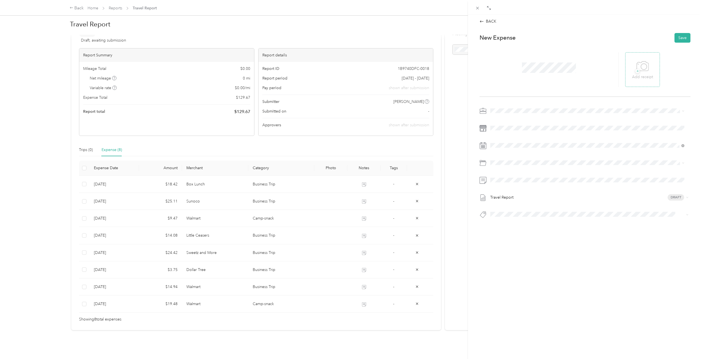
click at [420, 68] on icon at bounding box center [644, 67] width 6 height 6
click at [420, 70] on icon at bounding box center [638, 69] width 5 height 5
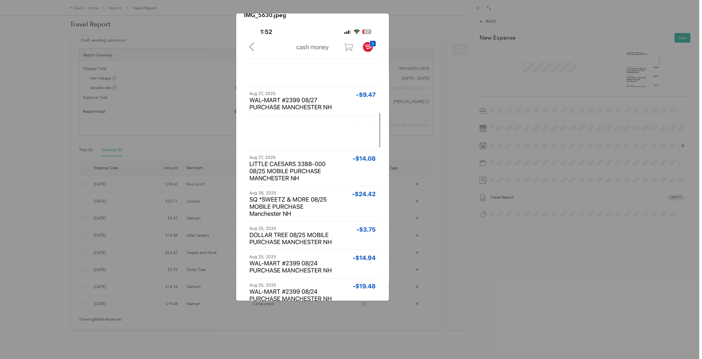
scroll to position [19, 0]
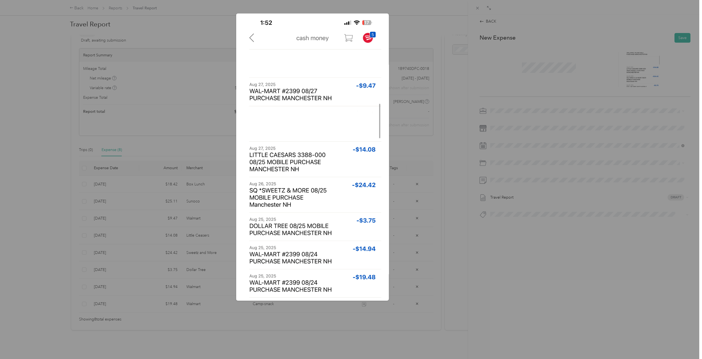
click at [398, 29] on div "IMG_5630.jpeg" at bounding box center [427, 157] width 153 height 289
drag, startPoint x: 412, startPoint y: 10, endPoint x: 413, endPoint y: 17, distance: 6.3
click at [413, 10] on div at bounding box center [351, 179] width 702 height 359
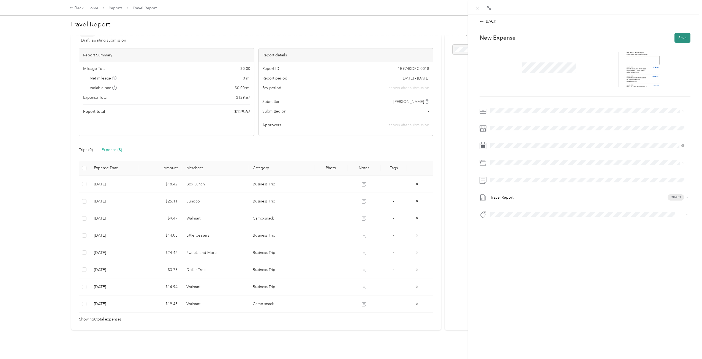
click at [420, 36] on button "Save" at bounding box center [683, 38] width 16 height 10
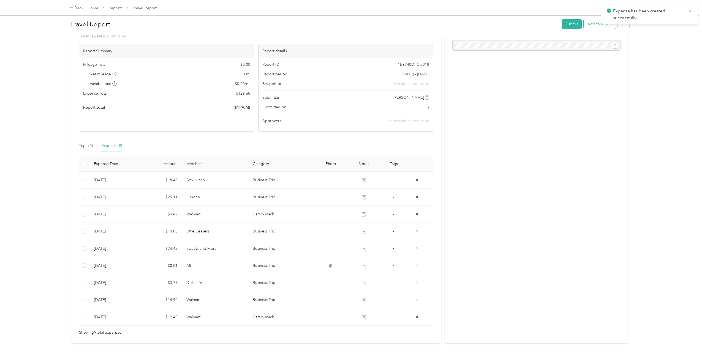
click at [420, 26] on button "Add to report" at bounding box center [600, 24] width 32 height 10
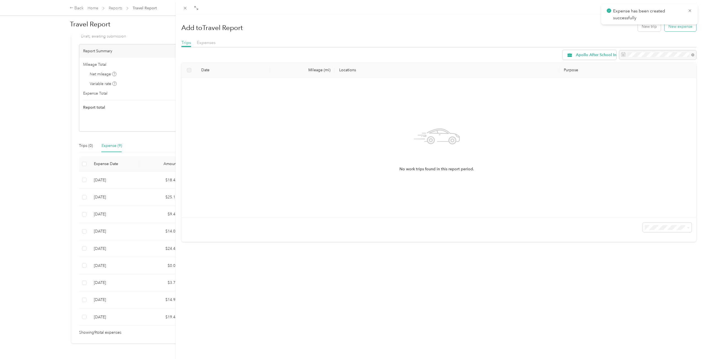
click at [420, 29] on button "New expense" at bounding box center [681, 27] width 32 height 10
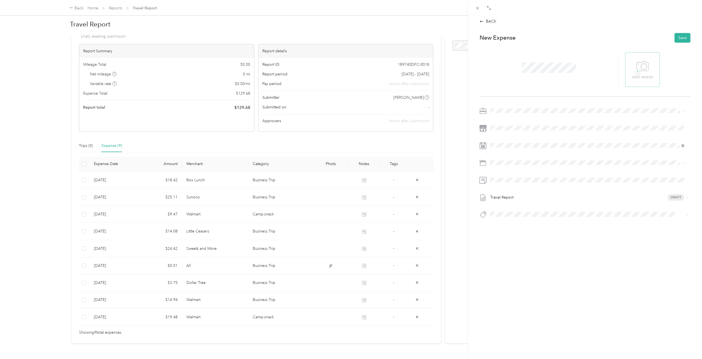
click at [420, 62] on icon at bounding box center [643, 65] width 12 height 9
click at [420, 130] on span "Chess Wizards Inc" at bounding box center [508, 130] width 32 height 5
click at [420, 125] on span at bounding box center [589, 128] width 202 height 9
click at [420, 176] on icon at bounding box center [504, 176] width 3 height 5
click at [420, 201] on div "25" at bounding box center [509, 230] width 7 height 7
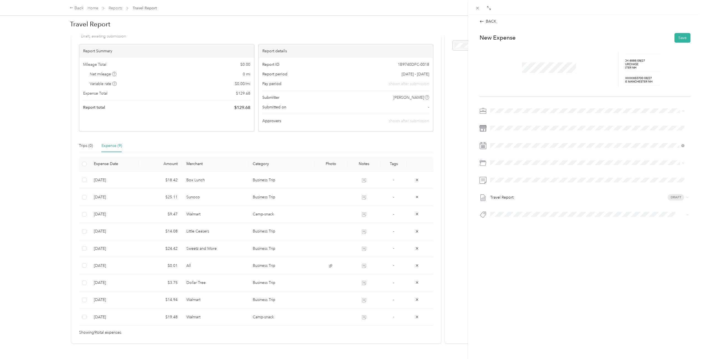
click at [420, 194] on span "Business Trip" at bounding box center [516, 193] width 23 height 5
click at [420, 183] on span at bounding box center [589, 180] width 202 height 9
click at [420, 40] on button "Save" at bounding box center [683, 38] width 16 height 10
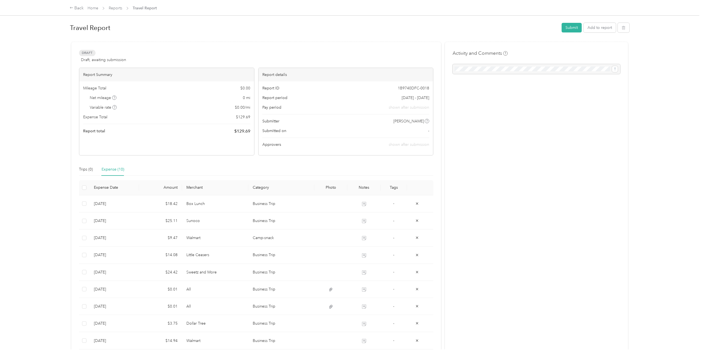
scroll to position [58, 0]
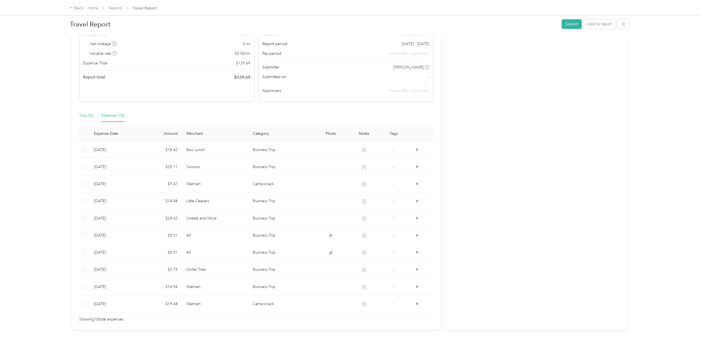
click at [91, 113] on div "Trips (0)" at bounding box center [86, 116] width 14 height 6
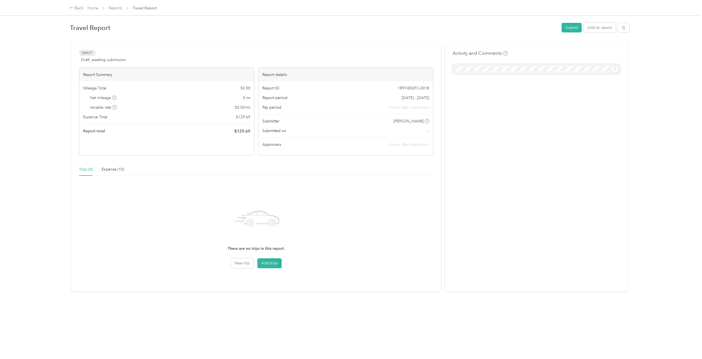
scroll to position [0, 0]
click at [420, 28] on button "Add to report" at bounding box center [600, 28] width 32 height 10
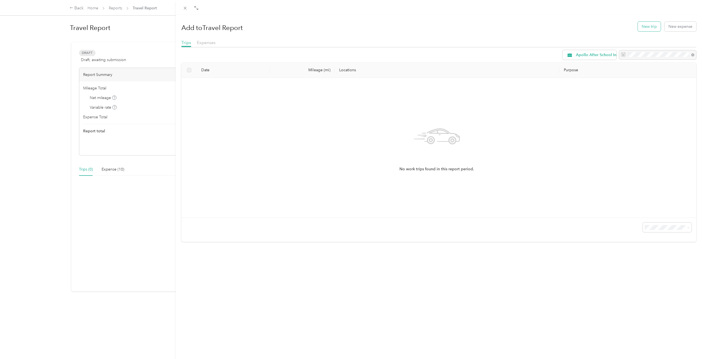
click at [420, 28] on button "New trip" at bounding box center [649, 27] width 23 height 10
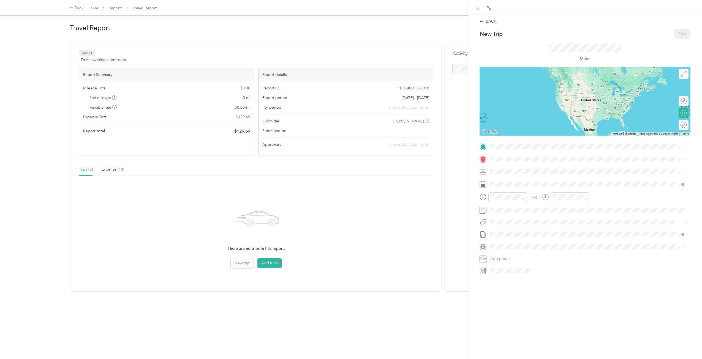
click at [420, 175] on span "[STREET_ADDRESS][PERSON_NAME][US_STATE]" at bounding box center [544, 174] width 86 height 5
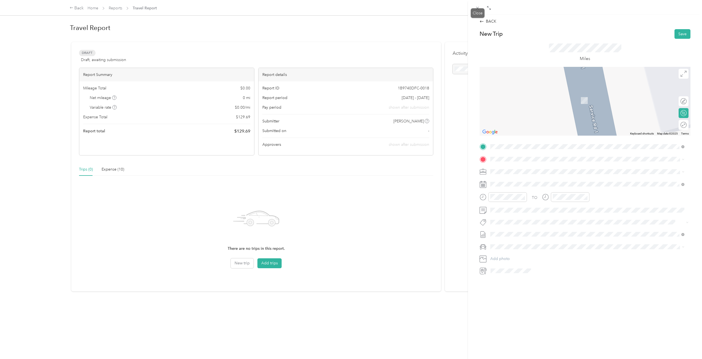
click at [420, 9] on div "Close" at bounding box center [478, 13] width 14 height 10
click at [420, 9] on icon at bounding box center [477, 8] width 3 height 3
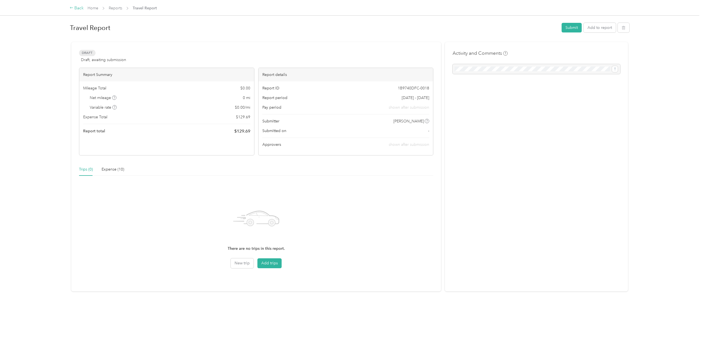
click at [75, 7] on div "Back" at bounding box center [77, 8] width 14 height 7
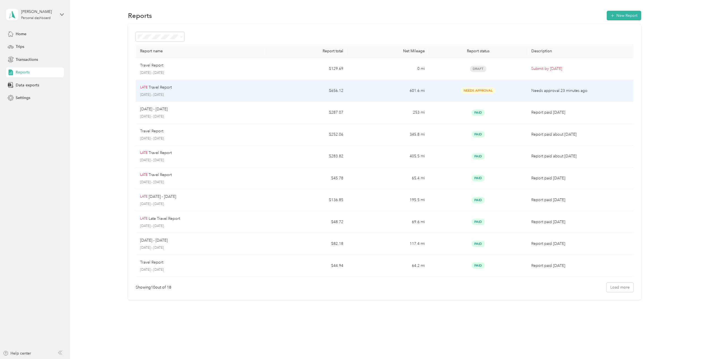
click at [201, 97] on p "August 11 - 24, 2025" at bounding box center [201, 95] width 122 height 5
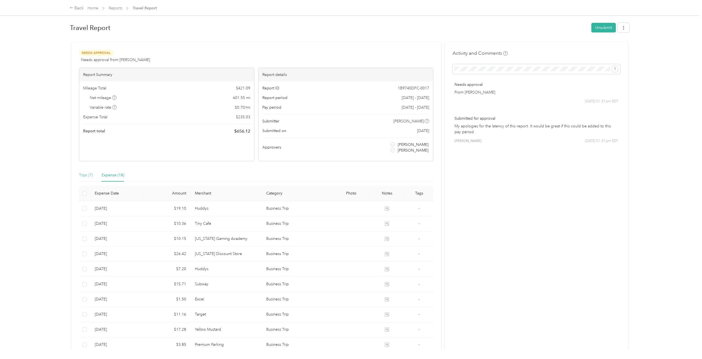
click at [87, 180] on div "Trips (7)" at bounding box center [86, 175] width 14 height 13
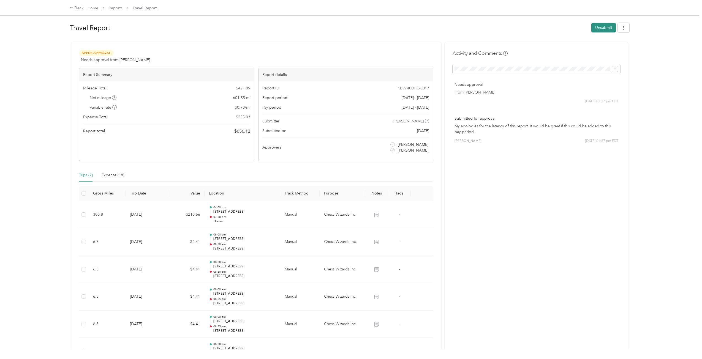
click at [420, 27] on button "Unsubmit" at bounding box center [603, 28] width 25 height 10
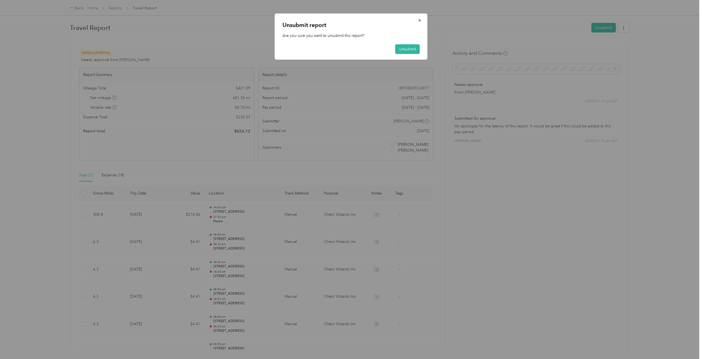
click at [420, 46] on div "Unsubmit report Are you sure you want to unsubmit this report? Unsubmit" at bounding box center [351, 36] width 153 height 46
click at [408, 50] on button "Unsubmit" at bounding box center [407, 49] width 25 height 10
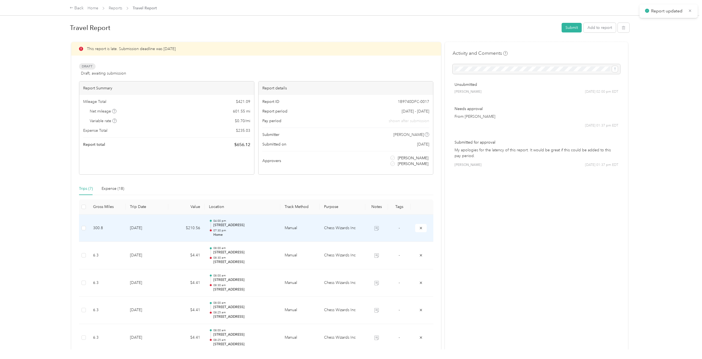
click at [303, 201] on td "Manual" at bounding box center [299, 229] width 39 height 28
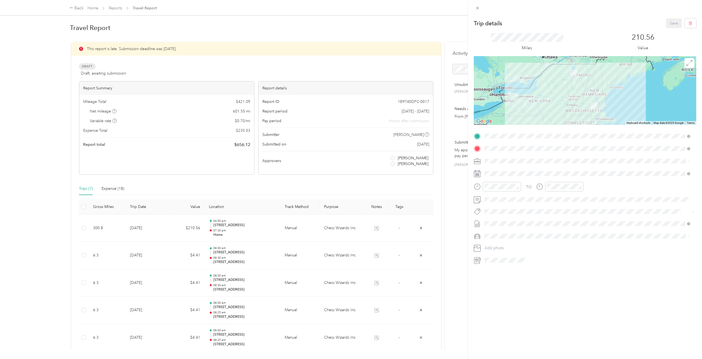
click at [420, 34] on div "Trip details Save This trip cannot be edited because it is either under review,…" at bounding box center [351, 179] width 702 height 359
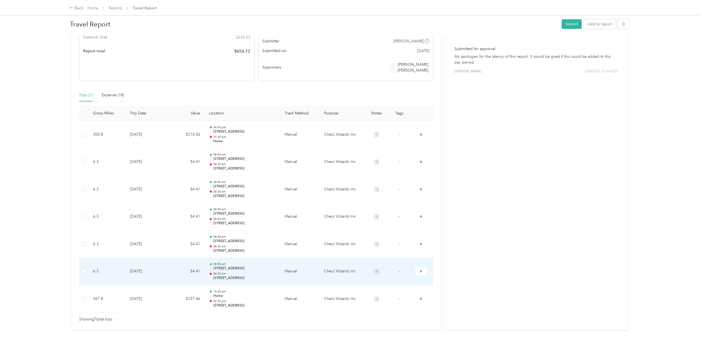
scroll to position [98, 0]
click at [272, 201] on p "08:25 am" at bounding box center [244, 274] width 63 height 4
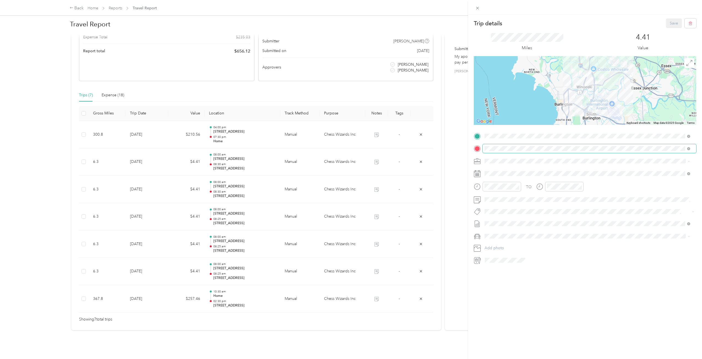
click at [420, 146] on span at bounding box center [590, 148] width 214 height 9
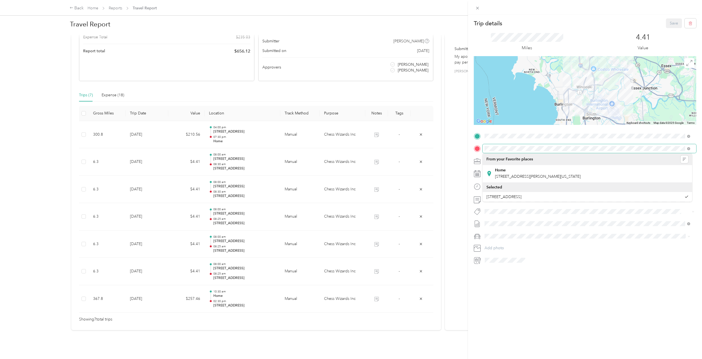
click at [420, 139] on div "Trip details Save This trip cannot be edited because it is either under review,…" at bounding box center [351, 179] width 702 height 359
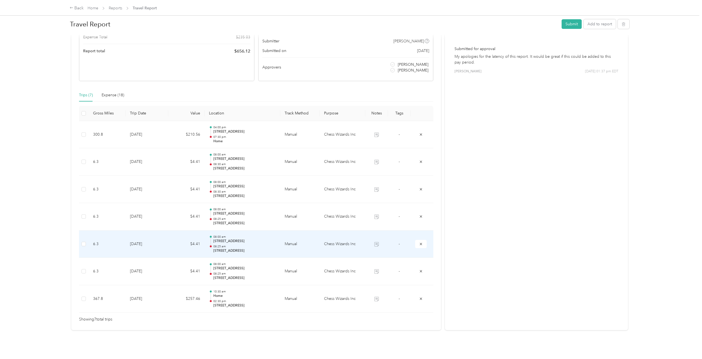
click at [251, 201] on p "111 Colchester Avenue, Burlington" at bounding box center [244, 241] width 63 height 5
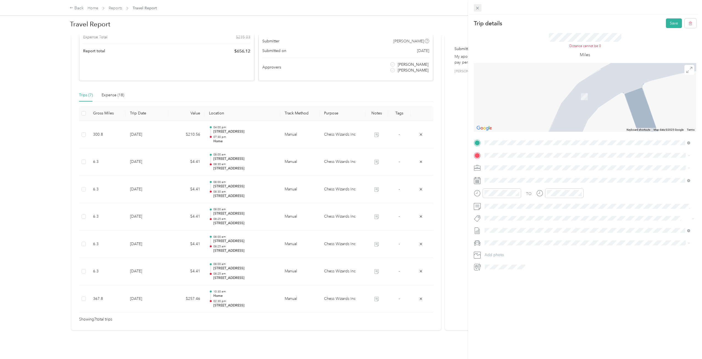
click at [420, 9] on icon at bounding box center [477, 8] width 3 height 3
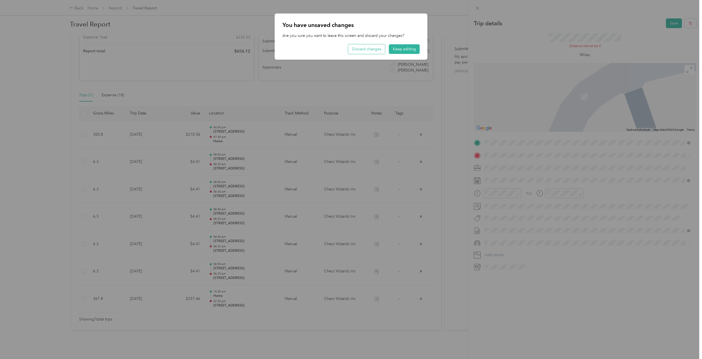
click at [367, 50] on button "Discard changes" at bounding box center [366, 49] width 37 height 10
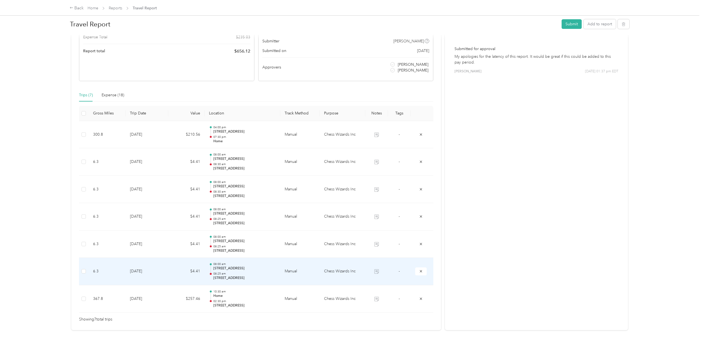
click at [248, 201] on p "74 South Park Drive, Colchester" at bounding box center [244, 268] width 63 height 5
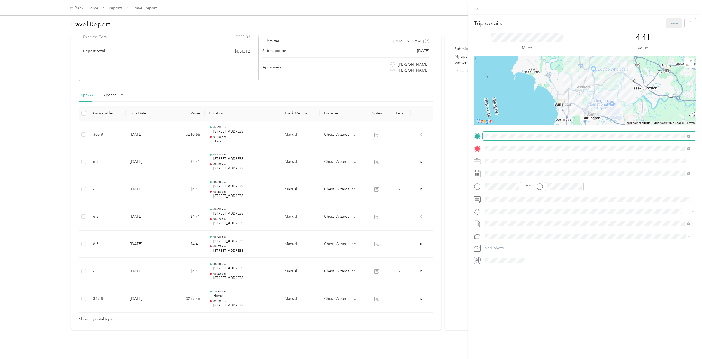
click at [420, 139] on span at bounding box center [590, 136] width 214 height 9
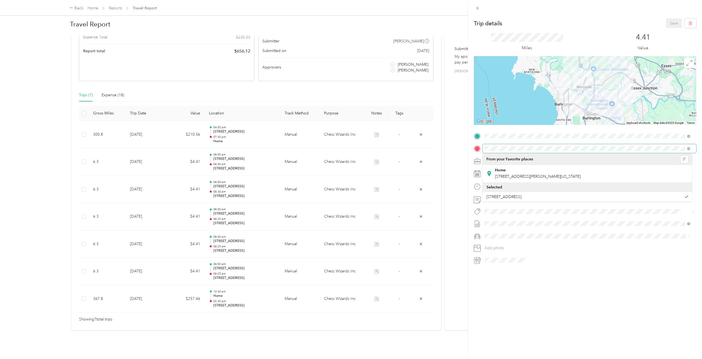
click at [420, 146] on div at bounding box center [585, 148] width 222 height 9
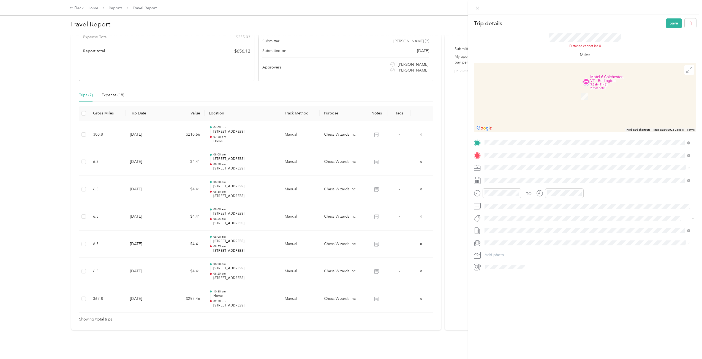
click at [420, 175] on span "43 Bombardier Road Milton, Vermont 05468, United States" at bounding box center [538, 175] width 86 height 5
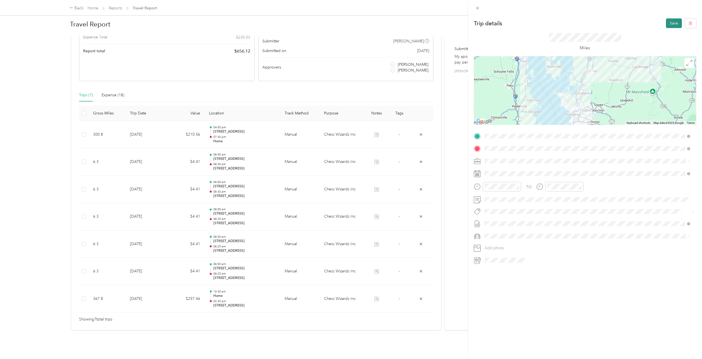
click at [420, 21] on button "Save" at bounding box center [674, 23] width 16 height 10
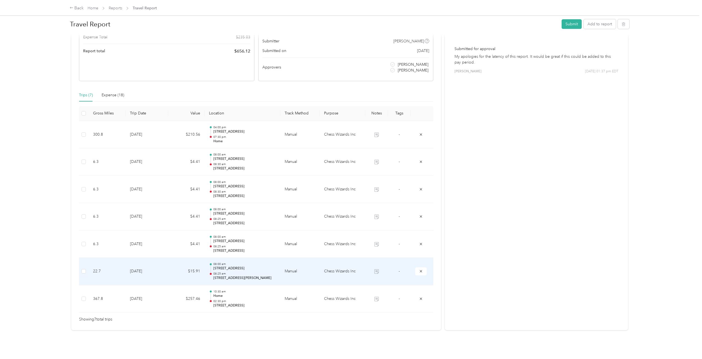
click at [238, 201] on p "43 Bombardier Road, Milton" at bounding box center [244, 278] width 63 height 5
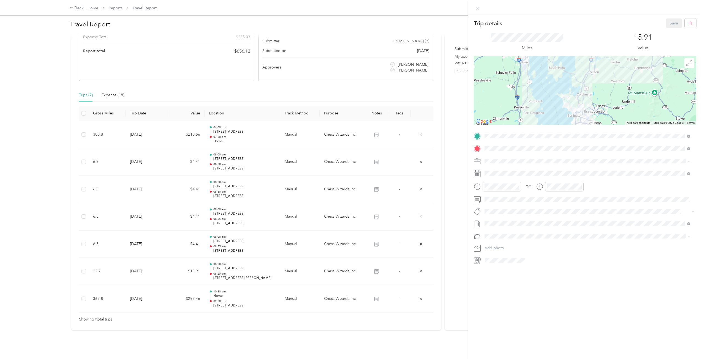
click at [420, 86] on div at bounding box center [585, 90] width 222 height 69
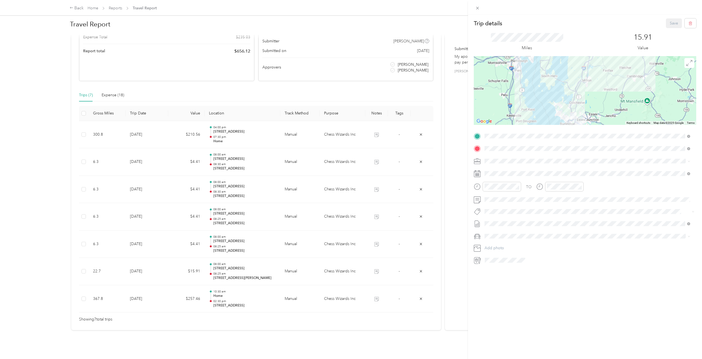
drag, startPoint x: 593, startPoint y: 103, endPoint x: 584, endPoint y: 110, distance: 10.4
click at [420, 110] on div at bounding box center [585, 90] width 222 height 69
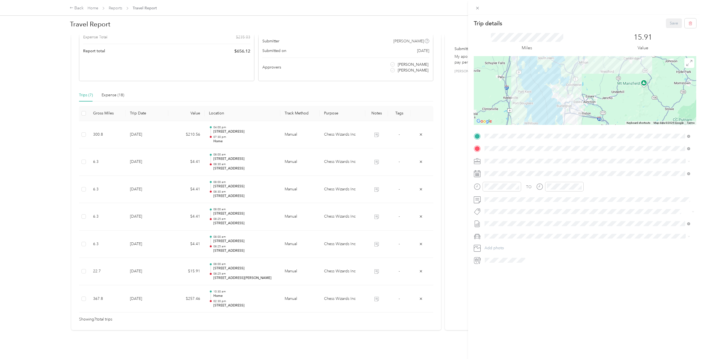
drag, startPoint x: 569, startPoint y: 110, endPoint x: 569, endPoint y: 97, distance: 13.8
click at [420, 97] on img at bounding box center [569, 97] width 11 height 11
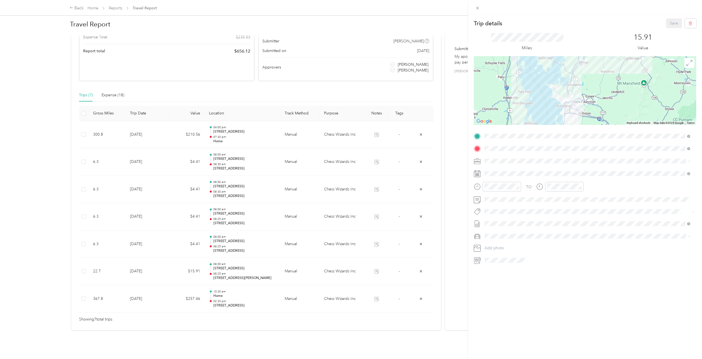
click at [420, 97] on img at bounding box center [569, 97] width 11 height 11
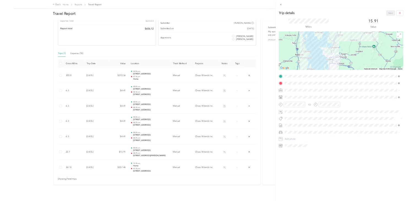
scroll to position [97, 0]
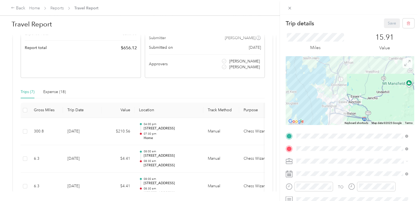
click at [405, 63] on icon at bounding box center [408, 63] width 6 height 6
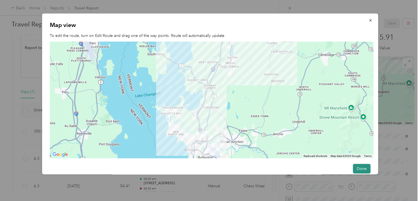
click at [361, 166] on button "Done" at bounding box center [362, 169] width 18 height 10
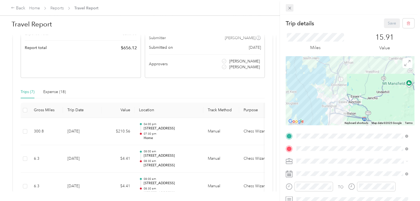
click at [292, 9] on icon at bounding box center [289, 8] width 5 height 5
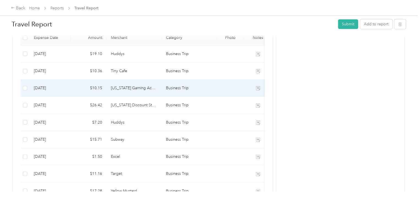
scroll to position [56, 0]
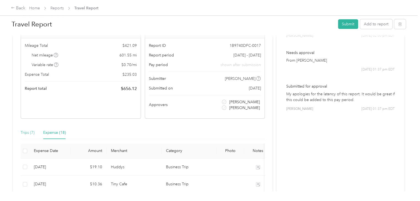
click at [24, 128] on div "Trips (7)" at bounding box center [28, 132] width 14 height 13
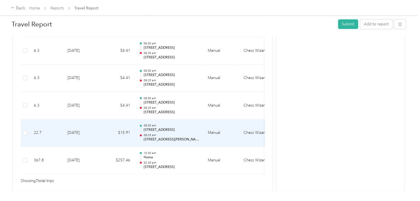
scroll to position [233, 0]
click at [180, 133] on p "08:25 am" at bounding box center [171, 134] width 56 height 4
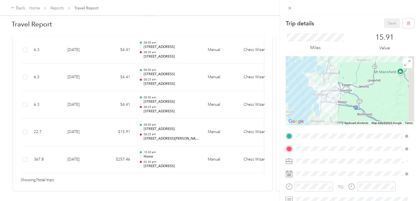
drag, startPoint x: 403, startPoint y: 114, endPoint x: 382, endPoint y: 91, distance: 31.2
click at [382, 91] on div at bounding box center [350, 90] width 129 height 69
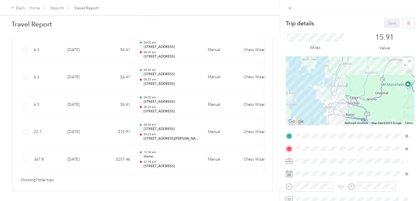
drag, startPoint x: 324, startPoint y: 86, endPoint x: 334, endPoint y: 107, distance: 23.2
click at [334, 105] on img at bounding box center [334, 98] width 11 height 11
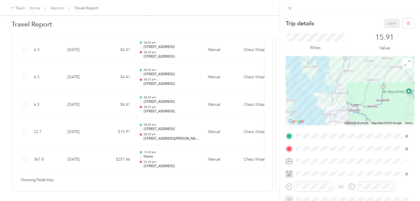
click at [158, 132] on div "Trip details Save This trip cannot be edited because it is either under review,…" at bounding box center [210, 100] width 420 height 201
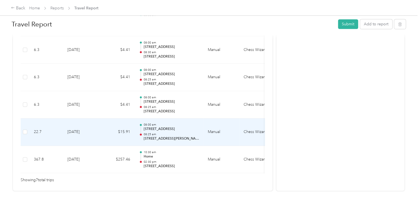
click at [212, 128] on td "Manual" at bounding box center [221, 132] width 36 height 28
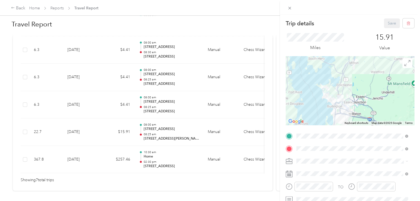
drag, startPoint x: 388, startPoint y: 102, endPoint x: 382, endPoint y: 93, distance: 9.8
click at [382, 93] on div at bounding box center [350, 90] width 129 height 69
click at [191, 105] on div "Trip details Save This trip cannot be edited because it is either under review,…" at bounding box center [210, 100] width 420 height 201
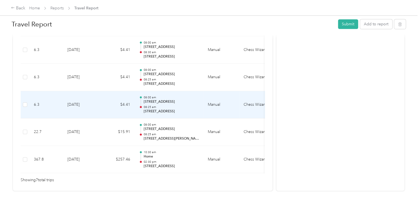
click at [169, 109] on p "74 South Park Drive, Colchester" at bounding box center [171, 111] width 56 height 5
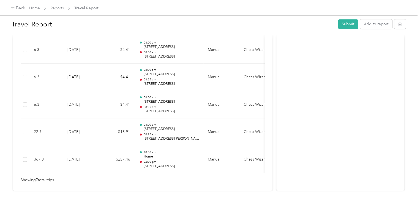
click at [169, 108] on div "Trip details Save This trip cannot be edited because it is either under review,…" at bounding box center [210, 100] width 420 height 201
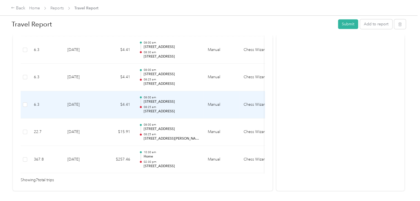
click at [169, 109] on p "74 South Park Drive, Colchester" at bounding box center [171, 111] width 56 height 5
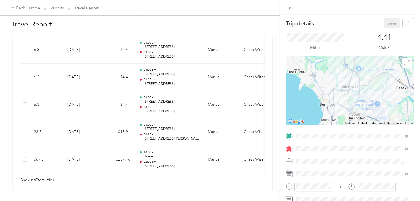
click at [350, 105] on div at bounding box center [350, 90] width 129 height 69
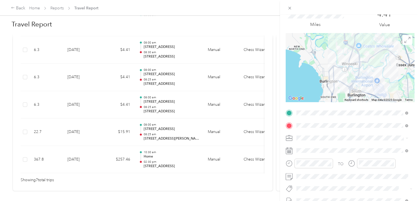
scroll to position [83, 0]
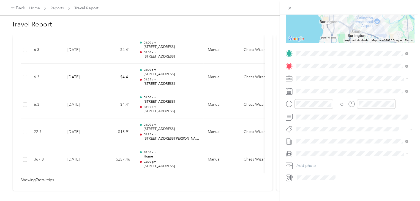
click at [378, 29] on div at bounding box center [350, 8] width 129 height 69
click at [289, 7] on icon at bounding box center [289, 8] width 5 height 5
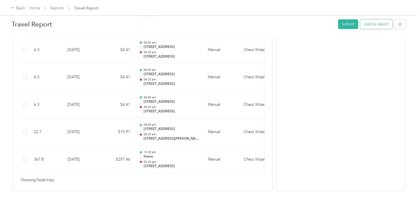
click at [365, 25] on button "Add to report" at bounding box center [376, 24] width 32 height 10
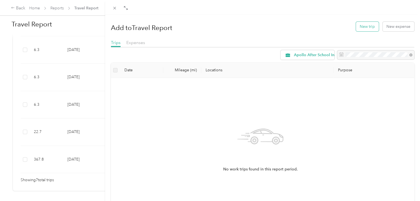
click at [370, 28] on button "New trip" at bounding box center [367, 27] width 23 height 10
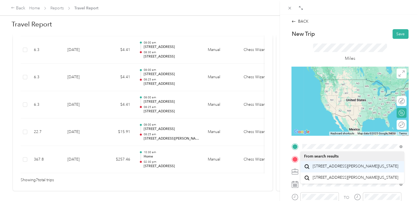
click at [351, 169] on span "43 Bombardier Road Milton, Vermont 05468, United States" at bounding box center [356, 166] width 86 height 5
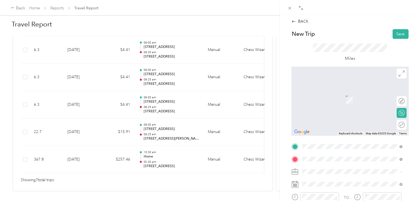
click at [350, 181] on span "74 South Park Drive Colchester, Vermont 05446, United States" at bounding box center [340, 179] width 55 height 5
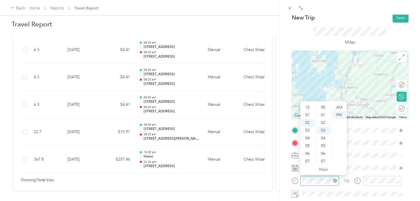
scroll to position [23, 0]
click at [308, 124] on div "04" at bounding box center [308, 123] width 13 height 8
click at [324, 107] on div "00" at bounding box center [323, 108] width 13 height 8
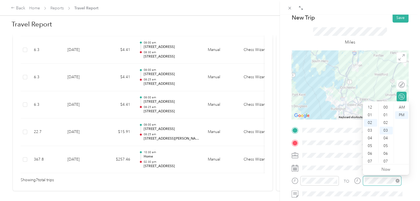
scroll to position [23, 0]
click at [371, 129] on div "05" at bounding box center [370, 131] width 13 height 8
click at [388, 105] on div "00" at bounding box center [386, 108] width 13 height 8
click at [407, 84] on form "New Trip Save This trip cannot be edited because it is either under review, app…" at bounding box center [350, 136] width 129 height 246
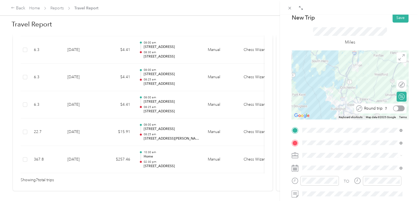
click at [396, 106] on div at bounding box center [399, 108] width 12 height 6
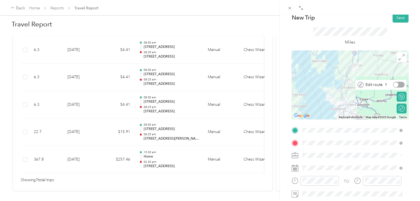
click at [397, 84] on div at bounding box center [399, 85] width 12 height 6
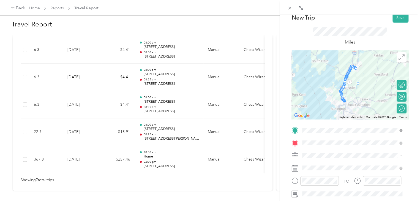
drag, startPoint x: 343, startPoint y: 84, endPoint x: 356, endPoint y: 88, distance: 13.1
drag, startPoint x: 344, startPoint y: 81, endPoint x: 362, endPoint y: 83, distance: 18.8
drag, startPoint x: 343, startPoint y: 77, endPoint x: 352, endPoint y: 90, distance: 16.3
click at [400, 108] on div at bounding box center [402, 108] width 5 height 5
click at [395, 108] on div at bounding box center [399, 108] width 12 height 6
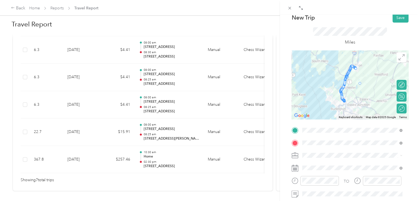
drag, startPoint x: 345, startPoint y: 80, endPoint x: 358, endPoint y: 88, distance: 15.7
drag, startPoint x: 360, startPoint y: 86, endPoint x: 357, endPoint y: 81, distance: 5.6
drag, startPoint x: 360, startPoint y: 88, endPoint x: 350, endPoint y: 80, distance: 12.9
click at [400, 108] on div at bounding box center [402, 108] width 5 height 5
click at [397, 107] on div at bounding box center [399, 108] width 12 height 6
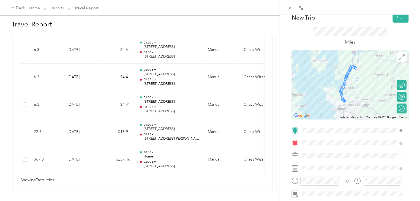
drag, startPoint x: 345, startPoint y: 75, endPoint x: 352, endPoint y: 86, distance: 13.6
click at [394, 108] on div at bounding box center [399, 108] width 12 height 6
drag, startPoint x: 343, startPoint y: 79, endPoint x: 356, endPoint y: 79, distance: 12.7
click at [397, 108] on div at bounding box center [399, 108] width 12 height 6
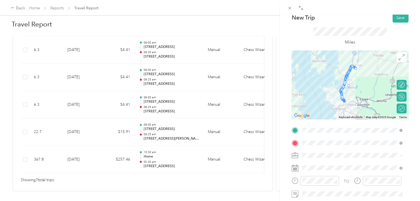
drag, startPoint x: 343, startPoint y: 80, endPoint x: 346, endPoint y: 91, distance: 11.1
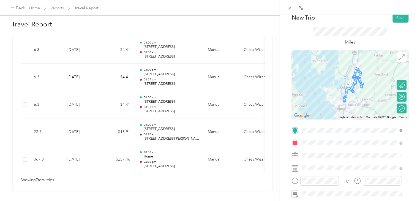
drag, startPoint x: 360, startPoint y: 85, endPoint x: 344, endPoint y: 81, distance: 16.4
drag, startPoint x: 360, startPoint y: 77, endPoint x: 359, endPoint y: 99, distance: 22.6
click at [400, 108] on div at bounding box center [402, 108] width 5 height 5
click at [396, 108] on div at bounding box center [399, 108] width 12 height 6
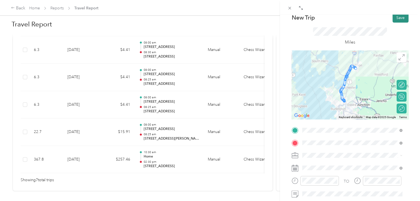
click at [398, 18] on button "Save" at bounding box center [401, 18] width 16 height 10
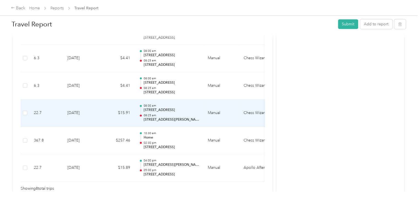
scroll to position [256, 0]
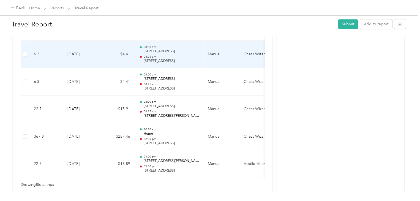
click at [187, 60] on p "74 South Park Drive, Colchester" at bounding box center [171, 61] width 56 height 5
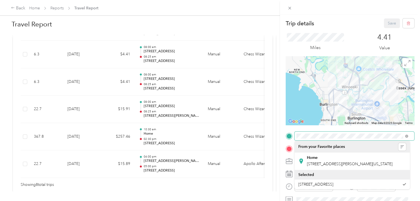
click at [284, 134] on form "Trip details Save This trip cannot be edited because it is either under review,…" at bounding box center [350, 141] width 140 height 246
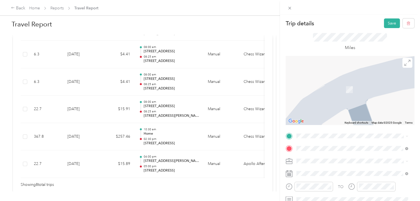
click at [345, 70] on span "43 Bombardier Road Milton, Vermont 05468, United States" at bounding box center [350, 68] width 86 height 5
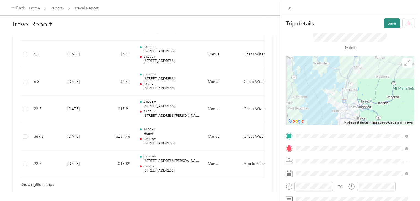
click at [384, 24] on button "Save" at bounding box center [392, 23] width 16 height 10
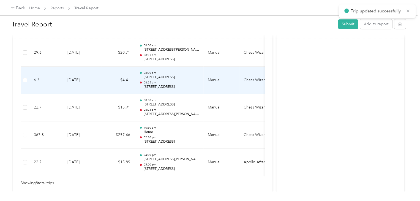
scroll to position [261, 0]
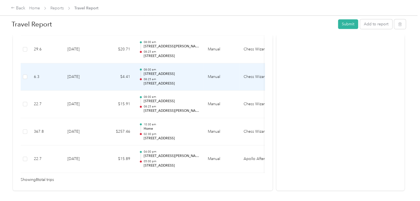
click at [173, 81] on p "74 South Park Drive, Colchester" at bounding box center [171, 83] width 56 height 5
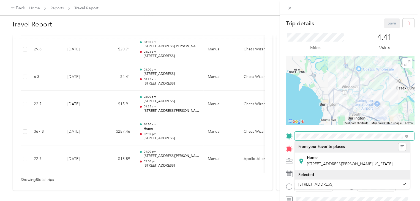
click at [278, 127] on div "Trip details Save This trip cannot be edited because it is either under review,…" at bounding box center [210, 100] width 420 height 201
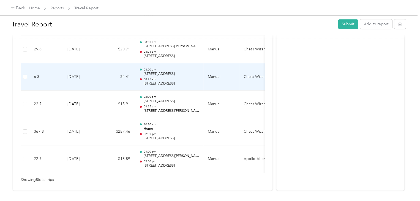
click at [200, 86] on td "08:00 am 111 Colchester Avenue, Burlington 08:25 am 74 South Park Drive, Colche…" at bounding box center [169, 77] width 69 height 28
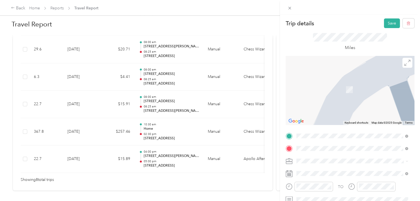
click at [354, 66] on div "43 Bombardier Road Milton, Vermont 05468, United States" at bounding box center [352, 69] width 108 height 7
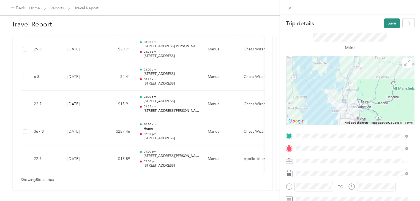
click at [387, 26] on button "Save" at bounding box center [392, 23] width 16 height 10
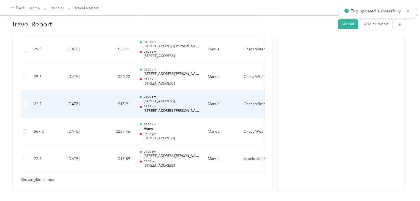
click at [176, 105] on p "08:25 am" at bounding box center [171, 107] width 56 height 4
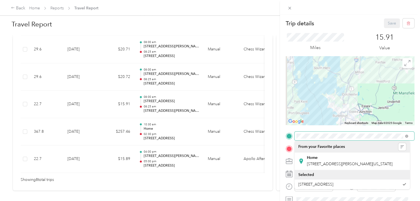
click at [280, 131] on form "Trip details Save This trip cannot be edited because it is either under review,…" at bounding box center [350, 141] width 140 height 246
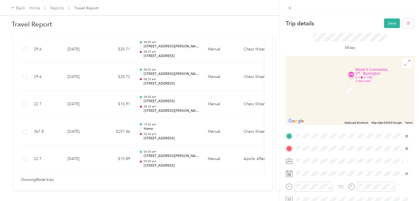
click at [363, 69] on span "43 Bombardier Road Milton, Vermont 05468, United States" at bounding box center [350, 68] width 86 height 5
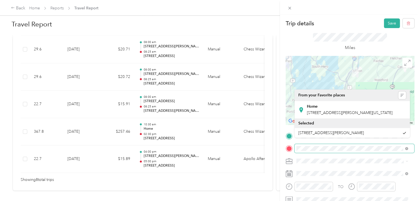
click at [286, 144] on div at bounding box center [350, 148] width 129 height 9
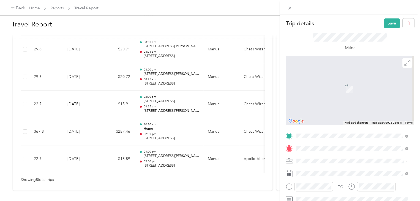
click at [352, 82] on span "74 South Park Drive Colchester, Vermont 05446, United States" at bounding box center [334, 81] width 55 height 5
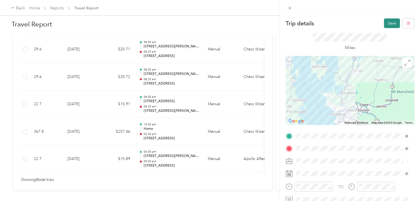
click at [386, 22] on button "Save" at bounding box center [392, 23] width 16 height 10
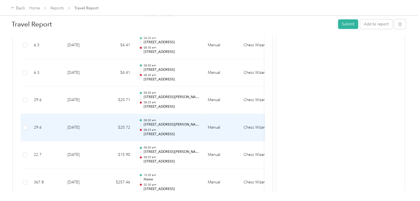
scroll to position [209, 0]
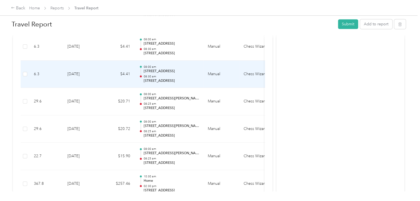
click at [196, 76] on p "08:30 am" at bounding box center [171, 77] width 56 height 4
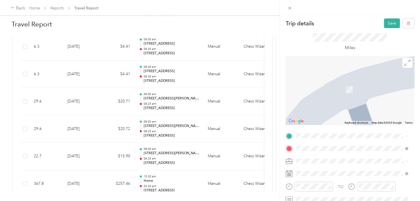
click at [319, 162] on li "43 Bombardier Road Milton, Vermont 05468, United States" at bounding box center [352, 155] width 115 height 11
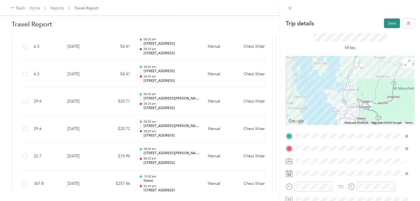
click at [388, 23] on button "Save" at bounding box center [392, 23] width 16 height 10
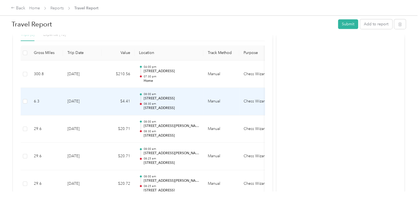
scroll to position [160, 0]
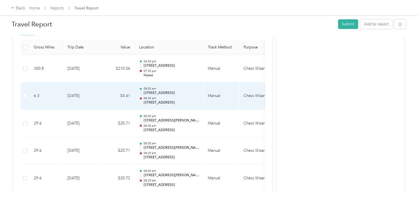
click at [173, 98] on p "08:30 am" at bounding box center [171, 98] width 56 height 4
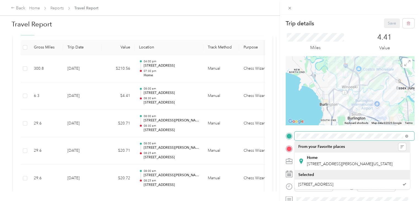
click at [279, 134] on div "Trip details Save This trip cannot be edited because it is either under review,…" at bounding box center [210, 100] width 420 height 201
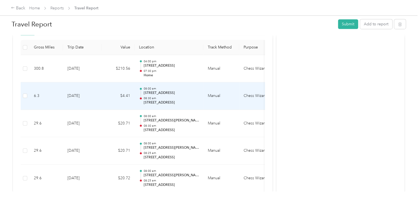
click at [168, 94] on p "111 Colchester Avenue, Burlington" at bounding box center [171, 93] width 56 height 5
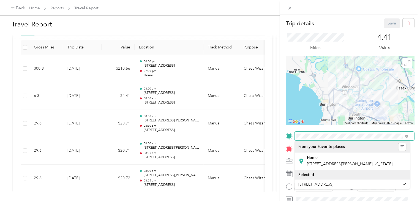
click at [282, 125] on form "Trip details Save This trip cannot be edited because it is either under review,…" at bounding box center [350, 141] width 140 height 246
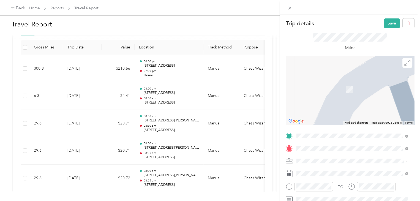
click at [337, 71] on span "43 Bombardier Road Milton, Vermont 05468, United States" at bounding box center [350, 68] width 86 height 5
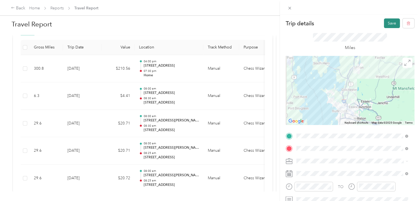
click at [386, 25] on button "Save" at bounding box center [392, 23] width 16 height 10
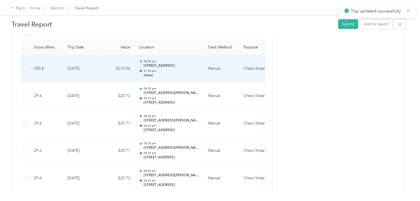
click at [163, 63] on p "04:00 pm" at bounding box center [171, 61] width 56 height 4
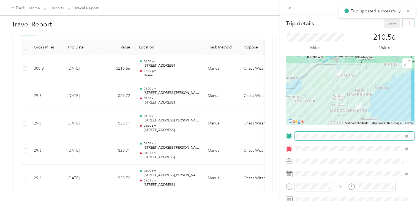
click at [356, 132] on span at bounding box center [355, 136] width 120 height 9
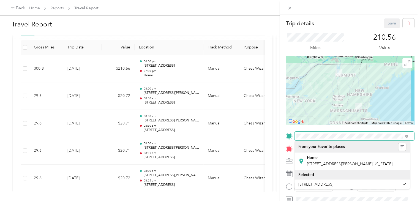
click at [293, 126] on div "Trip details Save This trip cannot be edited because it is either under review,…" at bounding box center [350, 141] width 129 height 246
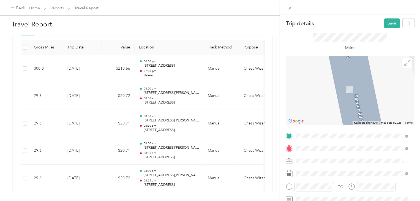
click at [329, 158] on span "43 Bombardier Road Milton, Vermont 05468, United States" at bounding box center [350, 155] width 86 height 5
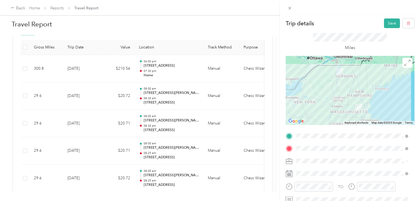
click at [401, 92] on div at bounding box center [350, 90] width 129 height 69
click at [209, 73] on div "Trip details Save This trip cannot be edited because it is either under review,…" at bounding box center [210, 100] width 420 height 201
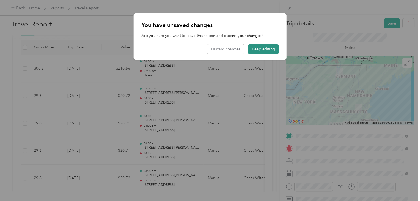
click at [257, 49] on button "Keep editing" at bounding box center [263, 49] width 31 height 10
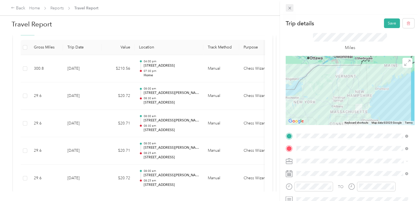
click at [290, 9] on icon at bounding box center [289, 8] width 5 height 5
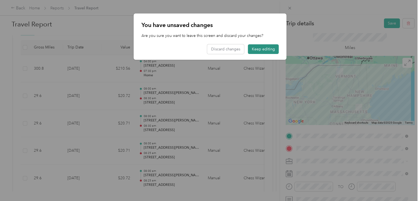
click at [256, 51] on button "Keep editing" at bounding box center [263, 49] width 31 height 10
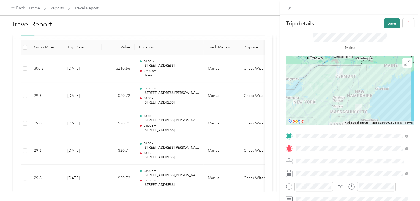
click at [386, 25] on button "Save" at bounding box center [392, 23] width 16 height 10
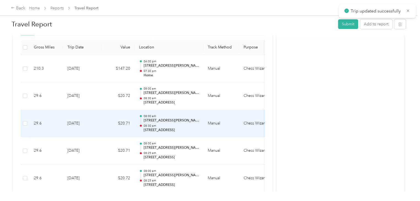
scroll to position [287, 0]
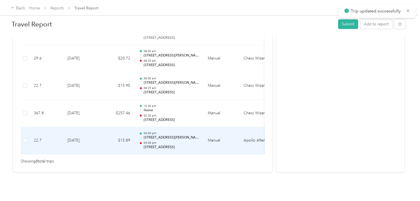
click at [180, 132] on div "04:00 pm 43 Bombardier Road, Milton 05:00 pm 74 South Park Drive, Colchester" at bounding box center [171, 140] width 56 height 18
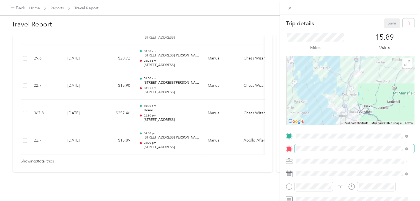
click at [341, 152] on span at bounding box center [355, 148] width 120 height 9
click at [284, 149] on form "Trip details Save This trip cannot be edited because it is either under review,…" at bounding box center [350, 141] width 140 height 246
click at [337, 110] on span "[STREET_ADDRESS][PERSON_NAME][US_STATE]" at bounding box center [350, 112] width 86 height 5
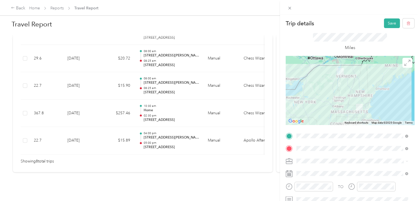
click at [338, 181] on div "Chess Wizards Inc" at bounding box center [352, 180] width 108 height 6
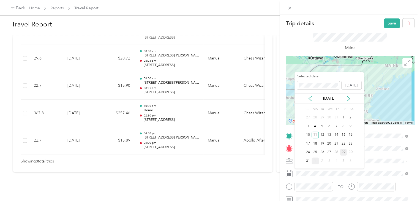
click at [343, 150] on div "29" at bounding box center [343, 152] width 7 height 7
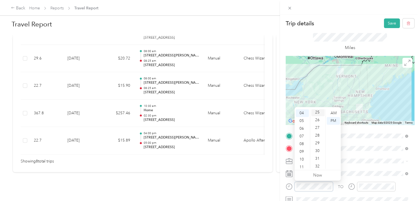
scroll to position [197, 0]
click at [318, 146] on div "30" at bounding box center [317, 148] width 13 height 8
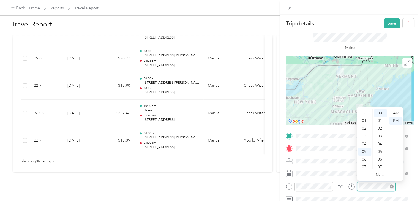
scroll to position [33, 0]
click at [364, 132] on div "07" at bounding box center [364, 134] width 13 height 8
click at [367, 141] on div "08" at bounding box center [364, 142] width 13 height 8
click at [411, 167] on form "Trip details Save This trip cannot be edited because it is either under review,…" at bounding box center [350, 141] width 140 height 246
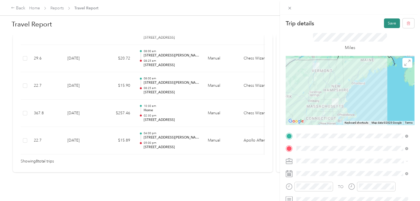
click at [389, 27] on button "Save" at bounding box center [392, 23] width 16 height 10
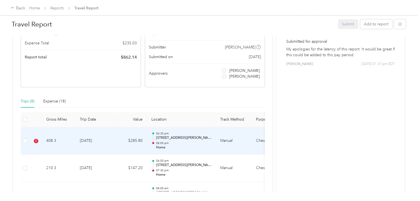
click at [145, 136] on td "$285.80" at bounding box center [130, 141] width 33 height 28
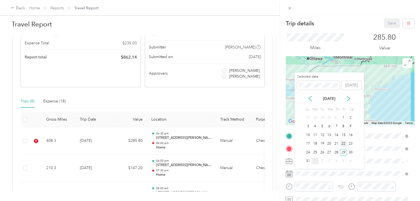
click at [346, 145] on div "22" at bounding box center [343, 143] width 7 height 7
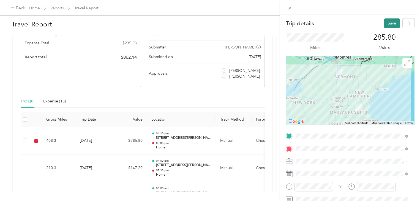
click at [391, 23] on button "Save" at bounding box center [392, 23] width 16 height 10
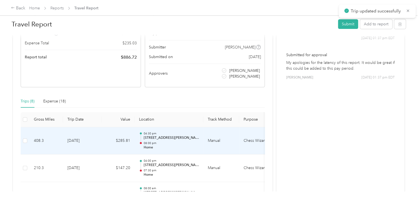
scroll to position [131, 0]
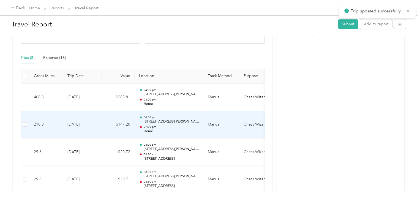
click at [213, 134] on td "Manual" at bounding box center [221, 125] width 36 height 28
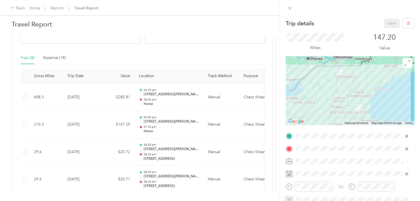
click at [166, 97] on div "Trip details Save This trip cannot be edited because it is either under review,…" at bounding box center [210, 100] width 420 height 201
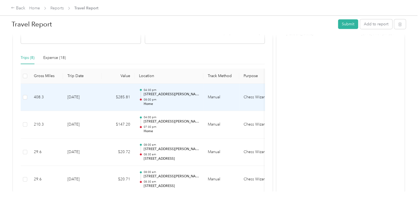
click at [166, 98] on p "08:00 pm" at bounding box center [171, 100] width 56 height 4
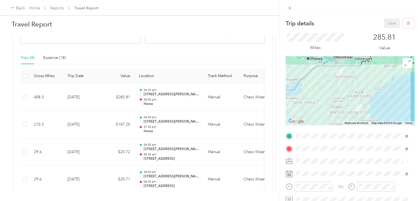
click at [168, 120] on div "Trip details Save This trip cannot be edited because it is either under review,…" at bounding box center [210, 100] width 420 height 201
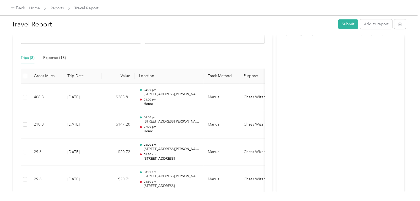
click at [168, 201] on div "Trip details Save This trip cannot be edited because it is either under review,…" at bounding box center [208, 201] width 417 height 0
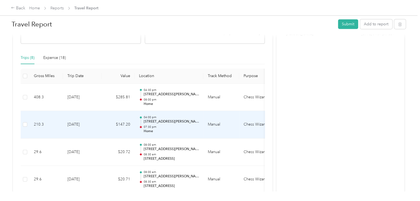
click at [168, 120] on p "43 Bombardier Road, Milton" at bounding box center [171, 121] width 56 height 5
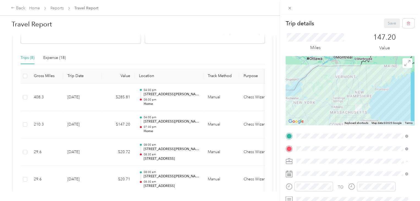
click at [169, 96] on div "Trip details Save This trip cannot be edited because it is either under review,…" at bounding box center [210, 100] width 420 height 201
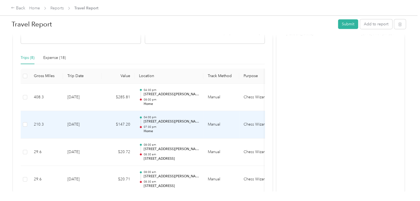
click at [178, 130] on p "Home" at bounding box center [171, 131] width 56 height 5
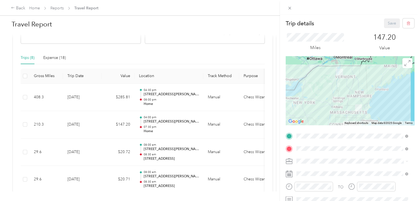
click at [177, 97] on div "Trip details Save This trip cannot be edited because it is either under review,…" at bounding box center [210, 100] width 420 height 201
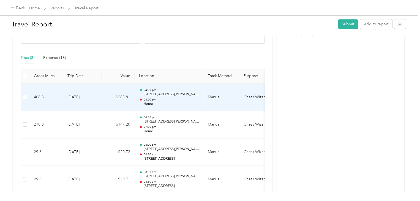
click at [177, 97] on div "04:30 pm 43 Bombardier Road, Milton 08:00 pm Home" at bounding box center [171, 97] width 56 height 18
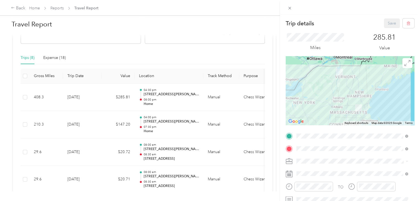
click at [184, 126] on div "Trip details Save This trip cannot be edited because it is either under review,…" at bounding box center [210, 100] width 420 height 201
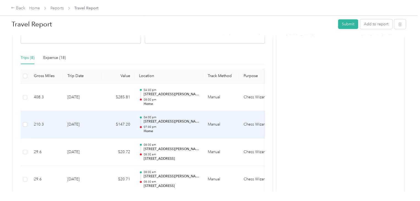
click at [183, 126] on p "07:30 pm" at bounding box center [171, 127] width 56 height 4
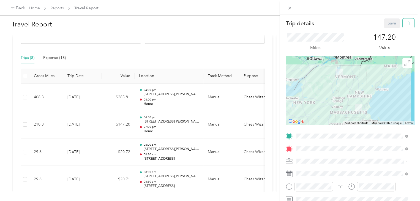
click at [406, 24] on button "button" at bounding box center [409, 23] width 12 height 10
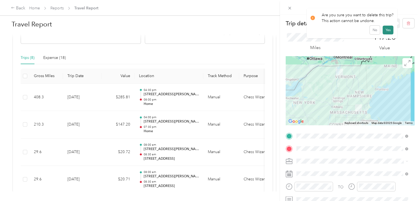
click at [390, 31] on button "Yes" at bounding box center [388, 30] width 11 height 9
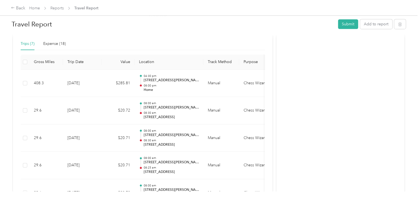
scroll to position [144, 0]
click at [343, 26] on button "Submit" at bounding box center [348, 24] width 20 height 10
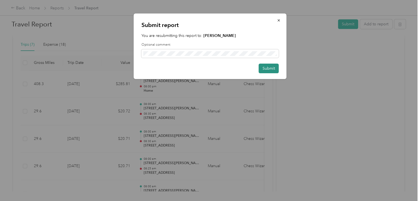
click at [271, 70] on button "Submit" at bounding box center [269, 69] width 20 height 10
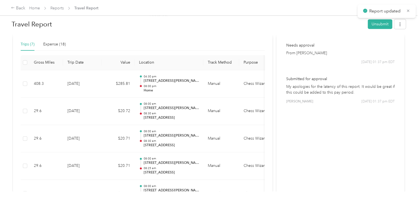
scroll to position [0, 0]
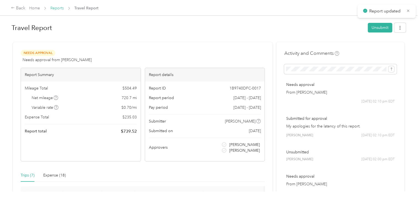
click at [57, 8] on link "Reports" at bounding box center [56, 8] width 13 height 5
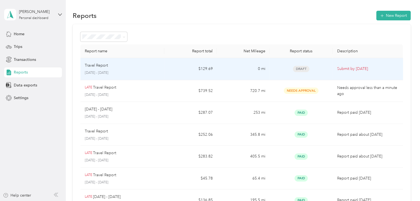
click at [222, 68] on td "0 mi" at bounding box center [243, 69] width 53 height 22
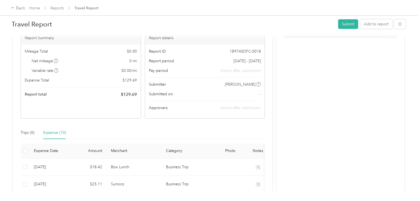
scroll to position [33, 0]
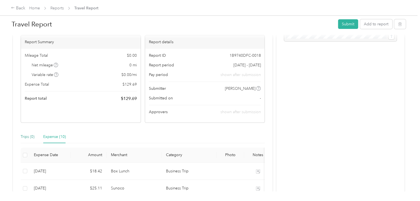
click at [24, 136] on div "Trips (0)" at bounding box center [28, 137] width 14 height 6
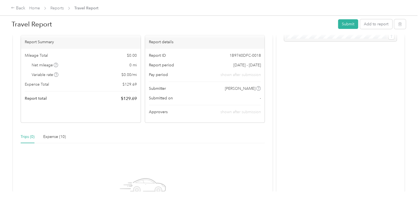
scroll to position [124, 0]
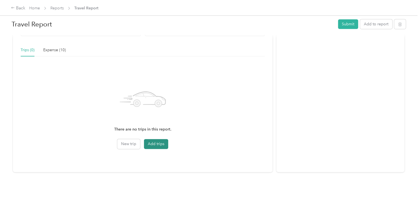
click at [153, 140] on button "Add trips" at bounding box center [156, 144] width 24 height 10
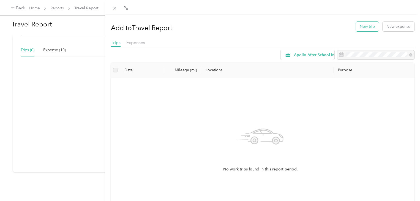
click at [363, 25] on button "New trip" at bounding box center [367, 27] width 23 height 10
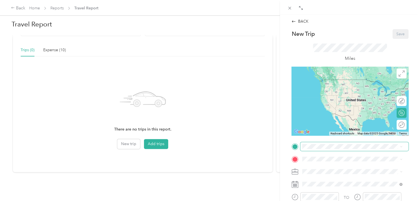
click at [319, 143] on span at bounding box center [354, 146] width 108 height 9
click at [345, 166] on div "Home" at bounding box center [356, 168] width 86 height 5
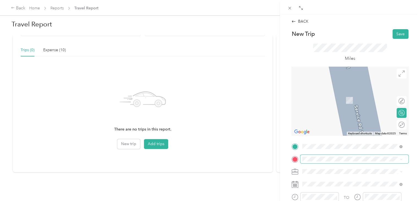
click at [336, 161] on span at bounding box center [354, 159] width 108 height 9
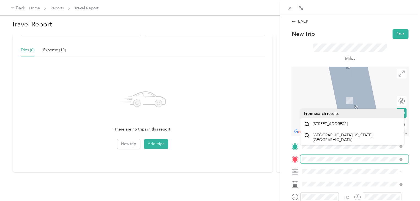
click at [273, 156] on div "BACK New Trip Save This trip cannot be edited because it is either under review…" at bounding box center [210, 100] width 420 height 201
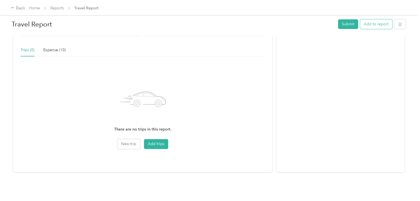
click at [368, 24] on button "Add to report" at bounding box center [376, 24] width 32 height 10
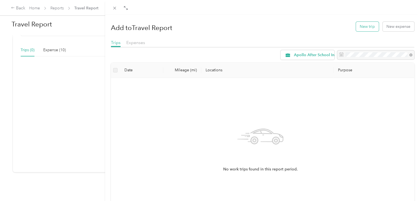
click at [360, 30] on button "New trip" at bounding box center [367, 27] width 23 height 10
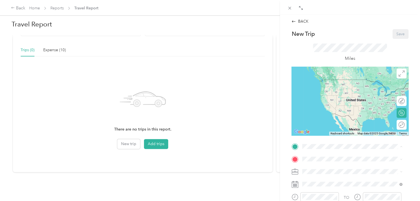
click at [327, 174] on span "[STREET_ADDRESS][PERSON_NAME][US_STATE]" at bounding box center [356, 174] width 86 height 5
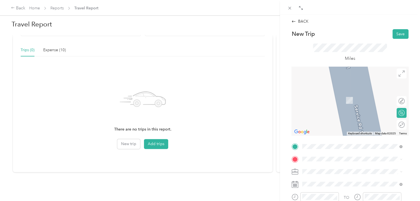
click at [357, 92] on span "[STREET_ADDRESS][PERSON_NAME][US_STATE]" at bounding box center [356, 89] width 86 height 5
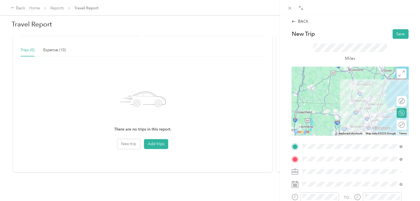
click at [359, 97] on div at bounding box center [350, 101] width 117 height 69
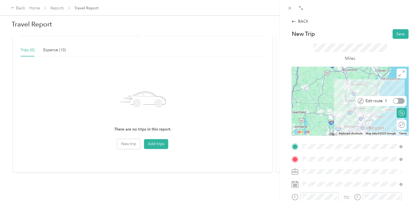
click at [395, 101] on div at bounding box center [399, 101] width 12 height 6
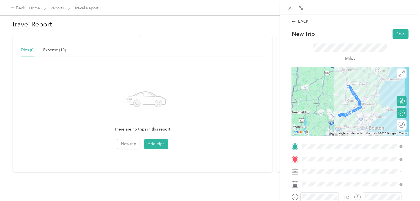
drag, startPoint x: 351, startPoint y: 93, endPoint x: 361, endPoint y: 86, distance: 12.0
click at [394, 124] on div at bounding box center [399, 125] width 12 height 6
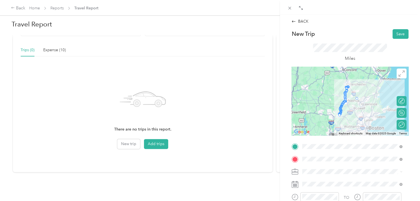
drag, startPoint x: 343, startPoint y: 101, endPoint x: 358, endPoint y: 95, distance: 16.0
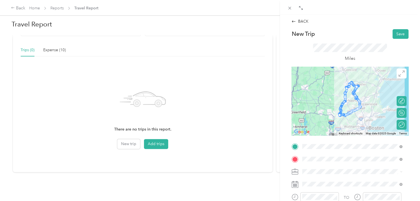
drag, startPoint x: 343, startPoint y: 94, endPoint x: 356, endPoint y: 83, distance: 16.8
drag, startPoint x: 340, startPoint y: 105, endPoint x: 357, endPoint y: 89, distance: 23.6
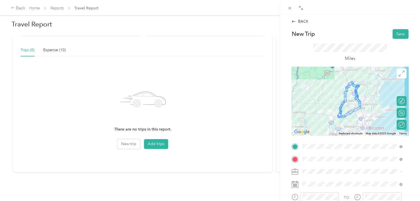
drag, startPoint x: 341, startPoint y: 102, endPoint x: 355, endPoint y: 88, distance: 20.3
drag, startPoint x: 341, startPoint y: 96, endPoint x: 356, endPoint y: 87, distance: 16.5
drag, startPoint x: 345, startPoint y: 100, endPoint x: 336, endPoint y: 100, distance: 9.4
click at [356, 99] on div at bounding box center [360, 103] width 8 height 8
drag, startPoint x: 341, startPoint y: 88, endPoint x: 335, endPoint y: 86, distance: 7.1
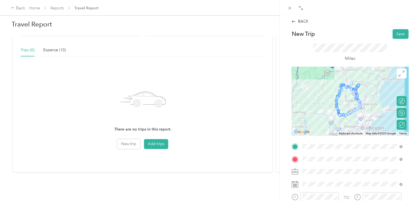
drag, startPoint x: 350, startPoint y: 87, endPoint x: 353, endPoint y: 83, distance: 5.2
drag, startPoint x: 354, startPoint y: 85, endPoint x: 362, endPoint y: 83, distance: 8.1
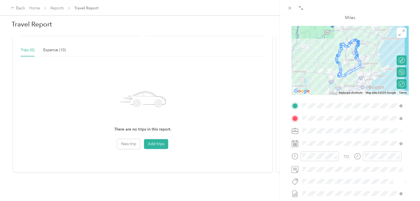
scroll to position [42, 0]
click at [328, 147] on span "Chess Wizards Inc" at bounding box center [320, 149] width 32 height 5
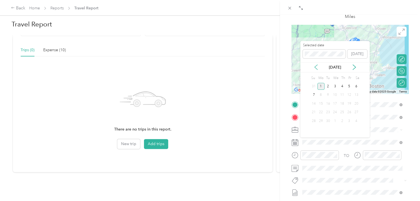
click at [317, 68] on icon at bounding box center [316, 67] width 6 height 6
click at [321, 119] on div "25" at bounding box center [320, 121] width 7 height 7
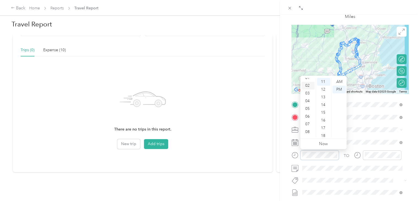
scroll to position [33, 0]
click at [307, 82] on div "12" at bounding box center [308, 82] width 13 height 8
click at [324, 84] on div "00" at bounding box center [323, 82] width 13 height 8
click at [340, 82] on div "AM" at bounding box center [339, 82] width 13 height 8
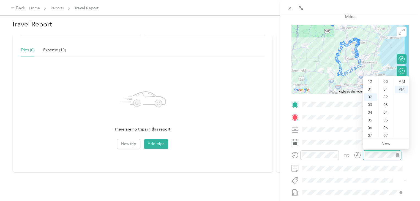
scroll to position [85, 0]
click at [370, 90] on div "03" at bounding box center [370, 90] width 13 height 8
click at [386, 82] on div "00" at bounding box center [386, 82] width 13 height 8
click at [408, 161] on form "New Trip Save This trip cannot be edited because it is either under review, app…" at bounding box center [350, 110] width 129 height 246
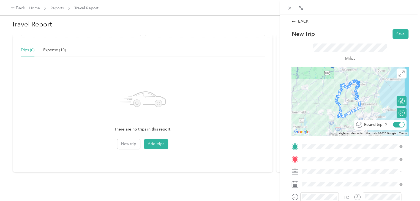
click at [400, 124] on div at bounding box center [402, 124] width 5 height 5
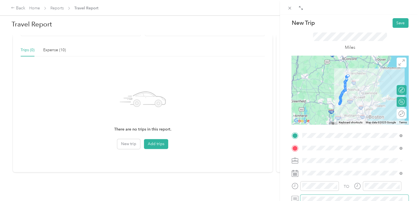
scroll to position [6, 0]
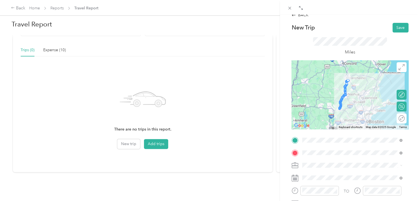
click at [356, 94] on div at bounding box center [350, 94] width 117 height 69
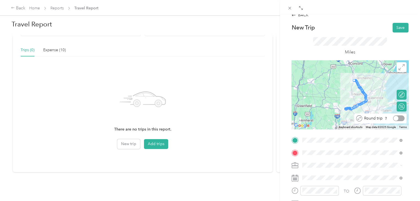
click at [398, 118] on div at bounding box center [399, 118] width 12 height 6
click at [400, 120] on div at bounding box center [402, 118] width 5 height 5
click at [360, 91] on div at bounding box center [350, 94] width 117 height 69
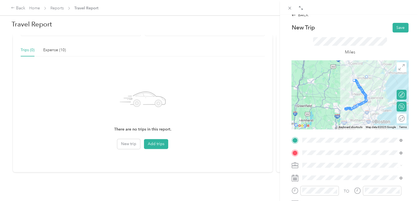
drag, startPoint x: 358, startPoint y: 87, endPoint x: 367, endPoint y: 80, distance: 11.9
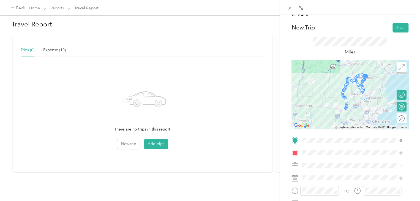
drag, startPoint x: 344, startPoint y: 85, endPoint x: 363, endPoint y: 104, distance: 26.9
drag, startPoint x: 341, startPoint y: 91, endPoint x: 363, endPoint y: 103, distance: 25.2
drag, startPoint x: 347, startPoint y: 83, endPoint x: 361, endPoint y: 101, distance: 22.3
click at [397, 118] on div at bounding box center [399, 118] width 12 height 6
click at [397, 118] on div at bounding box center [397, 118] width 5 height 5
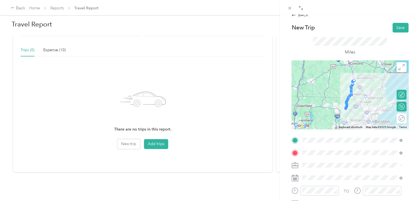
drag, startPoint x: 346, startPoint y: 96, endPoint x: 365, endPoint y: 99, distance: 19.0
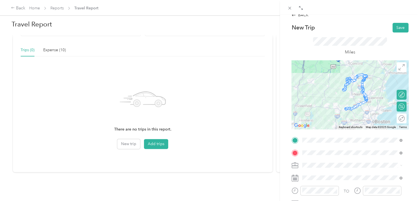
click at [355, 86] on div at bounding box center [350, 94] width 117 height 69
click at [359, 86] on div at bounding box center [363, 83] width 8 height 8
click at [360, 84] on div at bounding box center [364, 81] width 8 height 8
click at [359, 86] on div at bounding box center [363, 83] width 8 height 8
click at [400, 95] on div at bounding box center [402, 94] width 5 height 5
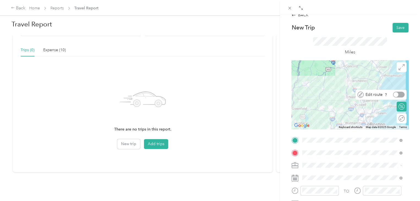
click at [397, 95] on div at bounding box center [399, 95] width 12 height 6
click at [400, 95] on div at bounding box center [402, 94] width 5 height 5
click at [355, 82] on div at bounding box center [350, 94] width 117 height 69
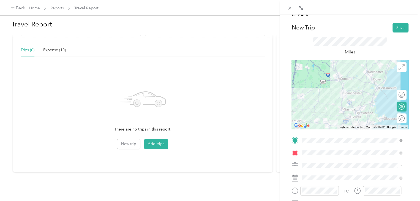
drag, startPoint x: 355, startPoint y: 82, endPoint x: 350, endPoint y: 94, distance: 13.7
click at [350, 94] on div at bounding box center [350, 94] width 117 height 69
click at [345, 97] on img at bounding box center [342, 93] width 11 height 11
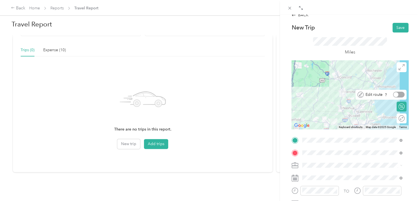
click at [396, 96] on div at bounding box center [399, 95] width 12 height 6
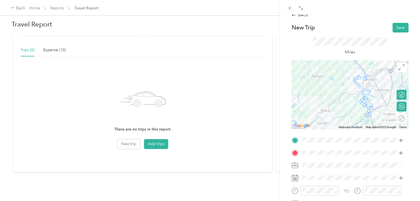
drag, startPoint x: 319, startPoint y: 105, endPoint x: 419, endPoint y: 69, distance: 106.6
click at [419, 69] on div "BACK New Trip Save This trip cannot be edited because it is either under review…" at bounding box center [350, 115] width 140 height 201
drag, startPoint x: 371, startPoint y: 108, endPoint x: 363, endPoint y: 83, distance: 26.7
drag, startPoint x: 371, startPoint y: 107, endPoint x: 362, endPoint y: 86, distance: 23.1
drag, startPoint x: 366, startPoint y: 79, endPoint x: 363, endPoint y: 85, distance: 6.7
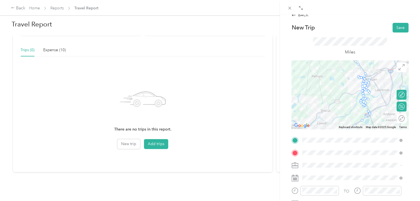
drag, startPoint x: 368, startPoint y: 81, endPoint x: 363, endPoint y: 94, distance: 14.1
drag, startPoint x: 367, startPoint y: 83, endPoint x: 362, endPoint y: 94, distance: 12.4
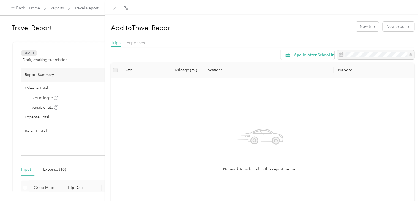
scroll to position [77, 0]
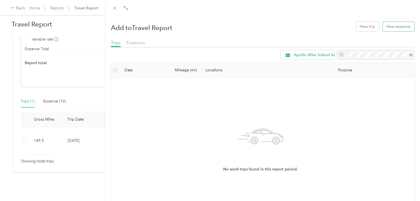
drag, startPoint x: 383, startPoint y: 27, endPoint x: 376, endPoint y: 48, distance: 22.6
click at [376, 48] on div "Add to Travel Report New trip New expense Trips Expenses Apollo After School In…" at bounding box center [263, 130] width 304 height 224
click at [366, 28] on button "New trip" at bounding box center [367, 27] width 23 height 10
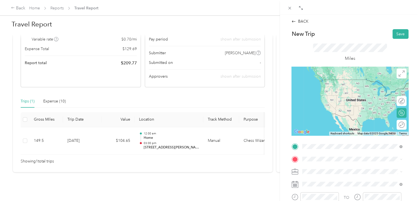
click at [354, 167] on span "[STREET_ADDRESS][PERSON_NAME][US_STATE]" at bounding box center [356, 166] width 86 height 5
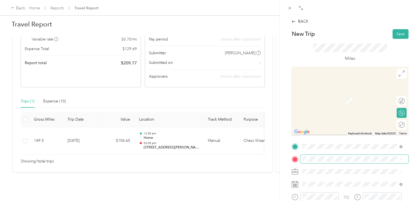
click at [335, 155] on span at bounding box center [354, 159] width 108 height 9
click at [361, 138] on span "[STREET_ADDRESS][US_STATE]" at bounding box center [340, 135] width 55 height 5
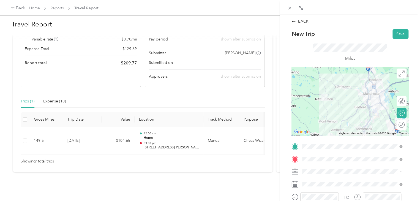
click at [364, 92] on div at bounding box center [350, 101] width 117 height 69
click at [360, 88] on div at bounding box center [350, 101] width 117 height 69
click at [362, 89] on div at bounding box center [350, 101] width 117 height 69
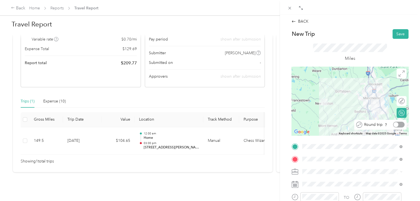
click at [397, 125] on div at bounding box center [399, 125] width 12 height 6
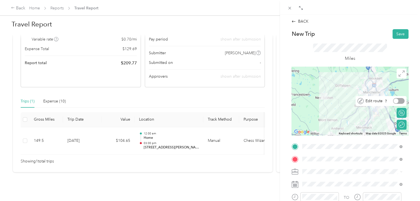
click at [397, 101] on div at bounding box center [399, 101] width 12 height 6
drag, startPoint x: 346, startPoint y: 104, endPoint x: 343, endPoint y: 87, distance: 16.6
drag, startPoint x: 359, startPoint y: 99, endPoint x: 356, endPoint y: 82, distance: 17.4
drag, startPoint x: 334, startPoint y: 101, endPoint x: 333, endPoint y: 82, distance: 18.5
drag, startPoint x: 359, startPoint y: 100, endPoint x: 363, endPoint y: 88, distance: 12.8
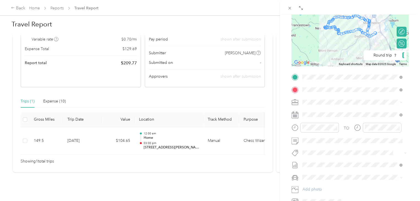
scroll to position [69, 0]
click at [339, 120] on div "Chess Wizards Inc" at bounding box center [352, 122] width 96 height 6
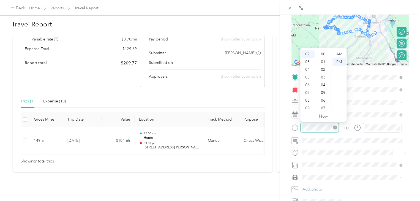
scroll to position [116, 0]
click at [308, 102] on div "08" at bounding box center [308, 101] width 13 height 8
click at [322, 53] on div "00" at bounding box center [323, 54] width 13 height 8
click at [342, 52] on div "AM" at bounding box center [339, 54] width 13 height 8
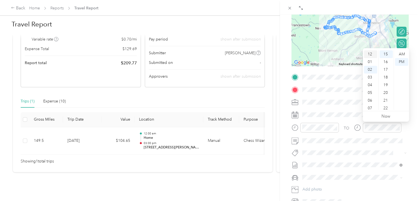
click at [371, 54] on div "12" at bounding box center [370, 54] width 13 height 8
click at [370, 86] on div "04" at bounding box center [370, 85] width 13 height 8
click at [386, 56] on div "00" at bounding box center [386, 54] width 13 height 8
click at [406, 130] on form "New Trip Save This trip cannot be edited because it is either under review, app…" at bounding box center [350, 83] width 129 height 246
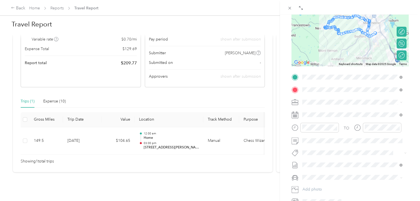
click at [355, 147] on div "TO Add photo" at bounding box center [350, 139] width 117 height 133
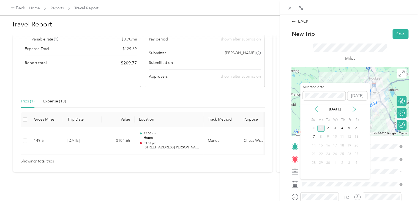
click at [315, 108] on icon at bounding box center [316, 109] width 6 height 6
click at [319, 165] on div "25" at bounding box center [320, 162] width 7 height 7
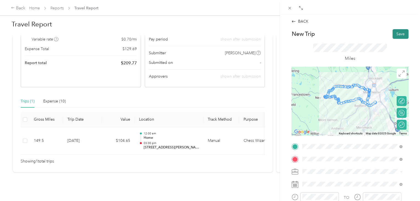
click at [393, 33] on button "Save" at bounding box center [401, 34] width 16 height 10
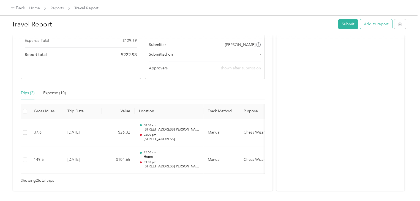
click at [371, 25] on button "Add to report" at bounding box center [376, 24] width 32 height 10
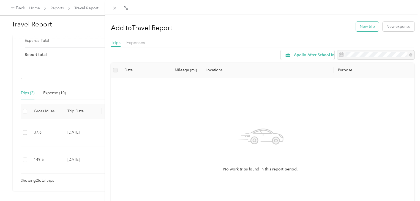
click at [365, 28] on button "New trip" at bounding box center [367, 27] width 23 height 10
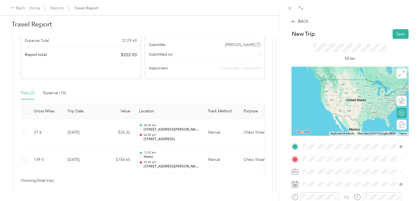
click at [335, 168] on span "[STREET_ADDRESS][PERSON_NAME][US_STATE]" at bounding box center [356, 166] width 86 height 5
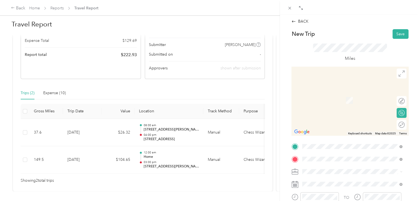
click at [361, 138] on span "[STREET_ADDRESS][US_STATE]" at bounding box center [340, 135] width 55 height 5
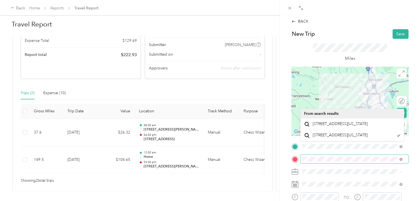
scroll to position [0, 35]
click at [417, 160] on html "Back Home Reports Travel Report Travel Report Submit Add to report Draft Draft,…" at bounding box center [208, 100] width 417 height 201
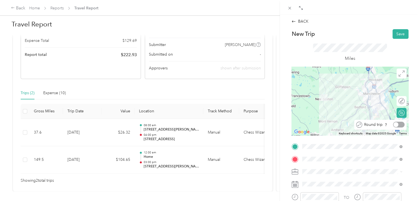
click at [396, 124] on div at bounding box center [399, 125] width 12 height 6
click at [397, 101] on div at bounding box center [399, 101] width 12 height 6
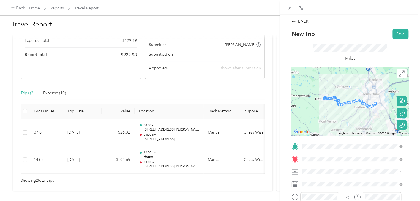
drag, startPoint x: 347, startPoint y: 101, endPoint x: 344, endPoint y: 84, distance: 17.3
drag, startPoint x: 357, startPoint y: 96, endPoint x: 367, endPoint y: 87, distance: 13.4
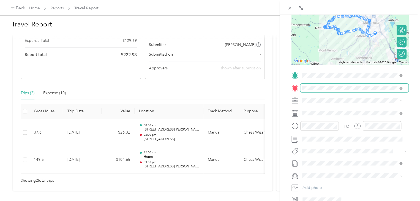
scroll to position [90, 0]
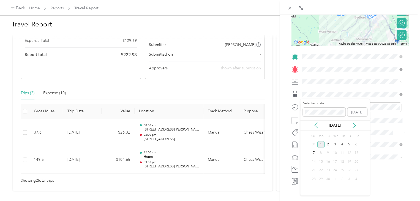
click at [317, 124] on icon at bounding box center [316, 126] width 6 height 6
click at [321, 177] on div "25" at bounding box center [320, 179] width 7 height 7
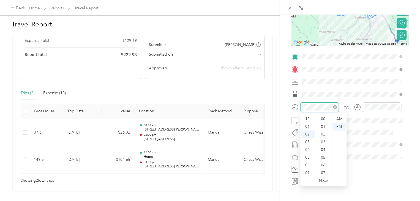
scroll to position [15, 0]
click at [305, 135] on div "04" at bounding box center [308, 135] width 13 height 8
click at [306, 148] on div "08" at bounding box center [308, 148] width 13 height 8
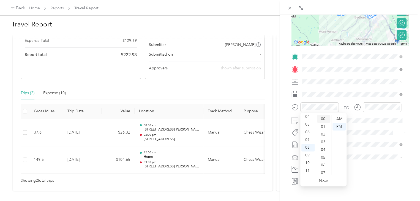
click at [324, 119] on div "00" at bounding box center [323, 119] width 13 height 8
click at [343, 118] on div "AM" at bounding box center [339, 119] width 13 height 8
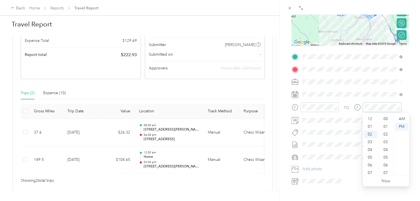
scroll to position [123, 0]
click at [370, 134] on div "04" at bounding box center [370, 135] width 13 height 8
click at [386, 119] on div "00" at bounding box center [386, 119] width 13 height 8
click at [336, 102] on div "Chess Wizards Inc" at bounding box center [352, 101] width 96 height 6
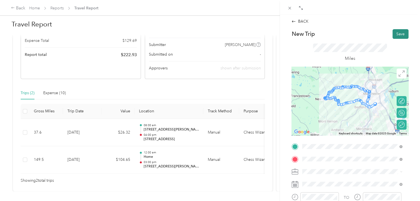
click at [395, 36] on button "Save" at bounding box center [401, 34] width 16 height 10
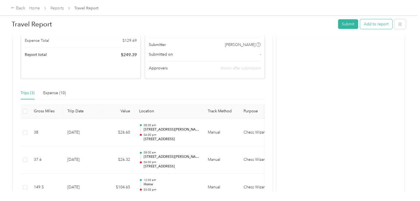
click at [369, 25] on button "Add to report" at bounding box center [376, 24] width 32 height 10
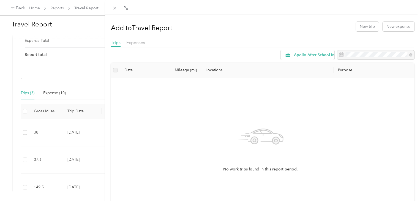
click at [104, 74] on div at bounding box center [103, 100] width 4 height 201
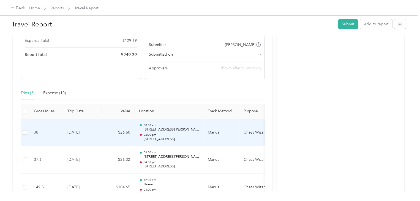
click at [97, 132] on td "[DATE]" at bounding box center [82, 133] width 39 height 28
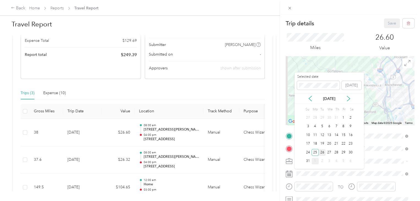
click at [323, 151] on div "26" at bounding box center [322, 152] width 7 height 7
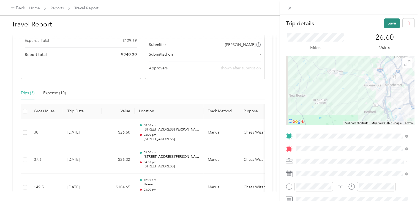
click at [387, 23] on button "Save" at bounding box center [392, 23] width 16 height 10
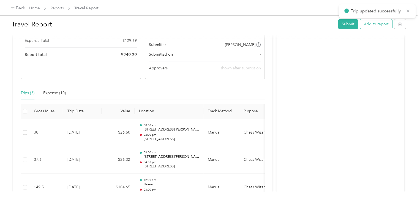
click at [384, 24] on button "Add to report" at bounding box center [376, 24] width 32 height 10
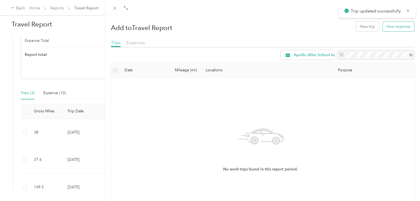
click at [383, 28] on button "New expense" at bounding box center [399, 27] width 32 height 10
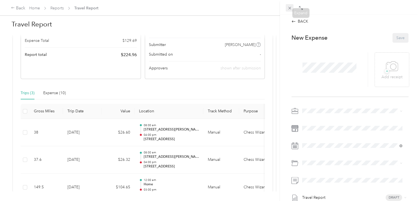
click at [288, 8] on icon at bounding box center [289, 8] width 5 height 5
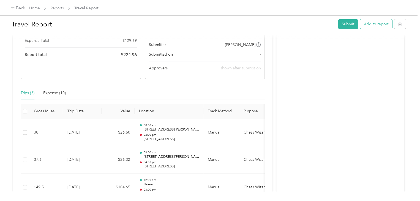
click at [370, 22] on button "Add to report" at bounding box center [376, 24] width 32 height 10
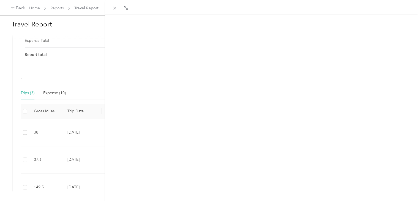
click at [362, 26] on button "New trip" at bounding box center [367, 27] width 23 height 10
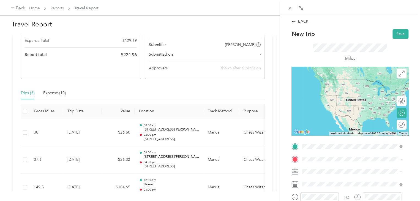
click at [336, 82] on span "[STREET_ADDRESS][PERSON_NAME][US_STATE]" at bounding box center [356, 79] width 86 height 5
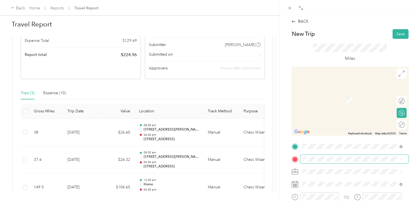
click at [315, 201] on div "Drag to resize Click to close BACK New Trip Save This trip cannot be edited bec…" at bounding box center [208, 201] width 417 height 0
click at [368, 92] on span "[STREET_ADDRESS][US_STATE]" at bounding box center [340, 93] width 55 height 5
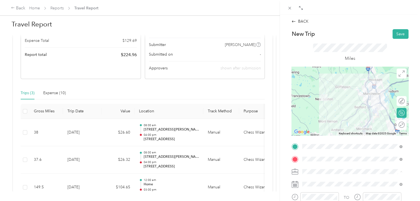
click at [330, 192] on span "Chess Wizards Inc" at bounding box center [320, 191] width 32 height 5
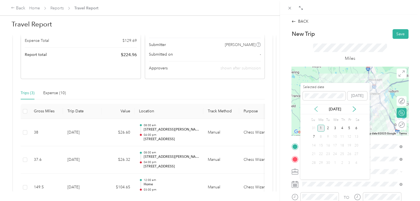
click at [316, 109] on icon at bounding box center [316, 109] width 6 height 6
click at [335, 162] on div "27" at bounding box center [335, 162] width 7 height 7
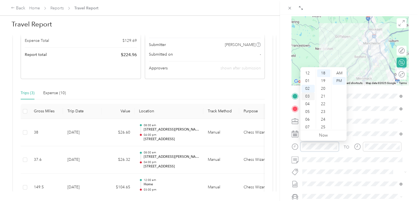
scroll to position [33, 0]
click at [310, 103] on div "08" at bounding box center [308, 102] width 13 height 8
click at [325, 74] on div "00" at bounding box center [323, 73] width 13 height 8
click at [343, 75] on div "AM" at bounding box center [339, 73] width 13 height 8
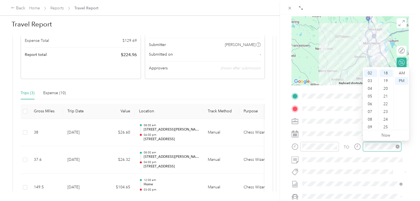
scroll to position [139, 0]
click at [370, 87] on div "04" at bounding box center [370, 89] width 13 height 8
click at [388, 75] on div "00" at bounding box center [386, 73] width 13 height 8
click at [411, 119] on div "BACK New Trip Save This trip cannot be edited because it is either under review…" at bounding box center [350, 115] width 140 height 201
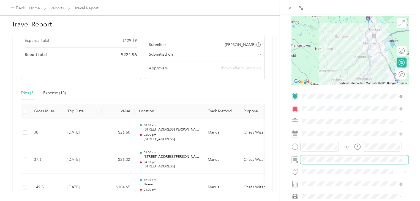
click at [346, 163] on span at bounding box center [354, 159] width 108 height 9
click at [413, 139] on div "BACK New Trip Save This trip cannot be edited because it is either under review…" at bounding box center [350, 115] width 140 height 201
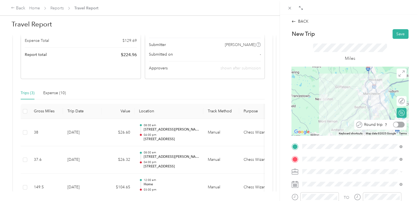
click at [397, 124] on div at bounding box center [399, 125] width 12 height 6
click at [396, 100] on div at bounding box center [399, 101] width 12 height 6
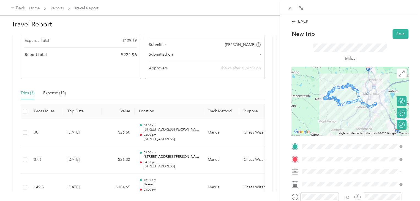
drag, startPoint x: 354, startPoint y: 93, endPoint x: 366, endPoint y: 88, distance: 13.3
drag, startPoint x: 366, startPoint y: 100, endPoint x: 369, endPoint y: 97, distance: 4.3
drag, startPoint x: 367, startPoint y: 98, endPoint x: 371, endPoint y: 92, distance: 7.6
click at [397, 34] on button "Save" at bounding box center [401, 34] width 16 height 10
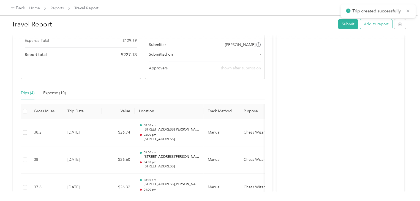
click at [378, 25] on button "Add to report" at bounding box center [376, 24] width 32 height 10
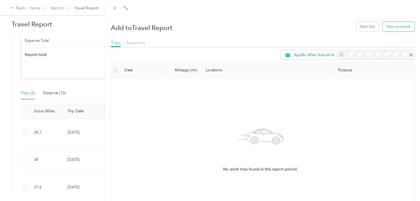
click at [383, 27] on button "New expense" at bounding box center [399, 27] width 32 height 10
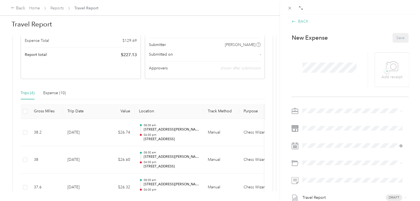
click at [295, 22] on icon at bounding box center [294, 21] width 4 height 4
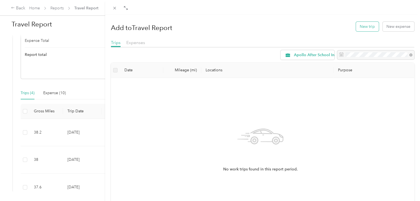
click at [362, 27] on button "New trip" at bounding box center [367, 27] width 23 height 10
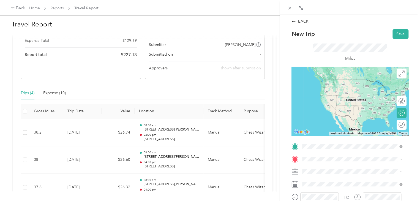
click at [354, 165] on span "[STREET_ADDRESS][PERSON_NAME][US_STATE]" at bounding box center [356, 166] width 86 height 5
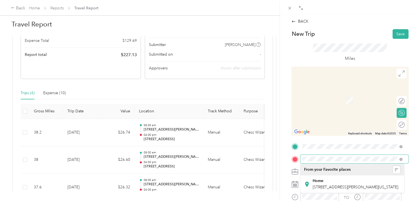
scroll to position [0, 35]
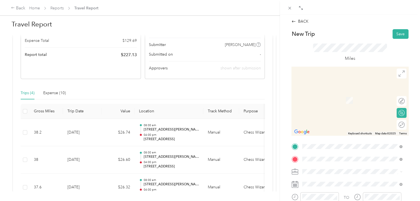
click at [359, 93] on span "[STREET_ADDRESS][US_STATE]" at bounding box center [340, 93] width 55 height 5
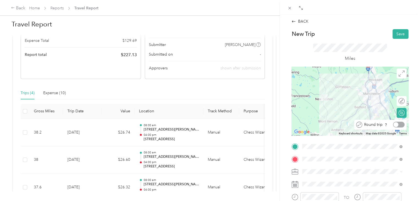
click at [395, 124] on div at bounding box center [399, 125] width 12 height 6
click at [397, 101] on div at bounding box center [399, 101] width 11 height 6
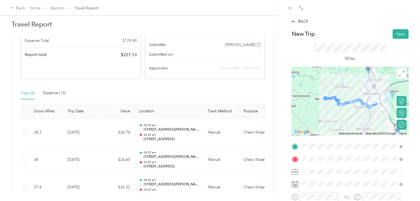
drag, startPoint x: 345, startPoint y: 103, endPoint x: 338, endPoint y: 86, distance: 18.2
drag, startPoint x: 358, startPoint y: 96, endPoint x: 367, endPoint y: 91, distance: 10.4
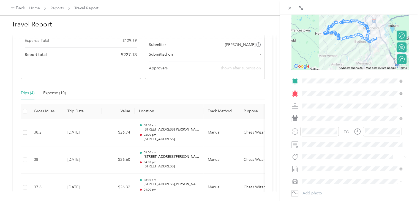
scroll to position [68, 0]
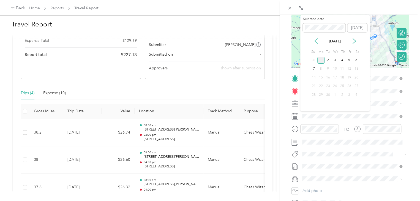
click at [316, 42] on icon at bounding box center [316, 41] width 3 height 5
click at [342, 93] on div "28" at bounding box center [342, 94] width 7 height 7
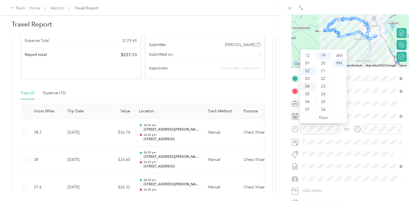
scroll to position [33, 0]
click at [309, 82] on div "08" at bounding box center [308, 84] width 13 height 8
click at [326, 54] on div "00" at bounding box center [323, 56] width 13 height 8
click at [338, 55] on div "AM" at bounding box center [339, 56] width 13 height 8
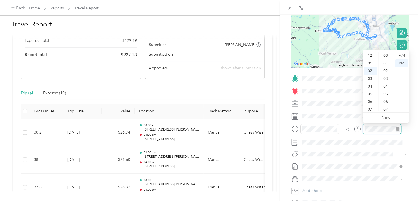
scroll to position [146, 0]
click at [371, 69] on div "04" at bounding box center [370, 71] width 13 height 8
click at [385, 55] on div "00" at bounding box center [386, 56] width 13 height 8
click at [411, 88] on div "BACK New Trip Save This trip cannot be edited because it is either under review…" at bounding box center [350, 115] width 140 height 201
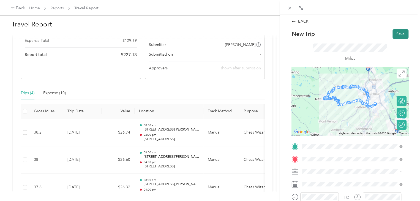
click at [397, 32] on button "Save" at bounding box center [401, 34] width 16 height 10
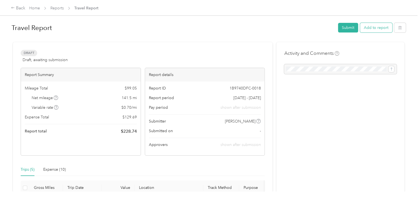
click at [371, 28] on button "Add to report" at bounding box center [376, 28] width 32 height 10
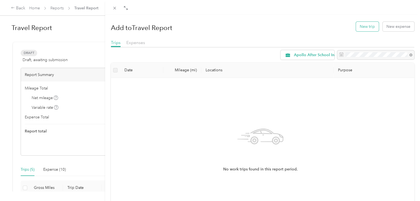
click at [369, 27] on button "New trip" at bounding box center [367, 27] width 23 height 10
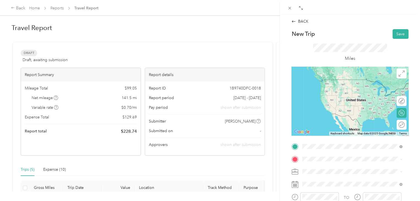
click at [351, 165] on span "[STREET_ADDRESS][PERSON_NAME][US_STATE]" at bounding box center [356, 166] width 86 height 5
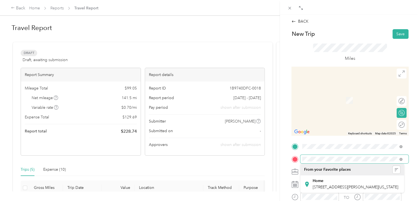
scroll to position [0, 35]
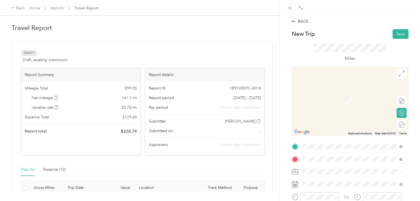
click at [359, 96] on span "[STREET_ADDRESS][US_STATE]" at bounding box center [340, 93] width 55 height 5
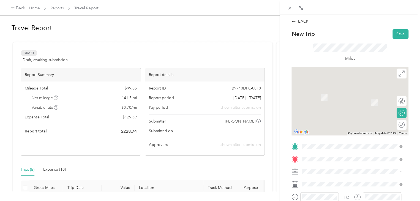
scroll to position [0, 0]
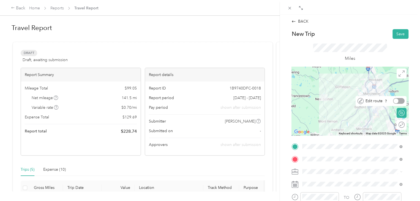
click at [397, 101] on div at bounding box center [399, 101] width 12 height 6
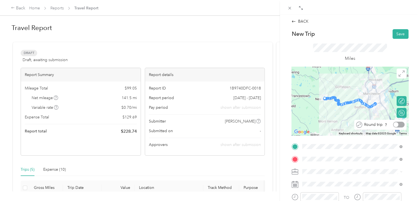
click at [398, 123] on div at bounding box center [399, 125] width 12 height 6
drag, startPoint x: 351, startPoint y: 101, endPoint x: 345, endPoint y: 86, distance: 16.0
drag, startPoint x: 356, startPoint y: 95, endPoint x: 366, endPoint y: 90, distance: 11.2
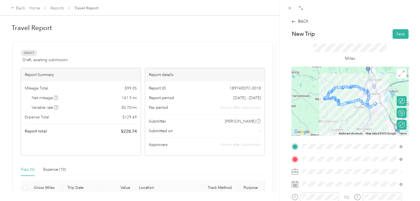
scroll to position [111, 0]
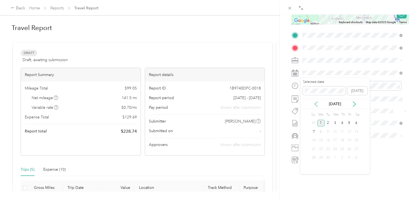
click at [314, 102] on icon at bounding box center [316, 104] width 6 height 6
click at [343, 158] on div "28" at bounding box center [342, 157] width 7 height 7
click at [348, 156] on div "29" at bounding box center [349, 157] width 7 height 7
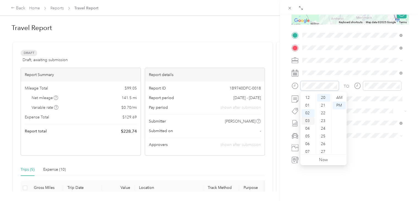
scroll to position [33, 0]
click at [309, 125] on div "08" at bounding box center [308, 127] width 13 height 8
click at [323, 99] on div "00" at bounding box center [323, 98] width 13 height 8
click at [341, 99] on div "AM" at bounding box center [339, 98] width 13 height 8
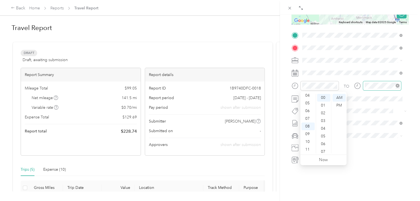
click at [371, 89] on div at bounding box center [382, 86] width 39 height 10
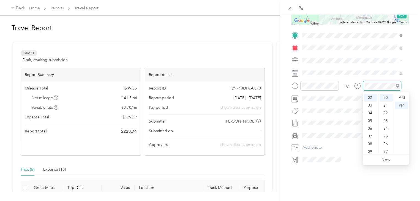
scroll to position [154, 0]
click at [371, 113] on div "04" at bounding box center [370, 113] width 13 height 8
click at [386, 97] on div "00" at bounding box center [386, 98] width 13 height 8
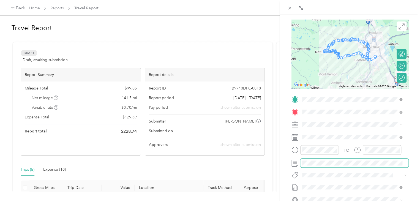
scroll to position [47, 0]
click at [334, 145] on li "Chess Wizards Inc" at bounding box center [352, 144] width 104 height 10
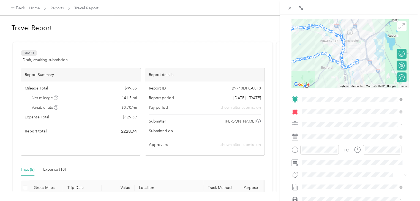
scroll to position [0, 0]
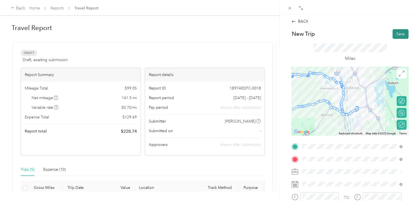
click at [397, 35] on button "Save" at bounding box center [401, 34] width 16 height 10
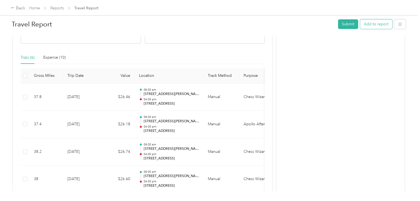
click at [373, 27] on button "Add to report" at bounding box center [376, 24] width 32 height 10
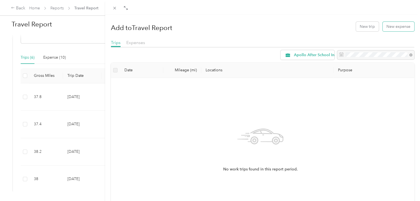
drag, startPoint x: 383, startPoint y: 30, endPoint x: 339, endPoint y: 131, distance: 109.9
click at [339, 131] on div "Add to Travel Report New trip New expense Trips Expenses Apollo After School In…" at bounding box center [263, 130] width 304 height 224
click at [367, 27] on button "New trip" at bounding box center [367, 27] width 23 height 10
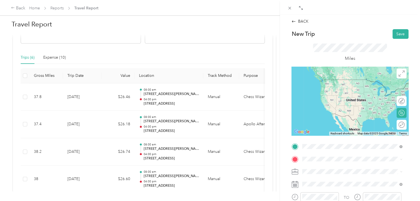
click at [345, 169] on span "[STREET_ADDRESS][PERSON_NAME][US_STATE]" at bounding box center [356, 166] width 86 height 5
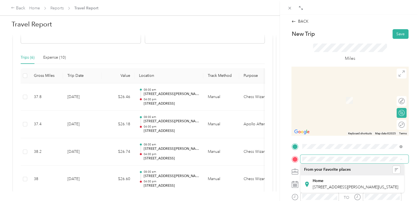
scroll to position [0, 35]
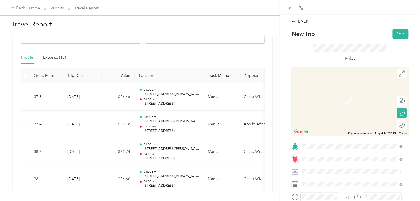
click at [346, 95] on span "[STREET_ADDRESS][US_STATE]" at bounding box center [340, 93] width 55 height 5
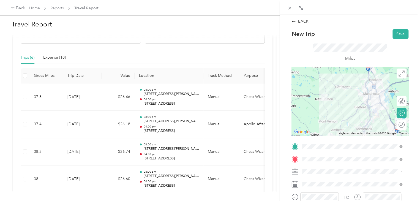
click at [344, 191] on div "Chess Wizards Inc" at bounding box center [352, 191] width 96 height 6
click at [355, 86] on div at bounding box center [350, 101] width 117 height 69
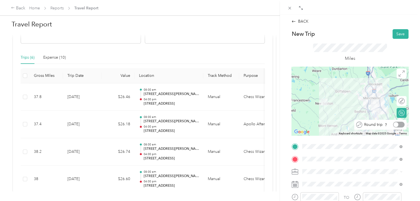
click at [395, 124] on div at bounding box center [399, 125] width 12 height 6
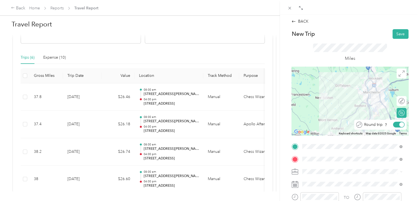
click at [400, 124] on div at bounding box center [402, 124] width 5 height 5
click at [398, 101] on div at bounding box center [399, 101] width 12 height 6
click at [400, 101] on div at bounding box center [402, 101] width 5 height 5
click at [359, 87] on div at bounding box center [350, 101] width 117 height 69
click at [353, 88] on div at bounding box center [350, 101] width 117 height 69
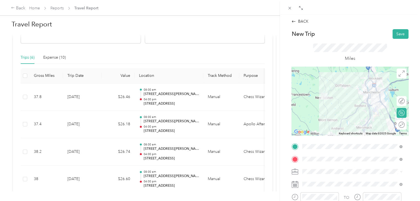
click at [360, 86] on div at bounding box center [350, 101] width 117 height 69
click at [360, 87] on div at bounding box center [350, 101] width 117 height 69
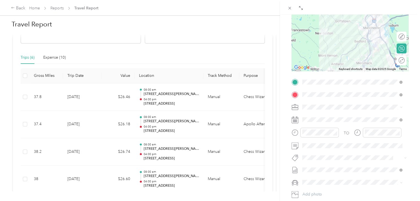
scroll to position [67, 0]
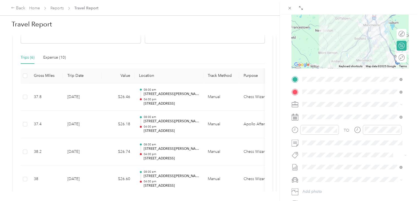
click at [312, 111] on div "TO Add photo" at bounding box center [350, 141] width 117 height 133
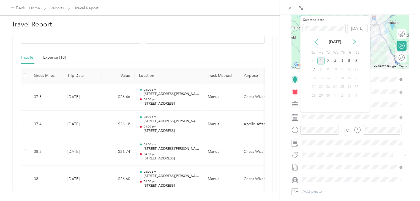
click at [316, 39] on icon at bounding box center [316, 42] width 6 height 6
click at [349, 96] on div "29" at bounding box center [349, 95] width 7 height 7
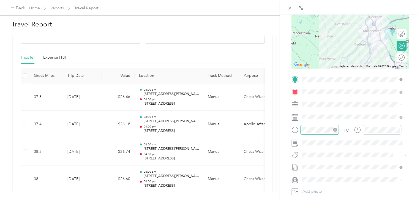
click at [318, 126] on div at bounding box center [319, 130] width 39 height 10
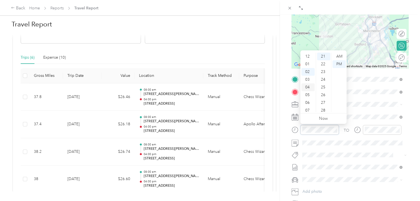
scroll to position [33, 0]
click at [309, 84] on div "08" at bounding box center [308, 85] width 13 height 8
click at [321, 55] on div "00" at bounding box center [323, 57] width 13 height 8
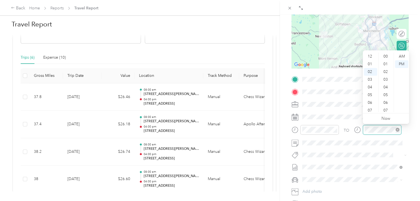
scroll to position [162, 0]
click at [372, 102] on div "08" at bounding box center [370, 103] width 13 height 8
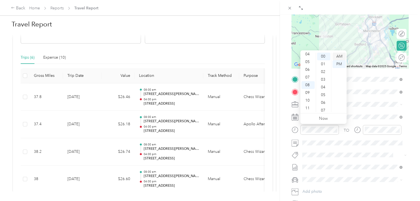
click at [339, 55] on div "AM" at bounding box center [339, 57] width 13 height 8
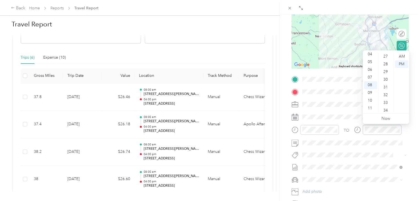
scroll to position [208, 0]
click at [387, 80] on div "30" at bounding box center [386, 80] width 13 height 8
click at [401, 58] on div "AM" at bounding box center [401, 57] width 13 height 8
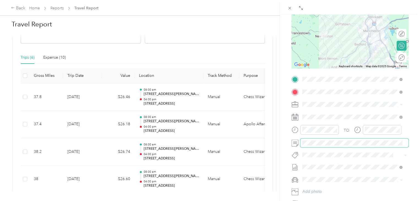
click at [327, 139] on span at bounding box center [354, 143] width 108 height 9
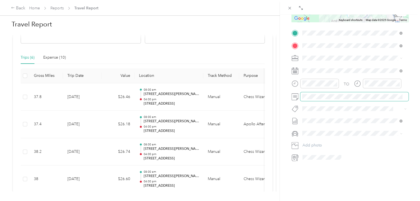
scroll to position [0, 0]
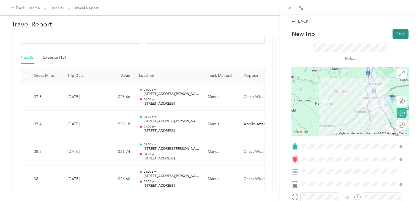
click at [399, 36] on button "Save" at bounding box center [401, 34] width 16 height 10
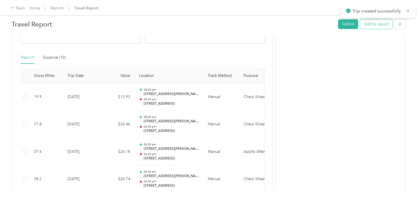
click at [375, 24] on button "Add to report" at bounding box center [376, 24] width 32 height 10
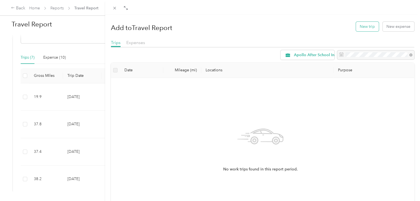
click at [365, 29] on button "New trip" at bounding box center [367, 27] width 23 height 10
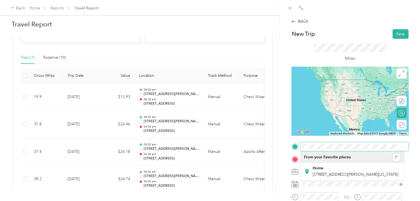
scroll to position [0, 35]
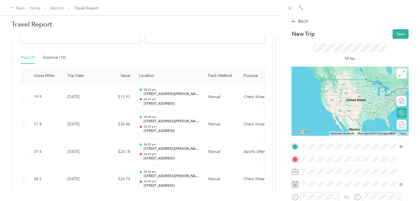
click at [340, 81] on span "[STREET_ADDRESS][US_STATE]" at bounding box center [340, 80] width 55 height 5
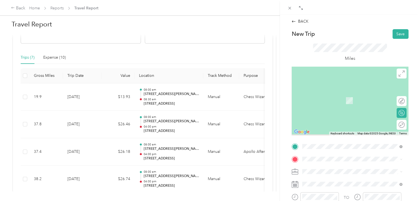
scroll to position [0, 0]
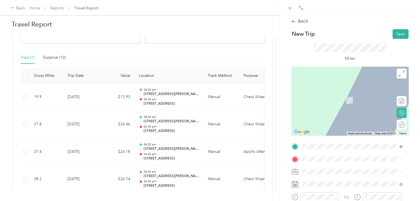
click at [333, 185] on span "[STREET_ADDRESS][PERSON_NAME][US_STATE]" at bounding box center [356, 186] width 86 height 5
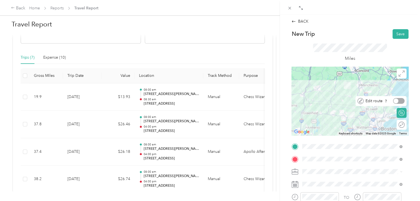
click at [397, 99] on div at bounding box center [399, 101] width 12 height 6
drag, startPoint x: 346, startPoint y: 98, endPoint x: 357, endPoint y: 93, distance: 12.8
drag, startPoint x: 357, startPoint y: 101, endPoint x: 370, endPoint y: 109, distance: 15.4
drag, startPoint x: 355, startPoint y: 93, endPoint x: 365, endPoint y: 91, distance: 10.0
drag, startPoint x: 370, startPoint y: 104, endPoint x: 357, endPoint y: 105, distance: 13.0
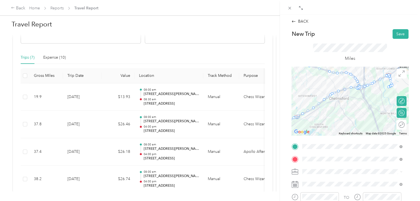
drag, startPoint x: 392, startPoint y: 84, endPoint x: 330, endPoint y: 95, distance: 62.6
drag, startPoint x: 388, startPoint y: 77, endPoint x: 334, endPoint y: 94, distance: 56.7
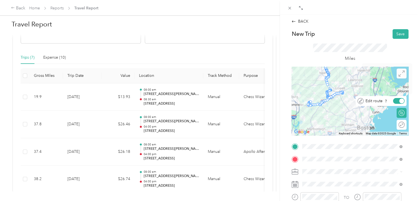
click at [400, 102] on div at bounding box center [402, 101] width 5 height 5
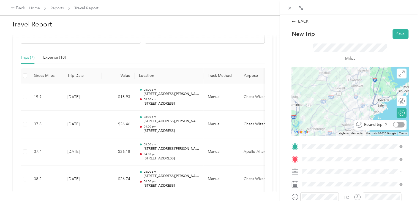
click at [397, 125] on div at bounding box center [399, 125] width 12 height 6
click at [398, 99] on div at bounding box center [399, 101] width 12 height 6
click at [400, 125] on div at bounding box center [402, 124] width 5 height 5
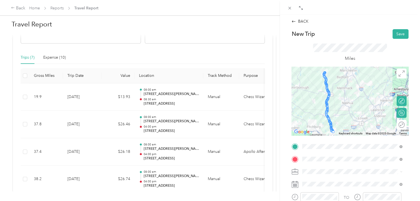
drag, startPoint x: 329, startPoint y: 96, endPoint x: 352, endPoint y: 126, distance: 37.7
click at [352, 126] on div at bounding box center [350, 101] width 117 height 69
click at [311, 101] on div at bounding box center [350, 101] width 117 height 69
drag, startPoint x: 320, startPoint y: 88, endPoint x: 308, endPoint y: 74, distance: 19.0
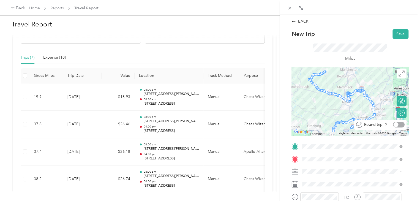
click at [397, 124] on div at bounding box center [399, 125] width 12 height 6
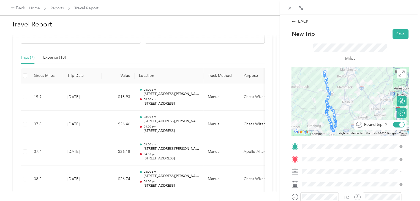
click at [400, 124] on div at bounding box center [402, 124] width 5 height 5
click at [314, 97] on div at bounding box center [350, 101] width 117 height 69
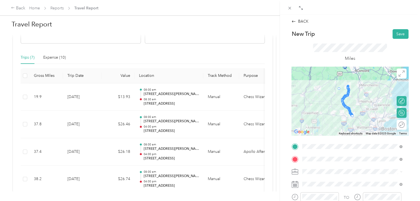
drag, startPoint x: 347, startPoint y: 90, endPoint x: 337, endPoint y: 84, distance: 11.1
drag, startPoint x: 371, startPoint y: 102, endPoint x: 355, endPoint y: 102, distance: 16.0
drag, startPoint x: 368, startPoint y: 112, endPoint x: 358, endPoint y: 98, distance: 16.9
drag, startPoint x: 365, startPoint y: 96, endPoint x: 358, endPoint y: 88, distance: 10.7
drag, startPoint x: 338, startPoint y: 90, endPoint x: 358, endPoint y: 86, distance: 20.3
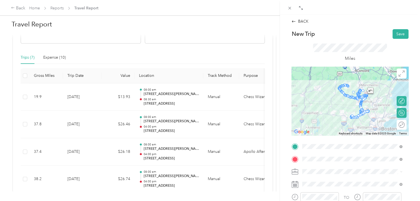
drag, startPoint x: 337, startPoint y: 85, endPoint x: 358, endPoint y: 86, distance: 20.4
drag, startPoint x: 335, startPoint y: 86, endPoint x: 357, endPoint y: 85, distance: 21.8
drag, startPoint x: 338, startPoint y: 87, endPoint x: 357, endPoint y: 86, distance: 18.8
click at [398, 125] on div at bounding box center [399, 125] width 12 height 6
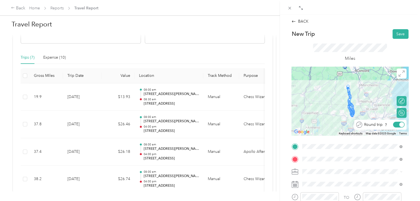
click at [400, 125] on div at bounding box center [402, 124] width 5 height 5
drag, startPoint x: 346, startPoint y: 100, endPoint x: 358, endPoint y: 95, distance: 12.4
click at [398, 124] on div at bounding box center [399, 125] width 12 height 6
click at [400, 124] on div at bounding box center [402, 124] width 5 height 5
drag, startPoint x: 346, startPoint y: 98, endPoint x: 357, endPoint y: 83, distance: 18.6
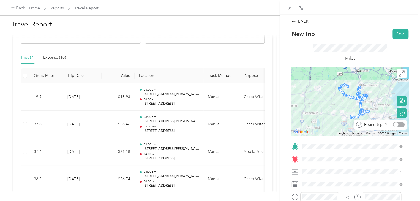
click at [397, 124] on div at bounding box center [399, 125] width 12 height 6
click at [400, 124] on div at bounding box center [402, 124] width 5 height 5
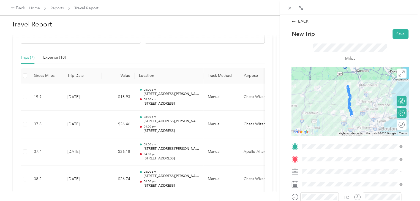
click at [342, 98] on div at bounding box center [350, 101] width 117 height 69
drag, startPoint x: 344, startPoint y: 107, endPoint x: 337, endPoint y: 108, distance: 7.7
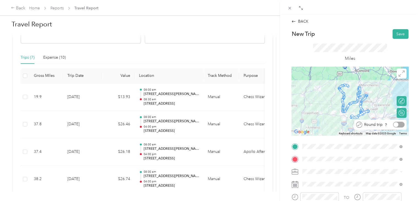
click at [400, 124] on div at bounding box center [399, 125] width 12 height 6
click at [400, 124] on div at bounding box center [402, 124] width 5 height 5
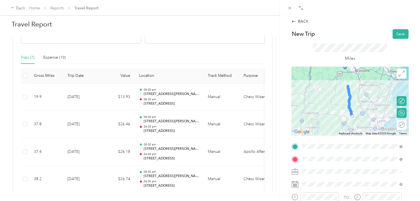
click at [342, 99] on div at bounding box center [350, 101] width 117 height 69
click at [345, 100] on div at bounding box center [344, 104] width 8 height 8
drag, startPoint x: 339, startPoint y: 98, endPoint x: 335, endPoint y: 90, distance: 9.2
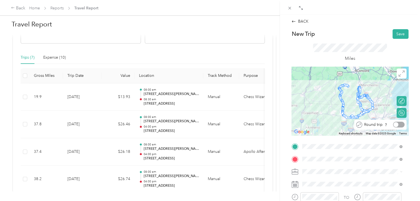
click at [395, 125] on div at bounding box center [399, 125] width 12 height 6
click at [400, 125] on div at bounding box center [402, 124] width 5 height 5
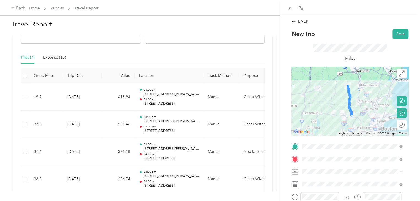
drag, startPoint x: 347, startPoint y: 99, endPoint x: 357, endPoint y: 85, distance: 17.1
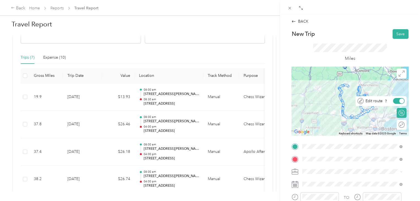
click at [400, 101] on div at bounding box center [402, 101] width 5 height 5
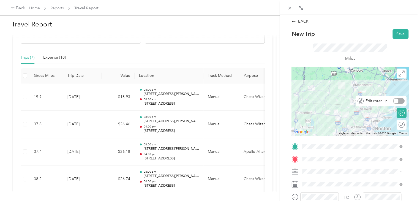
click at [395, 101] on div at bounding box center [399, 101] width 12 height 6
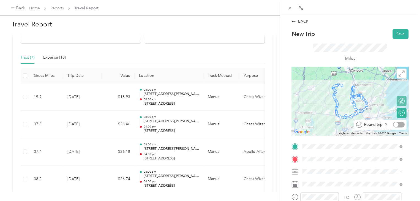
click at [397, 125] on div at bounding box center [399, 125] width 12 height 6
click at [397, 125] on div at bounding box center [399, 124] width 5 height 5
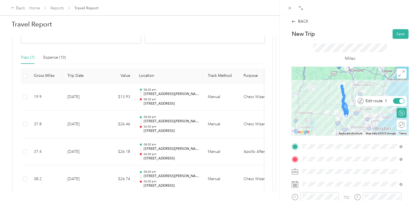
click at [395, 99] on div at bounding box center [399, 101] width 12 height 6
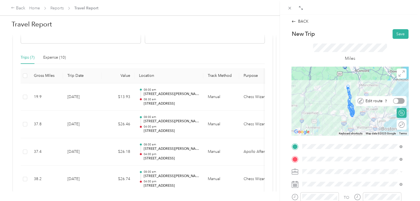
click at [395, 99] on div at bounding box center [399, 101] width 12 height 6
drag, startPoint x: 347, startPoint y: 99, endPoint x: 352, endPoint y: 93, distance: 8.4
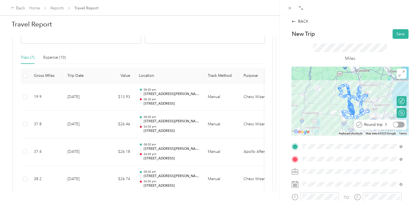
click at [395, 125] on div at bounding box center [399, 125] width 12 height 6
click at [400, 125] on div at bounding box center [402, 124] width 5 height 5
drag, startPoint x: 346, startPoint y: 100, endPoint x: 356, endPoint y: 93, distance: 12.2
click at [396, 124] on div at bounding box center [399, 125] width 12 height 6
click at [400, 124] on div at bounding box center [402, 124] width 5 height 5
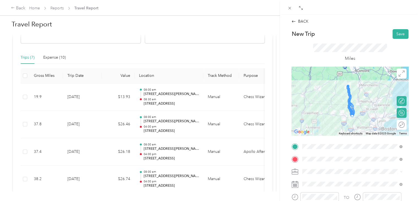
click at [341, 97] on div at bounding box center [350, 101] width 117 height 69
drag, startPoint x: 347, startPoint y: 97, endPoint x: 355, endPoint y: 92, distance: 9.0
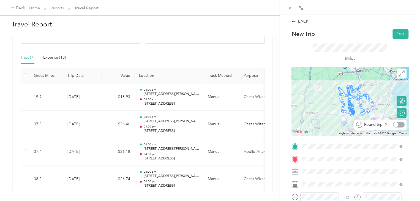
click at [395, 125] on div at bounding box center [399, 125] width 12 height 6
click at [400, 125] on div at bounding box center [402, 124] width 5 height 5
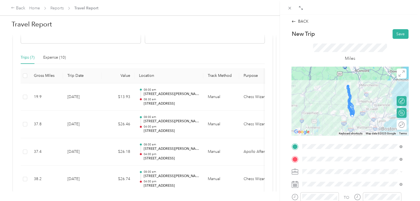
click at [340, 99] on div at bounding box center [350, 101] width 117 height 69
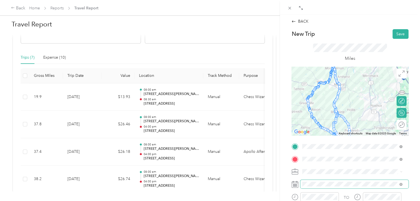
drag, startPoint x: 336, startPoint y: 101, endPoint x: 366, endPoint y: 109, distance: 30.7
click at [366, 109] on div at bounding box center [350, 101] width 117 height 69
click at [346, 94] on div at bounding box center [350, 101] width 117 height 69
click at [347, 93] on div at bounding box center [350, 101] width 117 height 69
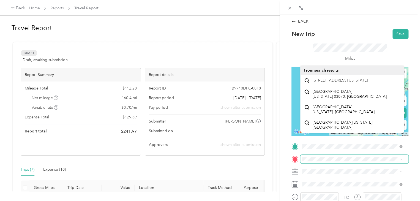
scroll to position [112, 0]
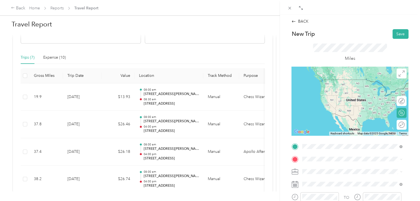
click at [362, 83] on span "[STREET_ADDRESS][US_STATE]" at bounding box center [340, 80] width 55 height 5
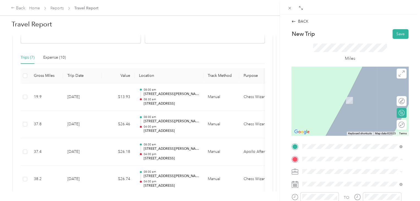
click at [335, 184] on div "Home [STREET_ADDRESS][PERSON_NAME][US_STATE]" at bounding box center [356, 184] width 86 height 12
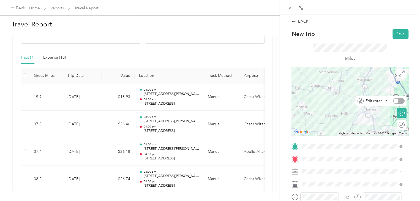
click at [395, 100] on div at bounding box center [399, 101] width 12 height 6
drag, startPoint x: 331, startPoint y: 94, endPoint x: 352, endPoint y: 81, distance: 25.0
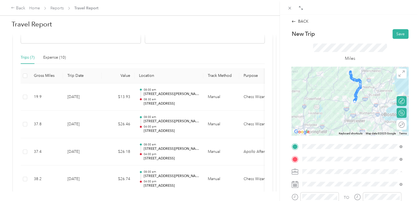
click at [326, 190] on span "Chess Wizards Inc" at bounding box center [320, 191] width 32 height 5
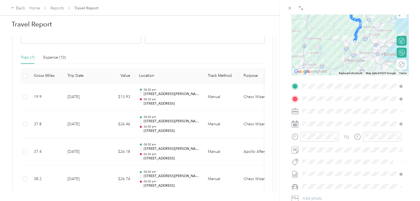
scroll to position [61, 0]
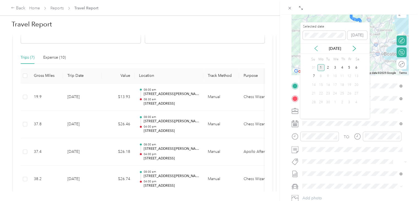
click at [317, 48] on icon at bounding box center [316, 49] width 6 height 6
click at [349, 104] on div "29" at bounding box center [349, 102] width 7 height 7
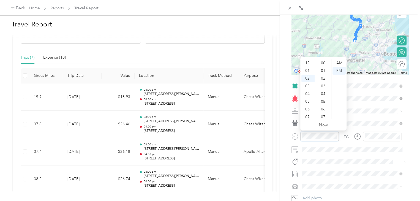
scroll to position [200, 0]
click at [307, 75] on div "04" at bounding box center [308, 79] width 13 height 8
click at [324, 64] on div "00" at bounding box center [323, 63] width 13 height 8
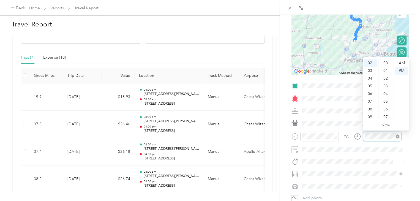
scroll to position [200, 0]
click at [373, 88] on div "05" at bounding box center [370, 86] width 13 height 8
click at [387, 78] on div "30" at bounding box center [386, 77] width 13 height 8
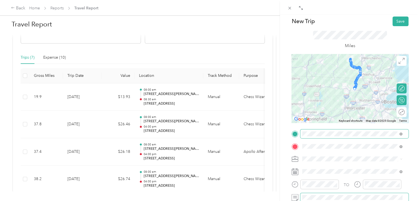
scroll to position [0, 0]
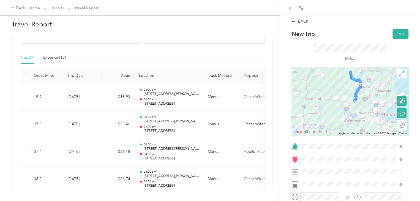
drag, startPoint x: 350, startPoint y: 78, endPoint x: 359, endPoint y: 67, distance: 14.0
click at [396, 36] on button "Save" at bounding box center [401, 34] width 16 height 10
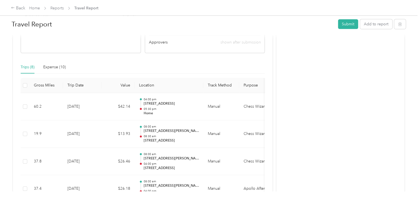
scroll to position [268, 0]
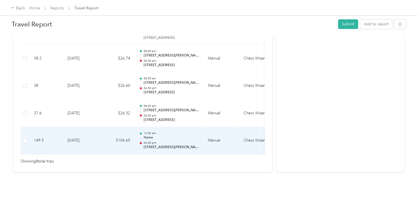
click at [175, 135] on p "Home" at bounding box center [171, 137] width 56 height 5
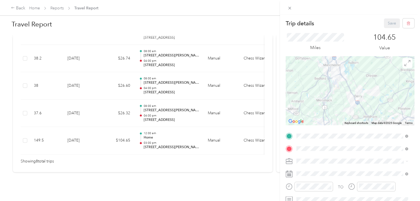
drag, startPoint x: 332, startPoint y: 79, endPoint x: 344, endPoint y: 110, distance: 32.9
click at [344, 110] on div at bounding box center [350, 90] width 129 height 69
click at [358, 92] on div at bounding box center [350, 90] width 129 height 69
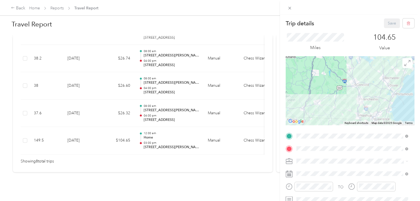
click at [382, 85] on div at bounding box center [350, 90] width 129 height 69
click at [383, 85] on div at bounding box center [350, 90] width 129 height 69
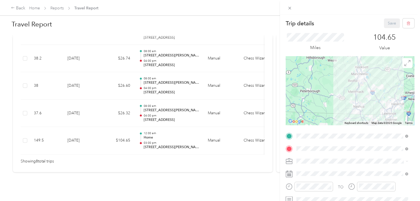
drag, startPoint x: 350, startPoint y: 102, endPoint x: 376, endPoint y: 63, distance: 47.3
click at [376, 63] on div at bounding box center [350, 90] width 129 height 69
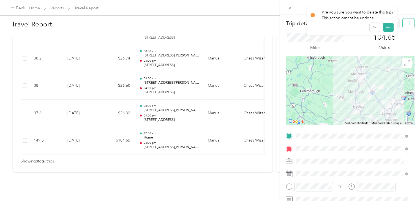
click at [406, 25] on button "button" at bounding box center [409, 23] width 12 height 10
click at [384, 31] on button "Yes" at bounding box center [388, 30] width 11 height 9
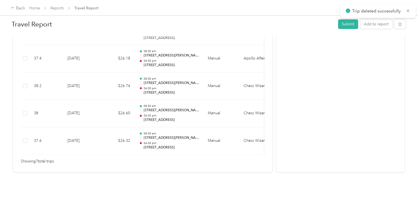
scroll to position [240, 0]
click at [378, 28] on button "Add to report" at bounding box center [376, 24] width 32 height 10
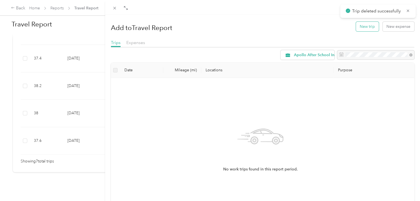
click at [370, 27] on button "New trip" at bounding box center [367, 27] width 23 height 10
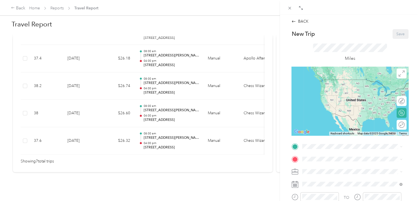
click at [319, 142] on div "New Trip Save This trip cannot be edited because it is either under review, app…" at bounding box center [350, 152] width 117 height 246
drag, startPoint x: 332, startPoint y: 178, endPoint x: 320, endPoint y: 159, distance: 22.8
click at [332, 176] on span "[STREET_ADDRESS][PERSON_NAME][US_STATE]" at bounding box center [356, 174] width 86 height 5
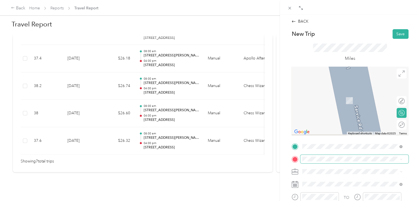
click at [318, 156] on span at bounding box center [354, 159] width 108 height 9
click at [335, 181] on span "[STREET_ADDRESS][PERSON_NAME][US_STATE]" at bounding box center [356, 179] width 86 height 5
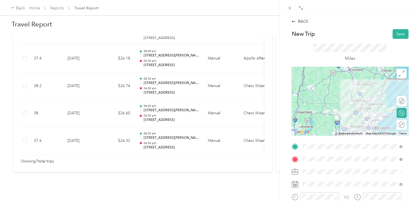
click at [363, 104] on div at bounding box center [350, 101] width 117 height 69
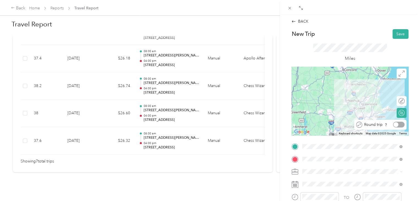
click at [397, 124] on div at bounding box center [399, 125] width 12 height 6
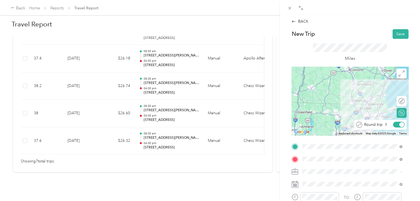
click at [400, 125] on div at bounding box center [402, 124] width 5 height 5
click at [362, 109] on div at bounding box center [350, 101] width 117 height 69
drag, startPoint x: 395, startPoint y: 100, endPoint x: 370, endPoint y: 99, distance: 25.1
click at [395, 100] on div at bounding box center [399, 101] width 12 height 6
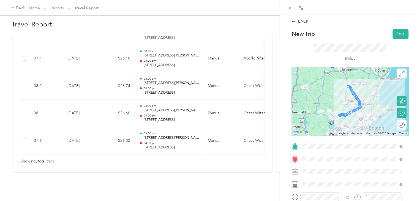
drag, startPoint x: 352, startPoint y: 94, endPoint x: 363, endPoint y: 87, distance: 12.8
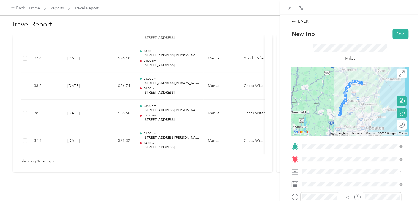
drag, startPoint x: 346, startPoint y: 89, endPoint x: 357, endPoint y: 102, distance: 17.0
click at [358, 101] on div at bounding box center [358, 99] width 8 height 8
click at [358, 105] on div at bounding box center [350, 101] width 117 height 69
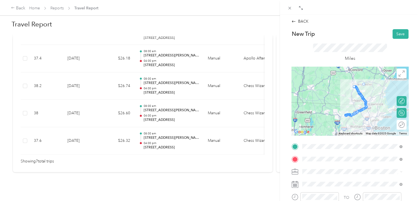
drag, startPoint x: 357, startPoint y: 93, endPoint x: 365, endPoint y: 88, distance: 8.6
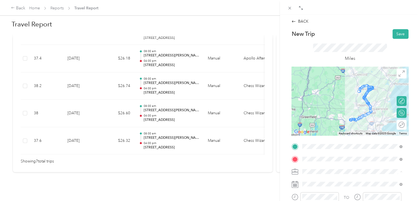
click at [338, 191] on div "Chess Wizards Inc" at bounding box center [352, 191] width 96 height 6
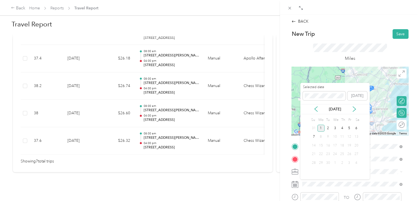
click at [311, 112] on div "[DATE]" at bounding box center [334, 109] width 69 height 10
drag, startPoint x: 317, startPoint y: 110, endPoint x: 316, endPoint y: 117, distance: 7.5
click at [317, 109] on icon at bounding box center [316, 109] width 6 height 6
click at [323, 161] on div "25" at bounding box center [320, 162] width 7 height 7
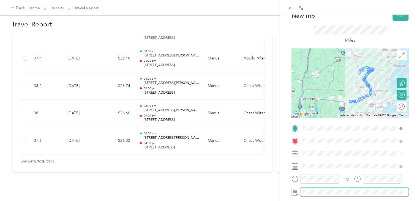
scroll to position [28, 0]
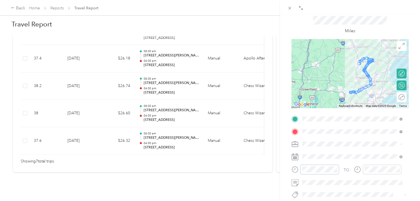
click at [299, 161] on div "TO Add photo" at bounding box center [350, 181] width 117 height 133
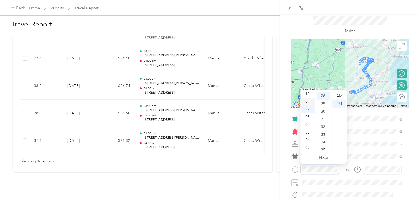
scroll to position [0, 0]
click at [308, 96] on div "12" at bounding box center [308, 96] width 13 height 8
click at [323, 96] on div "00" at bounding box center [323, 96] width 13 height 8
click at [339, 97] on div "AM" at bounding box center [339, 96] width 13 height 8
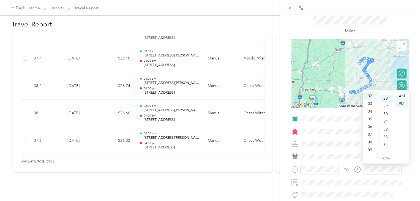
scroll to position [216, 0]
click at [368, 104] on div "03" at bounding box center [370, 104] width 13 height 8
click at [384, 95] on div "00" at bounding box center [386, 96] width 13 height 8
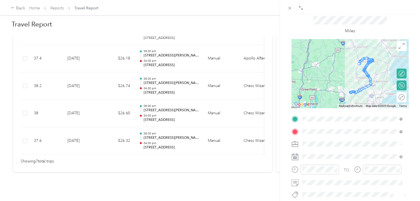
click at [412, 145] on div "BACK New Trip Save This trip cannot be edited because it is either under review…" at bounding box center [350, 115] width 140 height 201
click at [335, 185] on span at bounding box center [354, 182] width 108 height 9
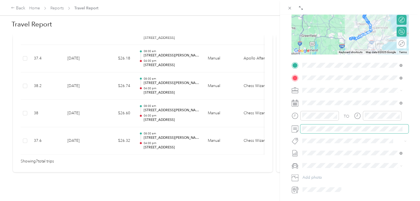
scroll to position [82, 0]
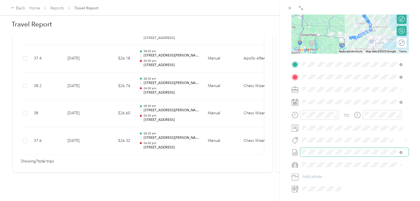
click at [343, 148] on span at bounding box center [354, 152] width 108 height 9
click at [340, 169] on span "Travel Report Draft" at bounding box center [349, 170] width 90 height 5
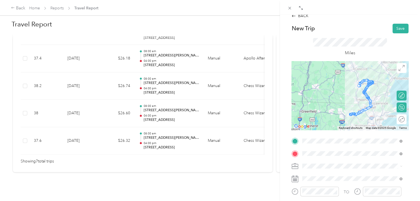
scroll to position [0, 0]
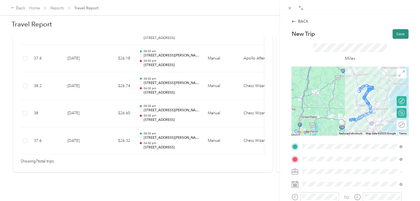
click at [393, 36] on button "Save" at bounding box center [401, 34] width 16 height 10
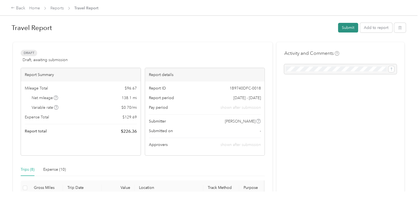
click at [342, 28] on button "Submit" at bounding box center [348, 28] width 20 height 10
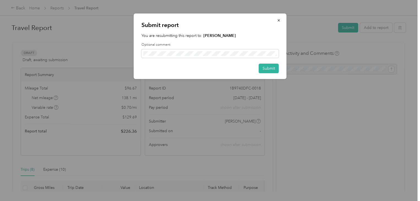
click at [254, 39] on div "You are resubmitting this report to: [PERSON_NAME] Optional comment" at bounding box center [210, 45] width 137 height 25
click at [267, 69] on button "Submit" at bounding box center [269, 69] width 20 height 10
